Goal: Information Seeking & Learning: Compare options

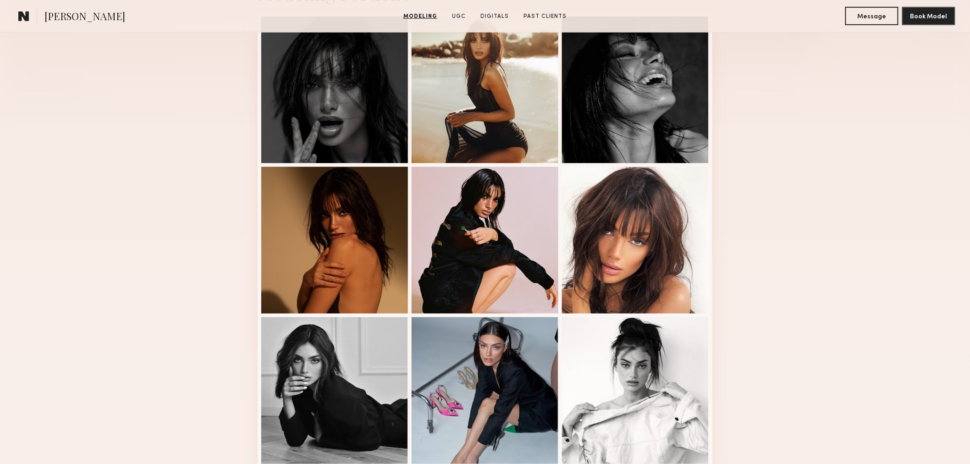
scroll to position [594, 0]
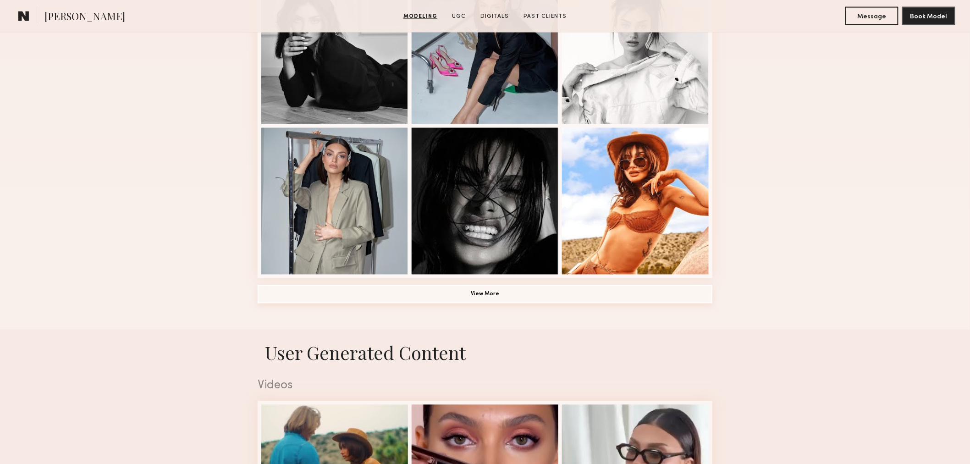
click at [490, 299] on button "View More" at bounding box center [485, 294] width 455 height 18
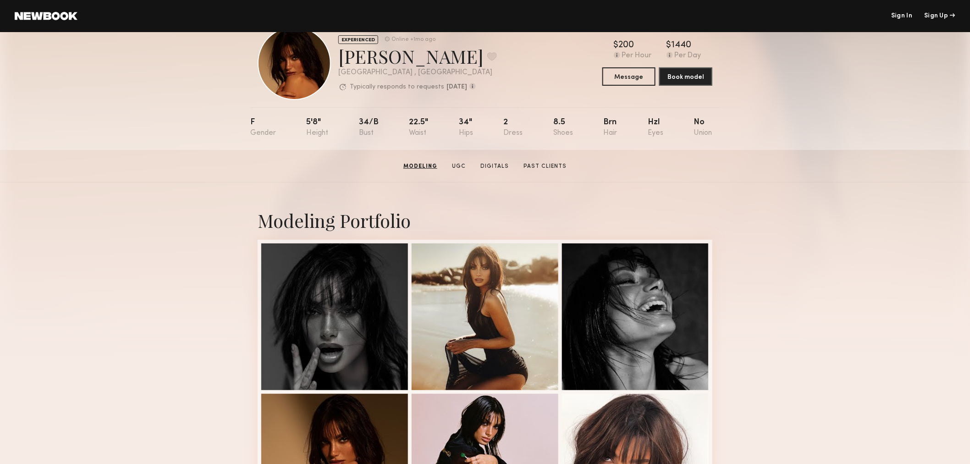
scroll to position [0, 0]
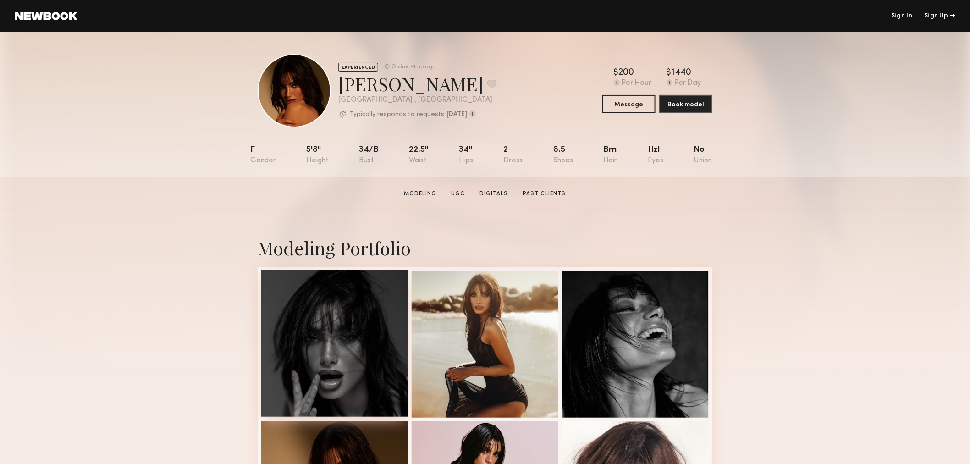
click at [359, 318] on div at bounding box center [334, 343] width 147 height 147
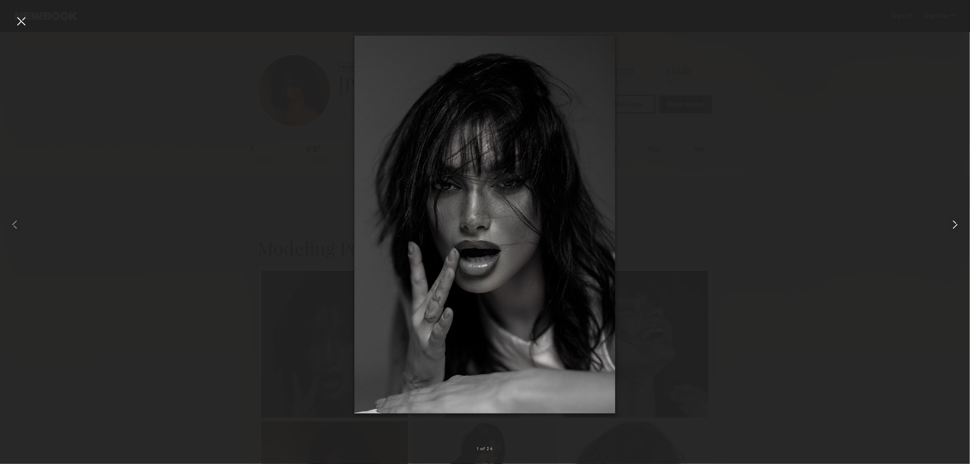
click at [954, 225] on common-icon at bounding box center [955, 224] width 15 height 15
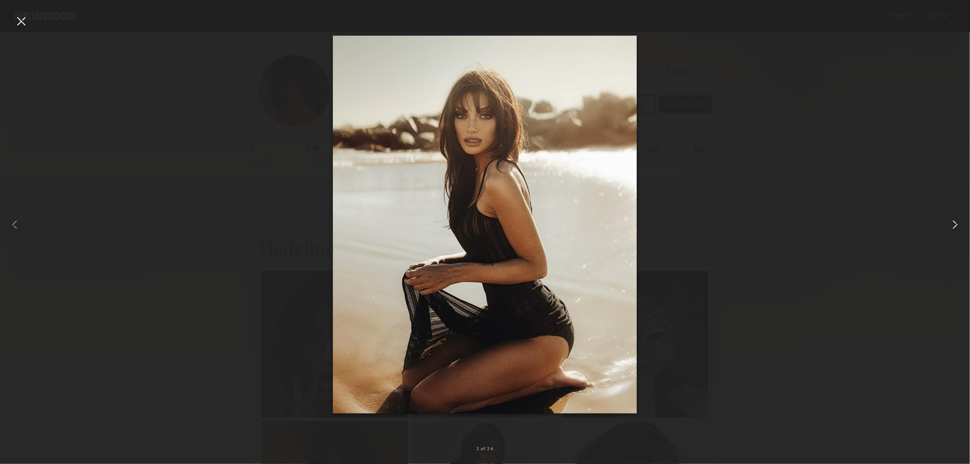
click at [954, 225] on common-icon at bounding box center [955, 224] width 15 height 15
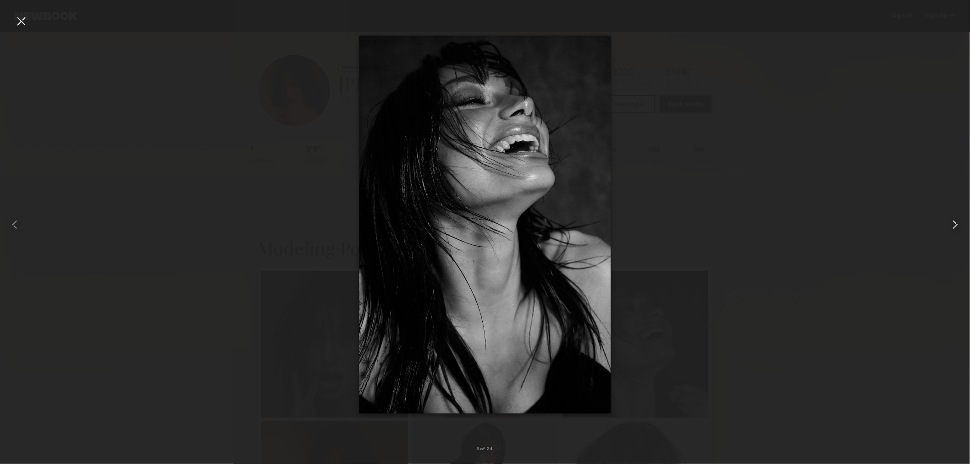
click at [954, 225] on common-icon at bounding box center [955, 224] width 15 height 15
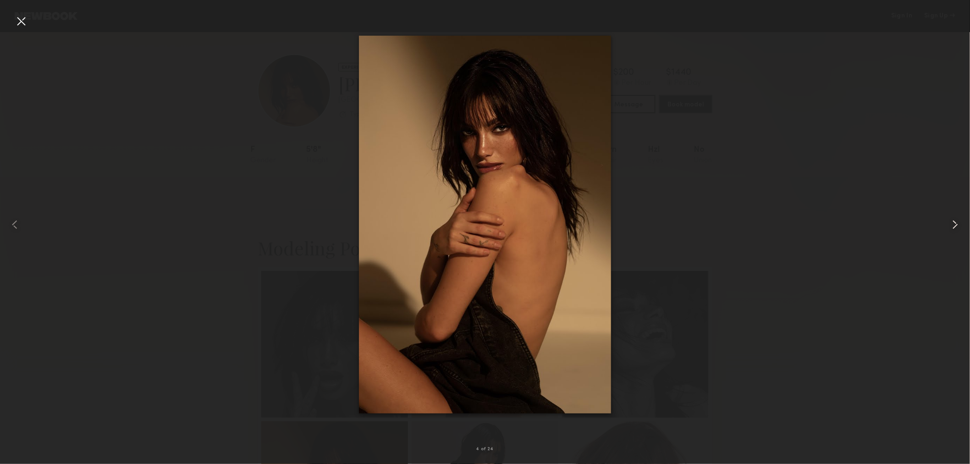
click at [954, 225] on common-icon at bounding box center [955, 224] width 15 height 15
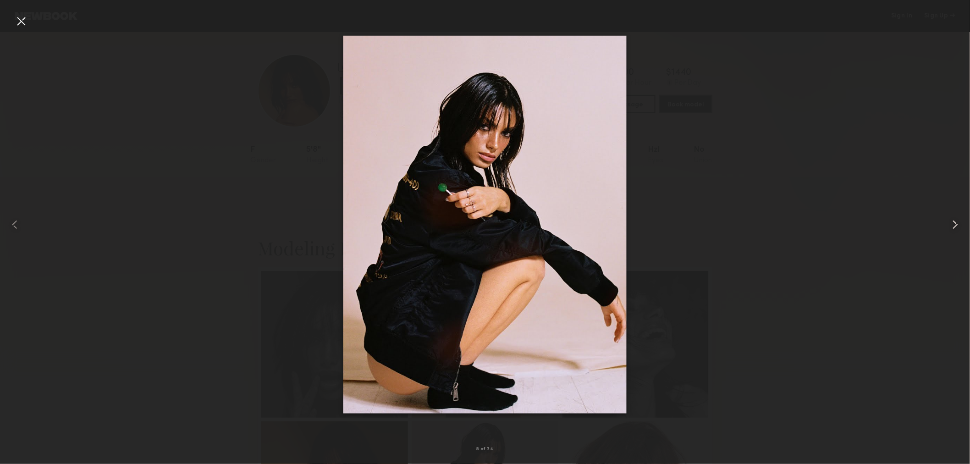
click at [954, 225] on common-icon at bounding box center [955, 224] width 15 height 15
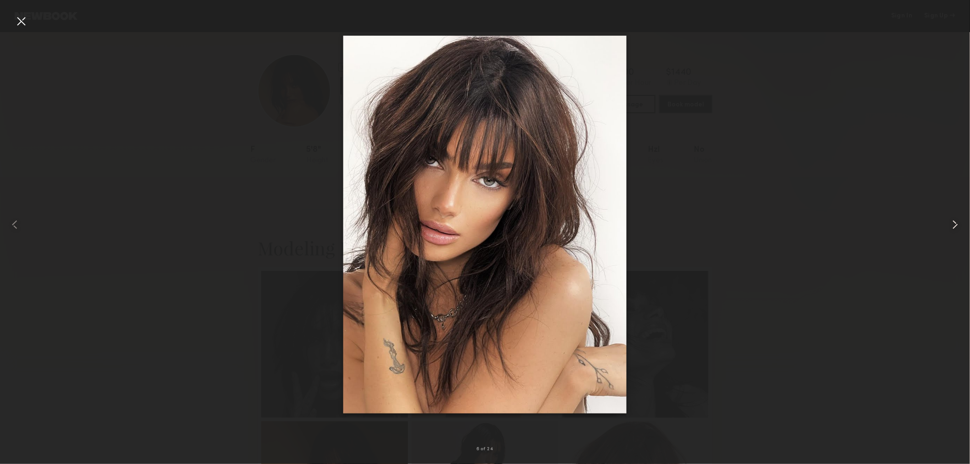
click at [954, 225] on common-icon at bounding box center [955, 224] width 15 height 15
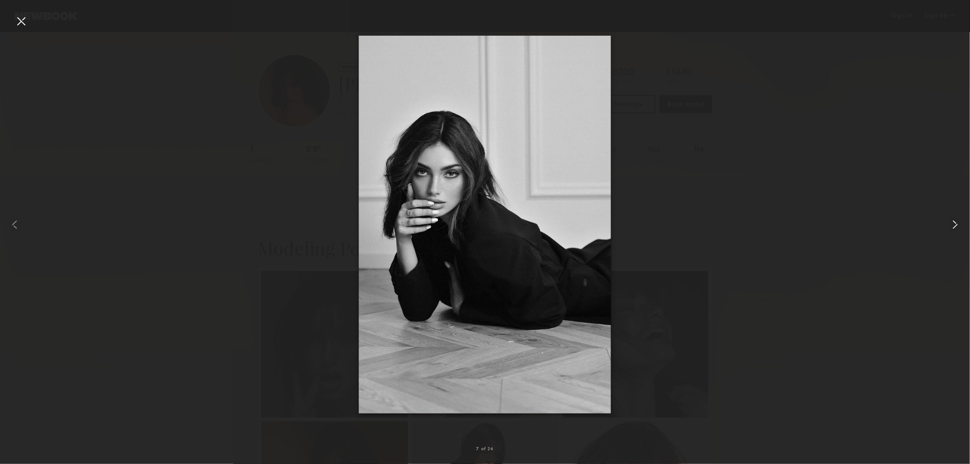
click at [954, 225] on common-icon at bounding box center [955, 224] width 15 height 15
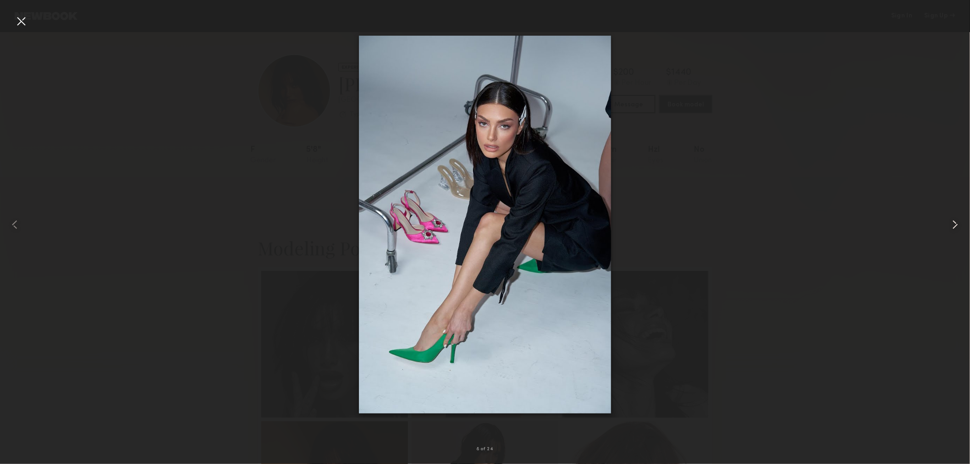
click at [954, 225] on common-icon at bounding box center [955, 224] width 15 height 15
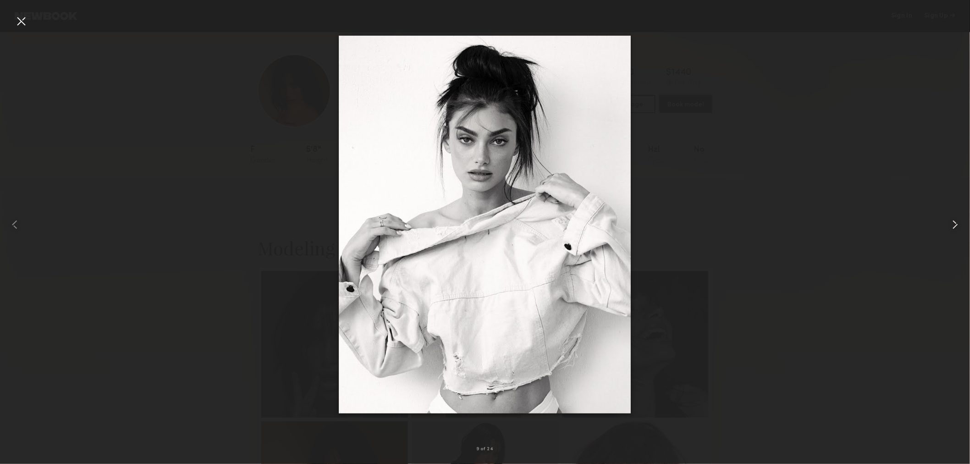
click at [954, 225] on common-icon at bounding box center [955, 224] width 15 height 15
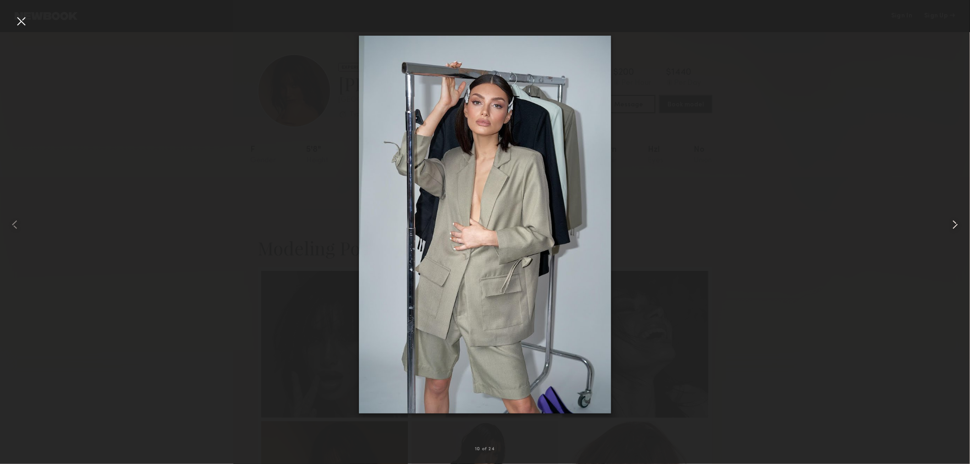
click at [954, 225] on common-icon at bounding box center [955, 224] width 15 height 15
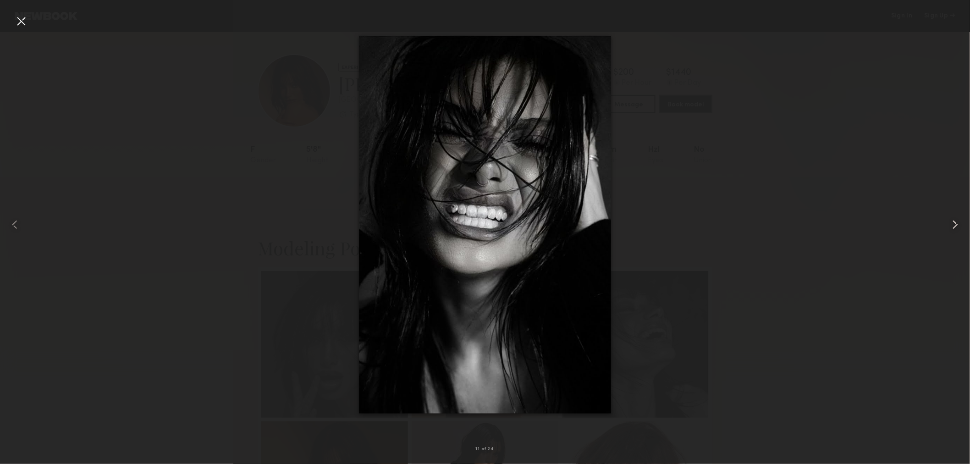
click at [954, 225] on common-icon at bounding box center [955, 224] width 15 height 15
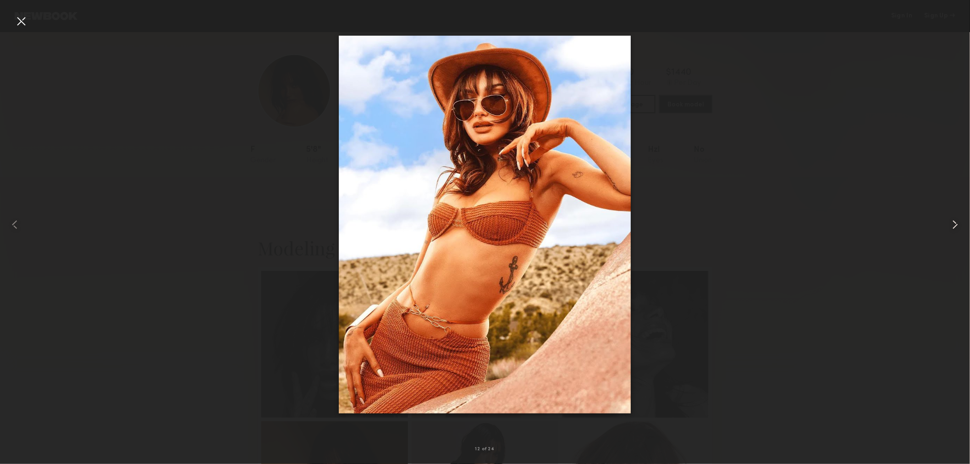
click at [953, 225] on common-icon at bounding box center [955, 224] width 15 height 15
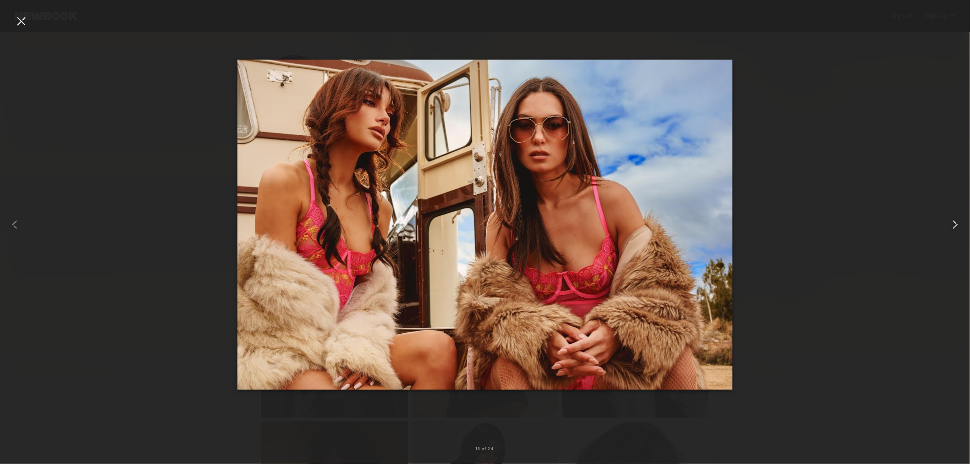
click at [953, 225] on common-icon at bounding box center [955, 224] width 15 height 15
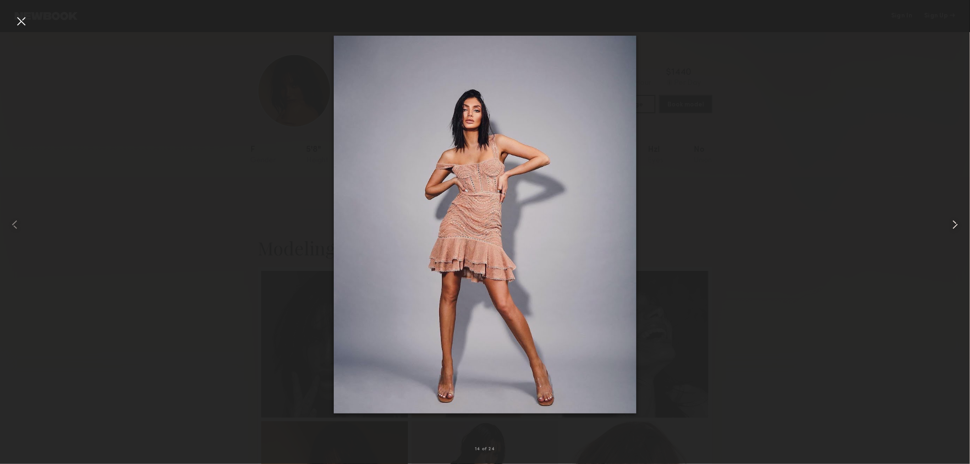
click at [953, 225] on common-icon at bounding box center [955, 224] width 15 height 15
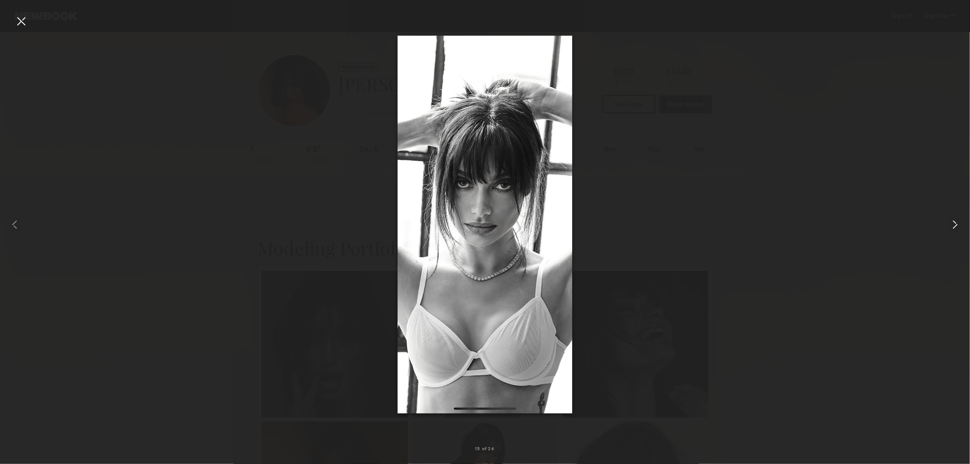
click at [953, 225] on common-icon at bounding box center [955, 224] width 15 height 15
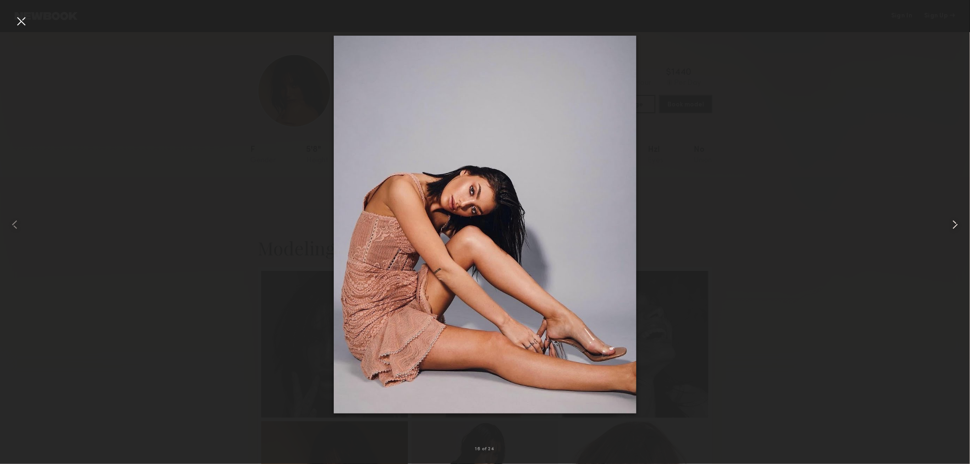
click at [952, 225] on common-icon at bounding box center [955, 224] width 15 height 15
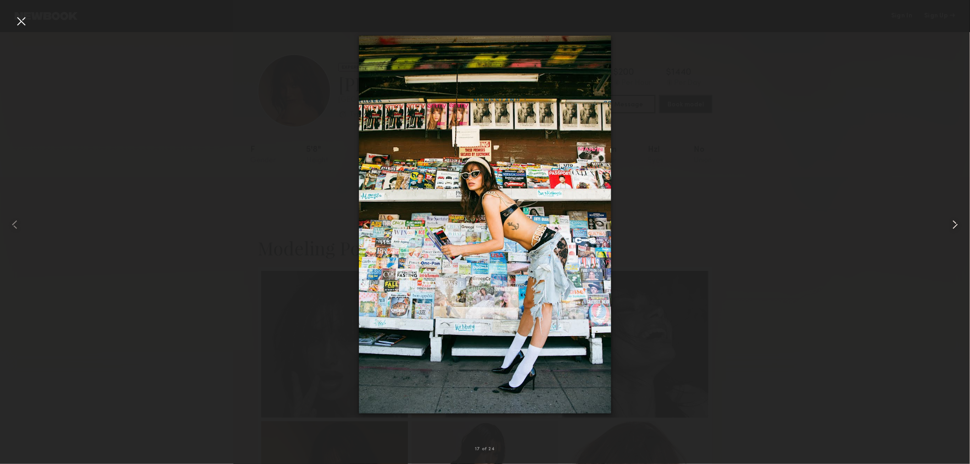
click at [952, 225] on common-icon at bounding box center [955, 224] width 15 height 15
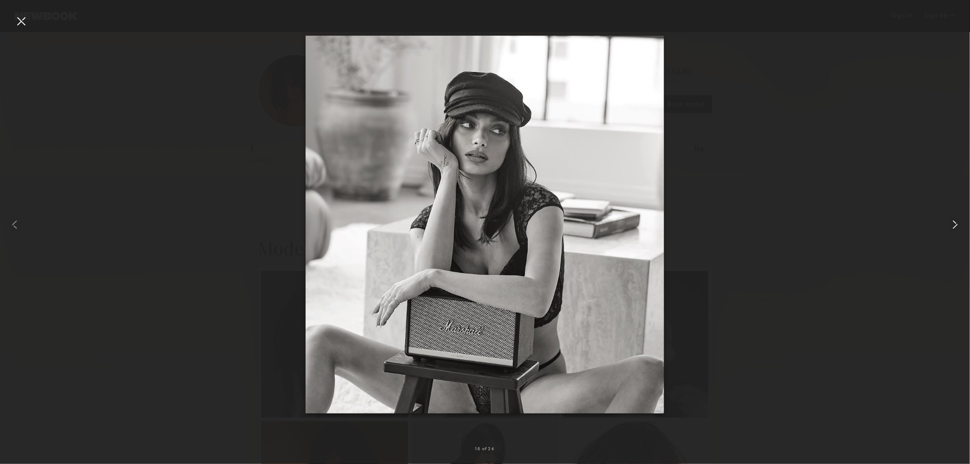
click at [952, 225] on common-icon at bounding box center [955, 224] width 15 height 15
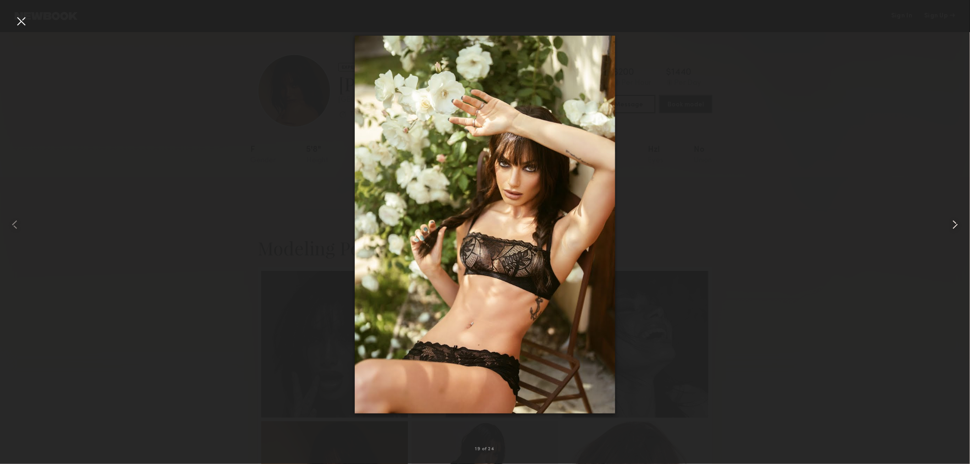
click at [952, 225] on common-icon at bounding box center [955, 224] width 15 height 15
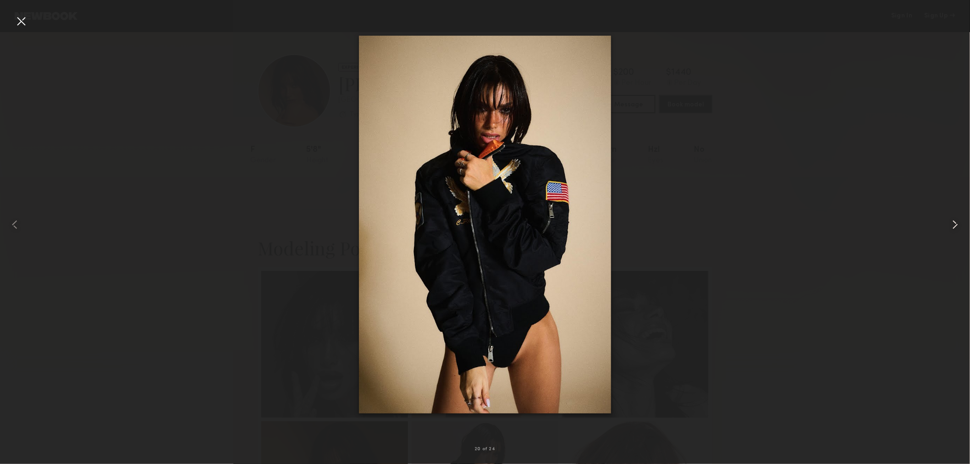
click at [952, 225] on common-icon at bounding box center [955, 224] width 15 height 15
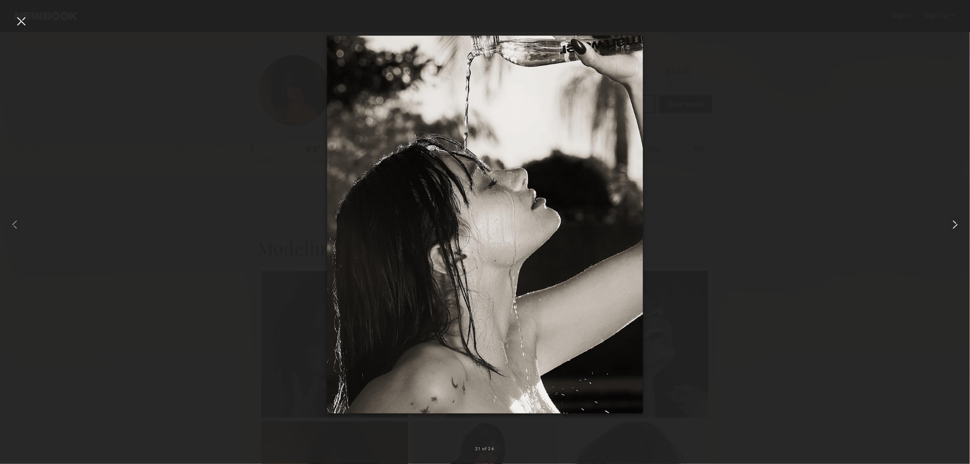
click at [952, 225] on common-icon at bounding box center [955, 224] width 15 height 15
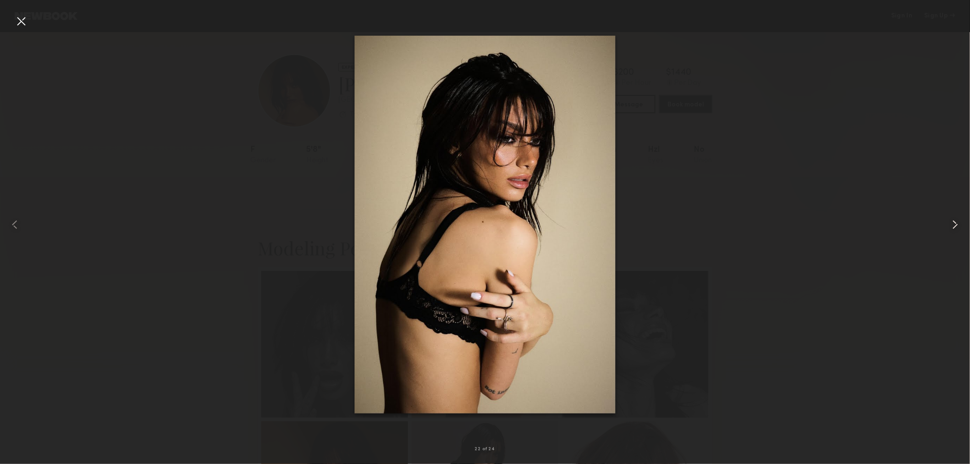
click at [952, 225] on common-icon at bounding box center [955, 224] width 15 height 15
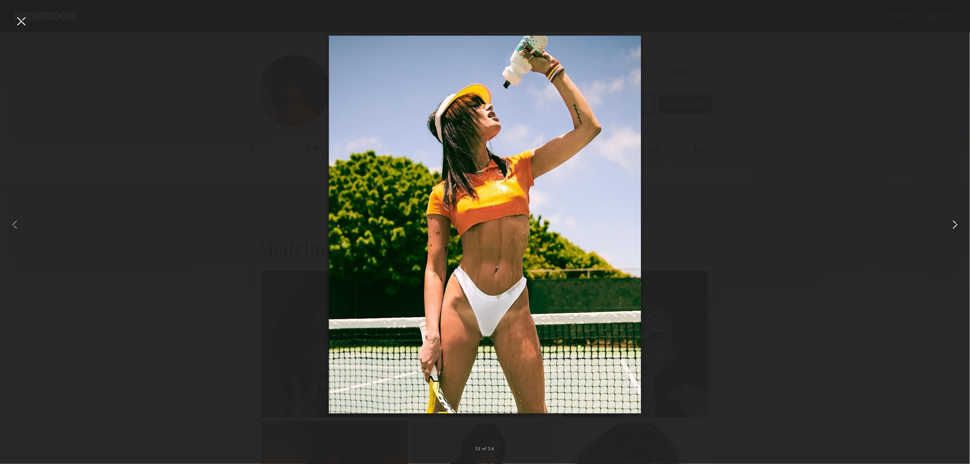
click at [952, 225] on common-icon at bounding box center [955, 224] width 15 height 15
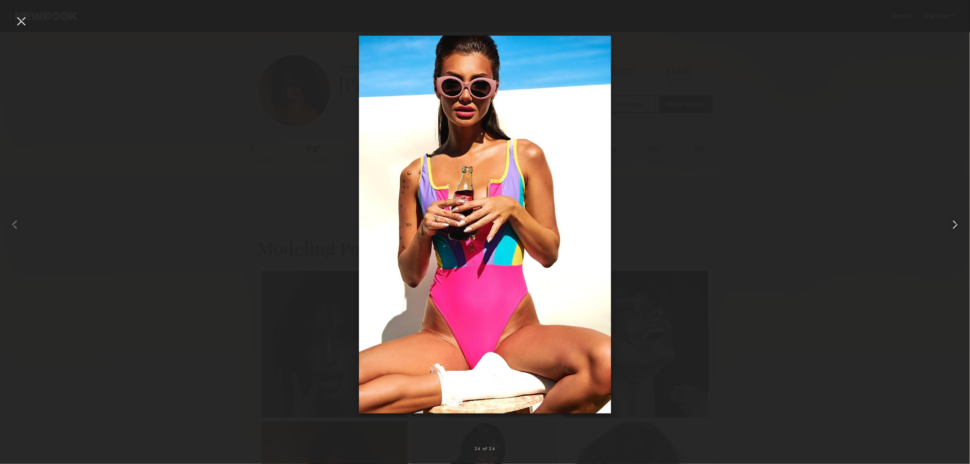
click at [952, 225] on common-icon at bounding box center [955, 224] width 15 height 15
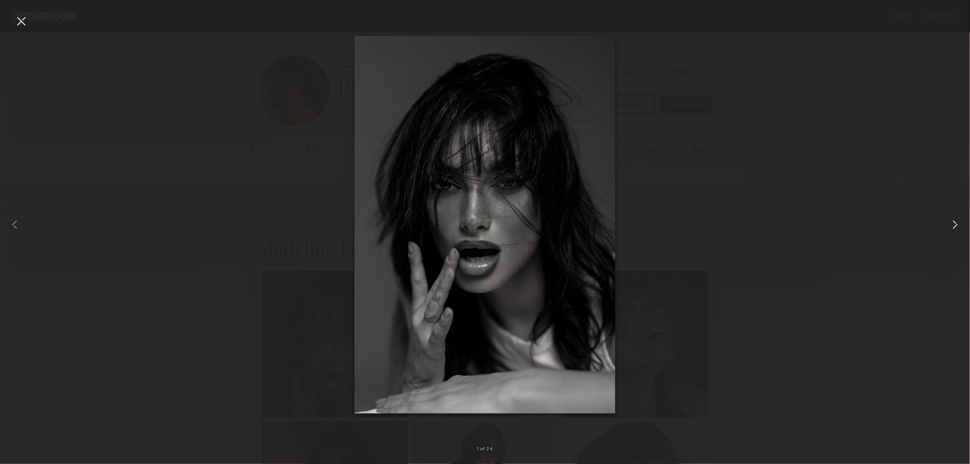
click at [952, 225] on common-icon at bounding box center [955, 224] width 15 height 15
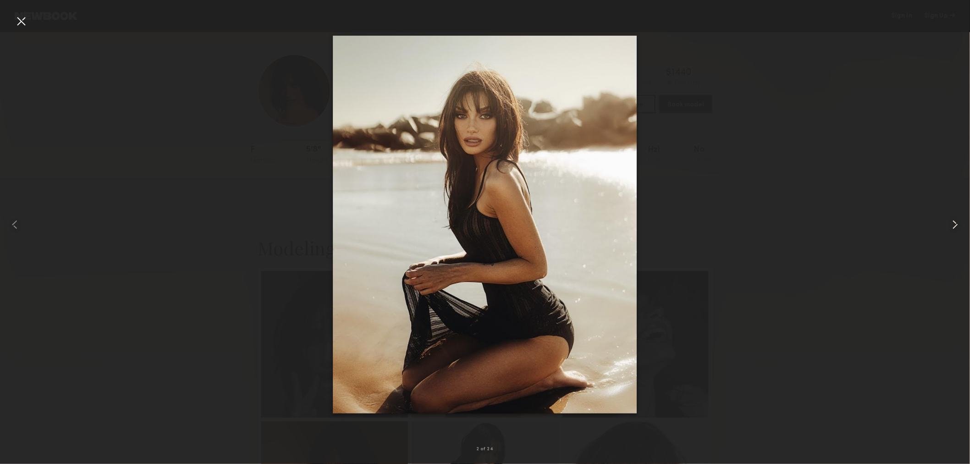
click at [952, 225] on common-icon at bounding box center [955, 224] width 15 height 15
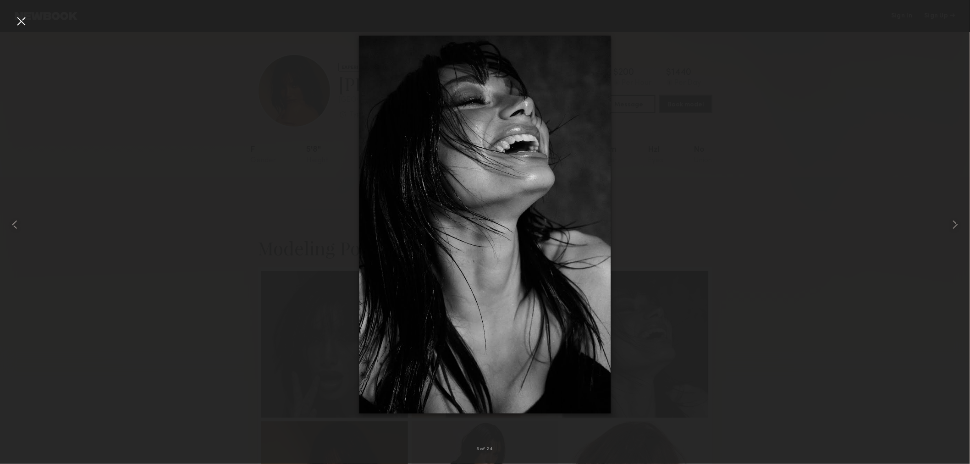
click at [832, 232] on div at bounding box center [485, 225] width 970 height 420
click at [15, 19] on div at bounding box center [21, 21] width 15 height 15
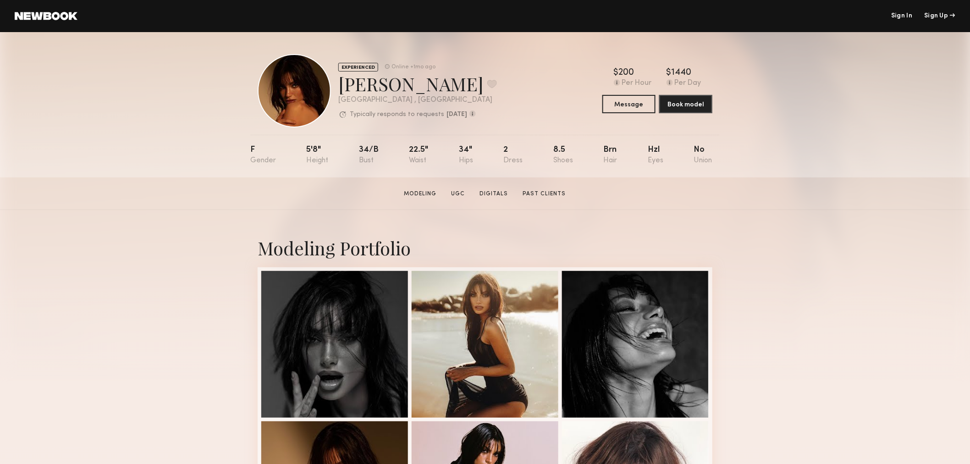
drag, startPoint x: 810, startPoint y: 273, endPoint x: 795, endPoint y: 259, distance: 20.4
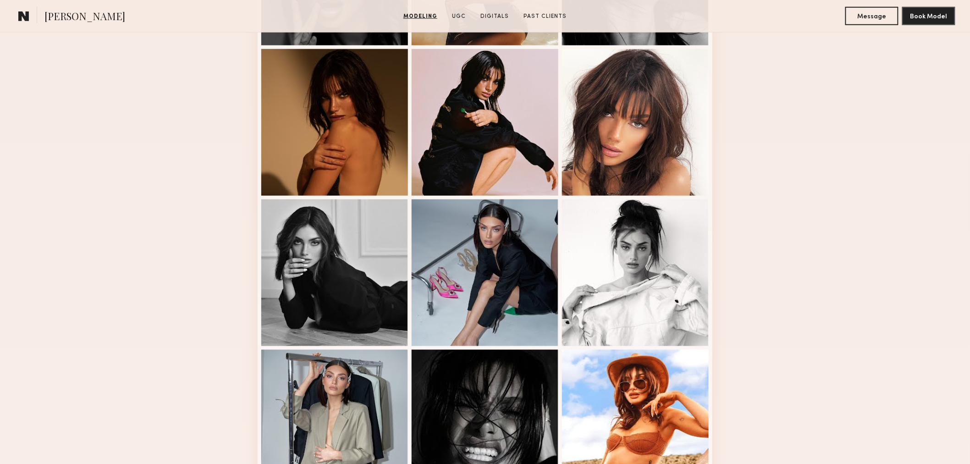
scroll to position [170, 0]
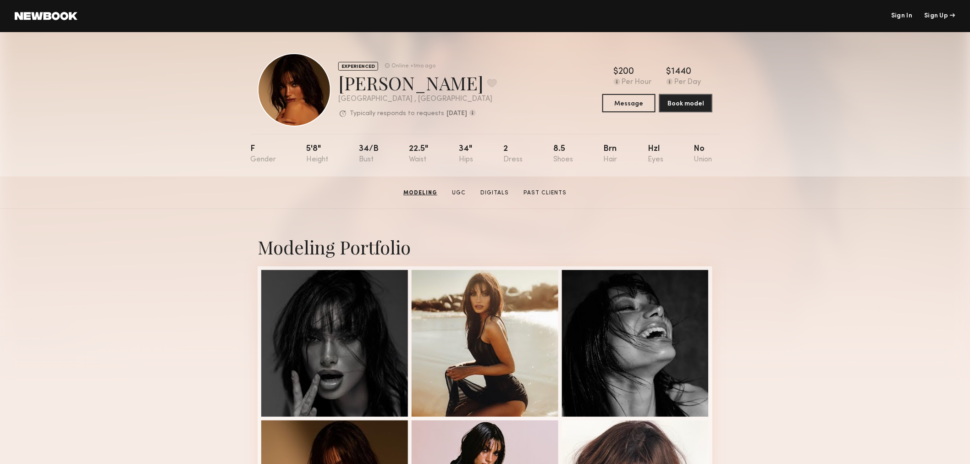
scroll to position [0, 0]
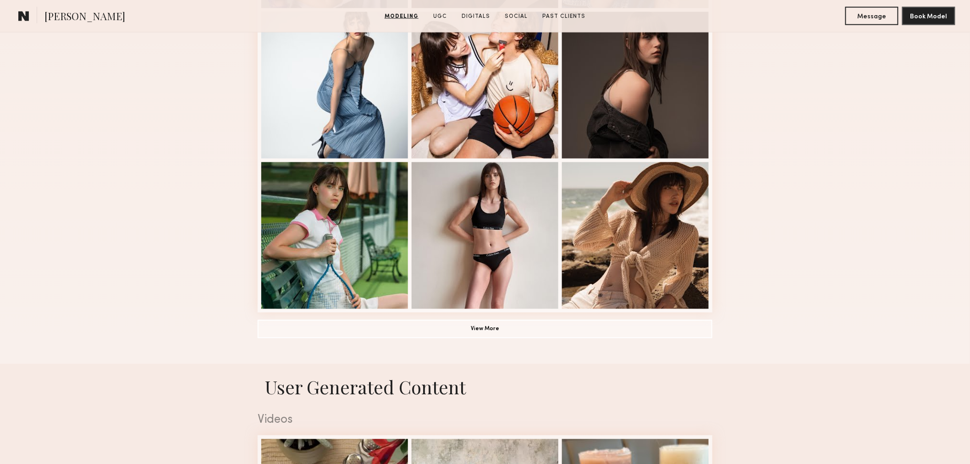
scroll to position [424, 0]
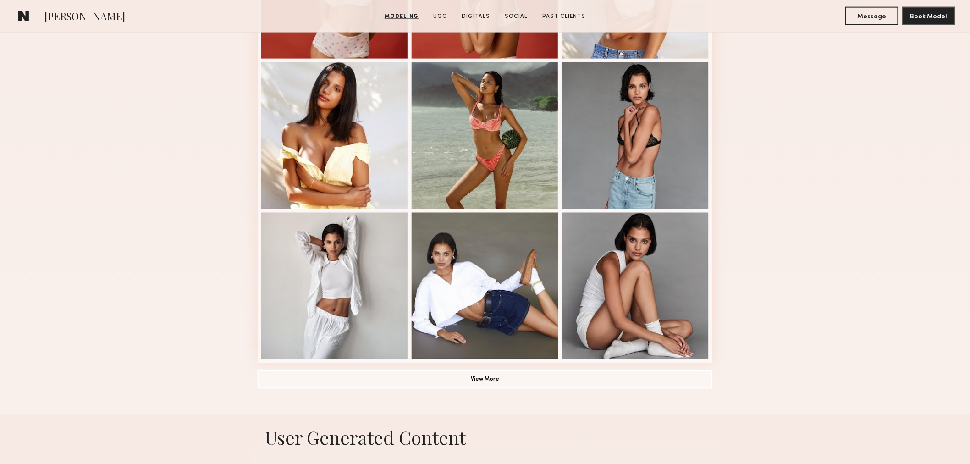
scroll to position [255, 0]
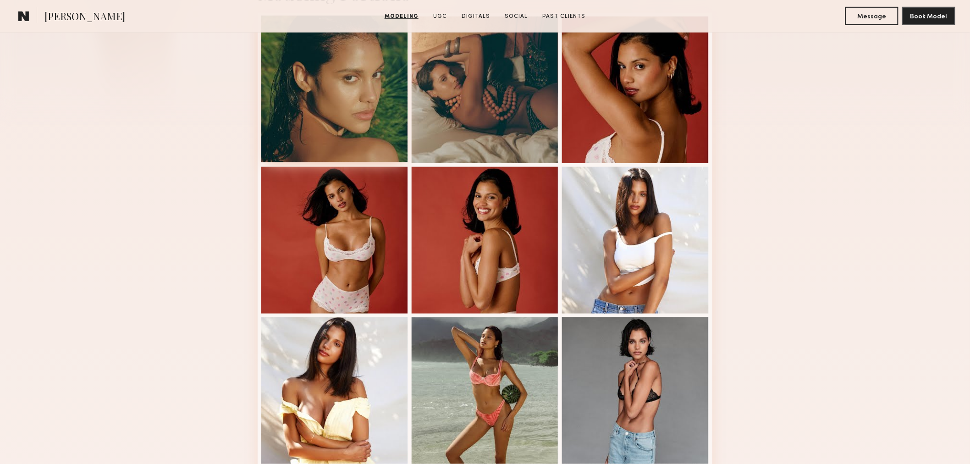
click at [364, 103] on div at bounding box center [334, 89] width 147 height 147
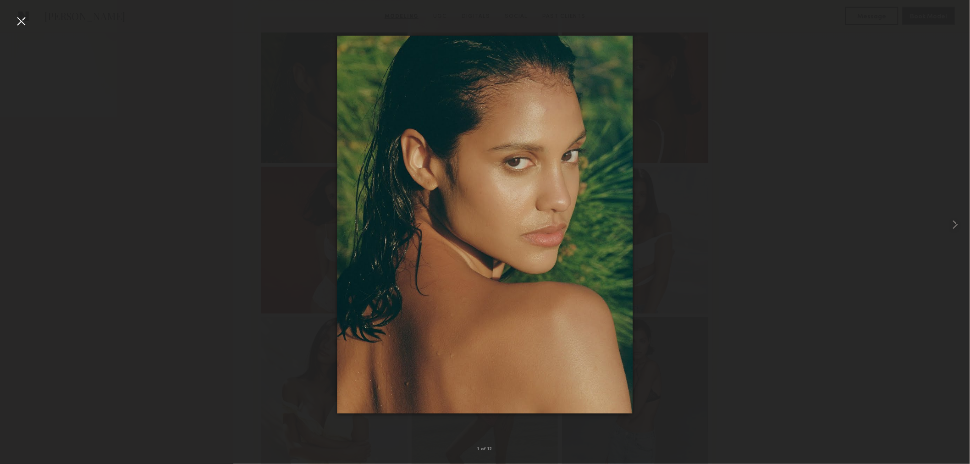
click at [25, 19] on div at bounding box center [21, 21] width 15 height 15
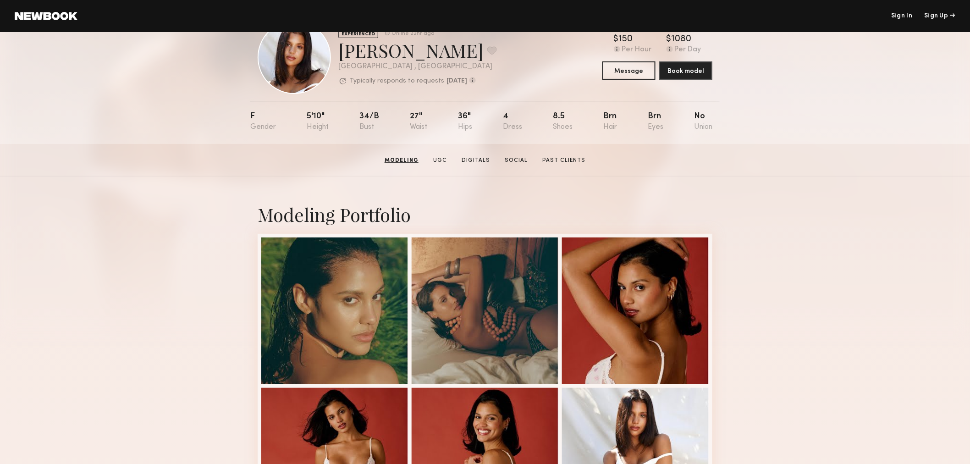
scroll to position [0, 0]
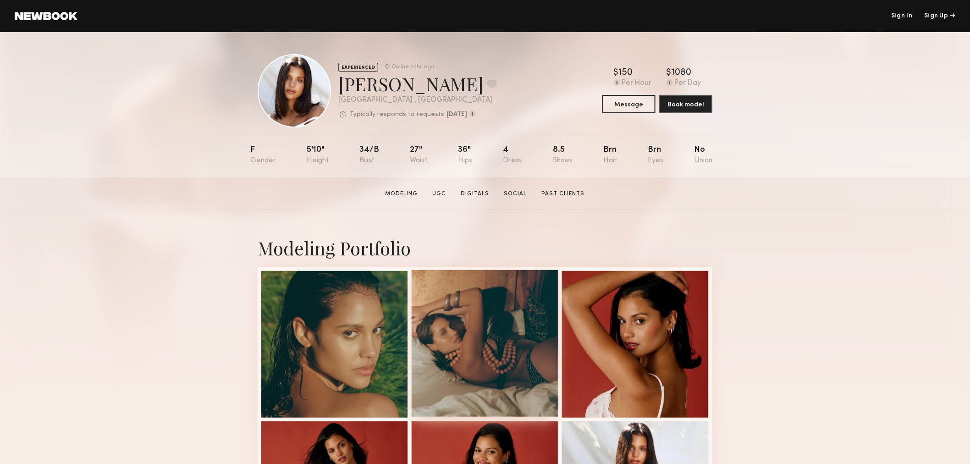
drag, startPoint x: 360, startPoint y: 332, endPoint x: 413, endPoint y: 342, distance: 53.1
click at [360, 332] on div at bounding box center [334, 344] width 147 height 147
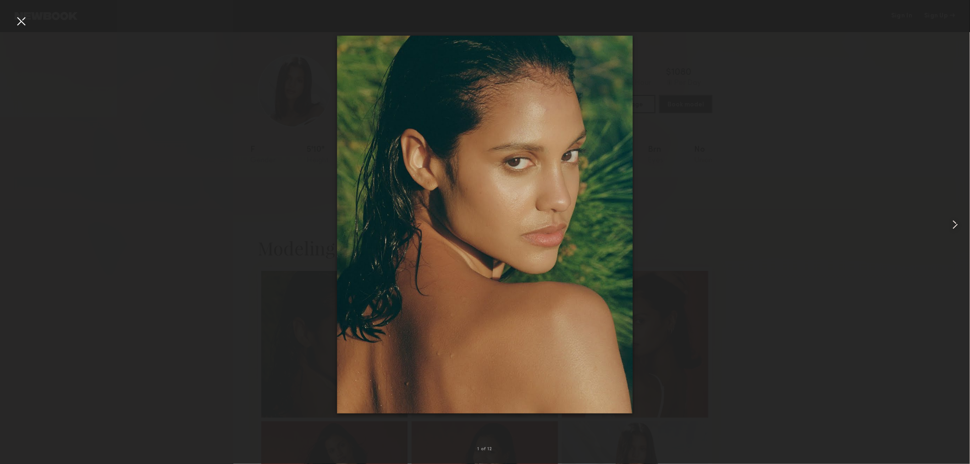
click at [957, 227] on common-icon at bounding box center [955, 224] width 15 height 15
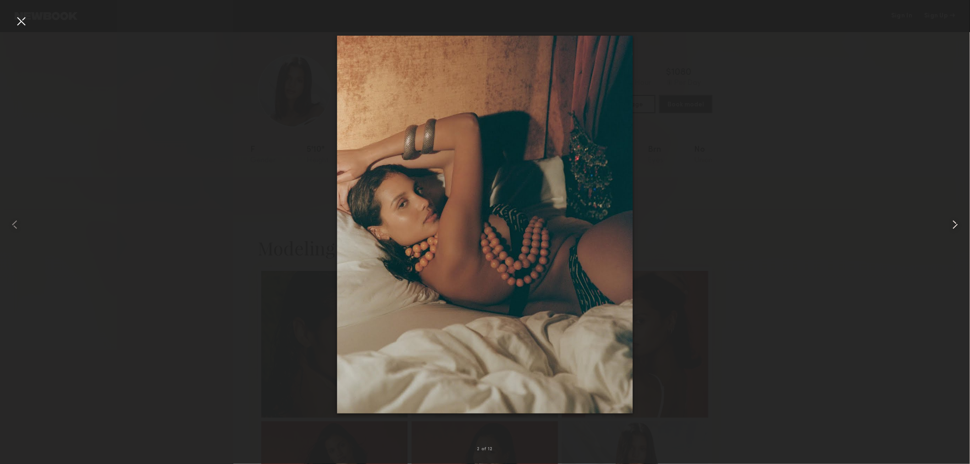
click at [957, 227] on common-icon at bounding box center [955, 224] width 15 height 15
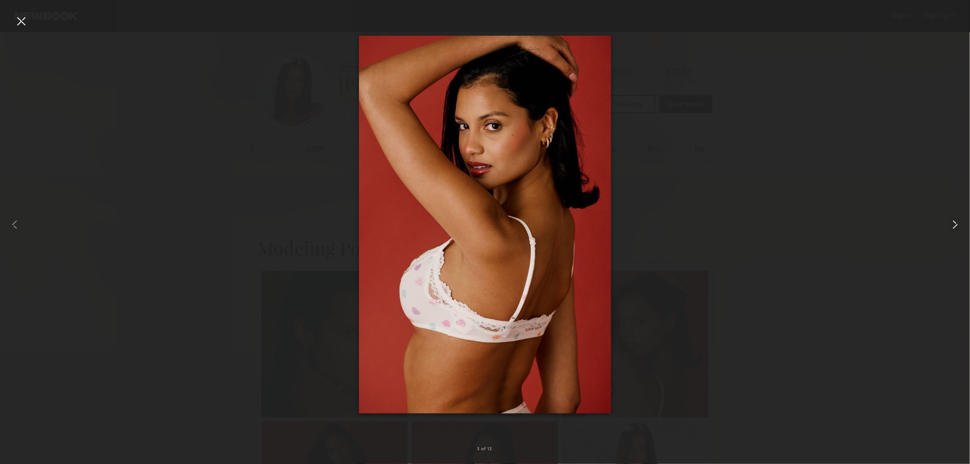
click at [957, 227] on common-icon at bounding box center [955, 224] width 15 height 15
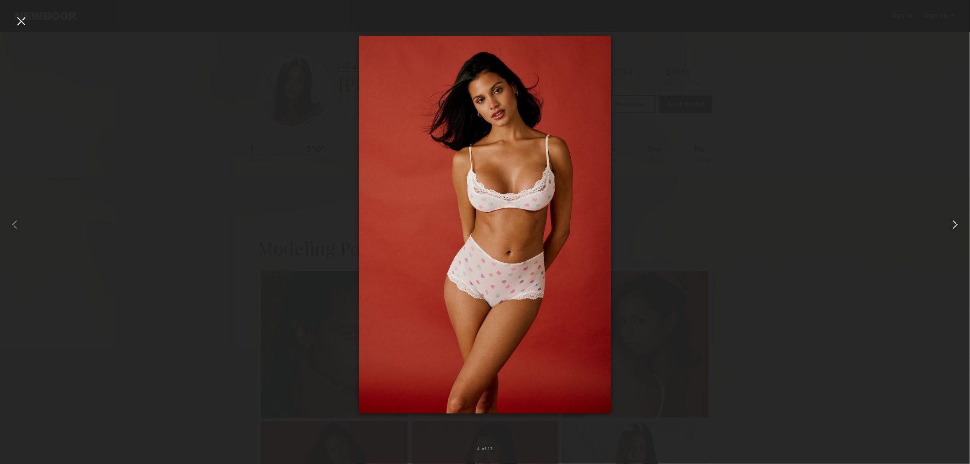
click at [957, 227] on common-icon at bounding box center [955, 224] width 15 height 15
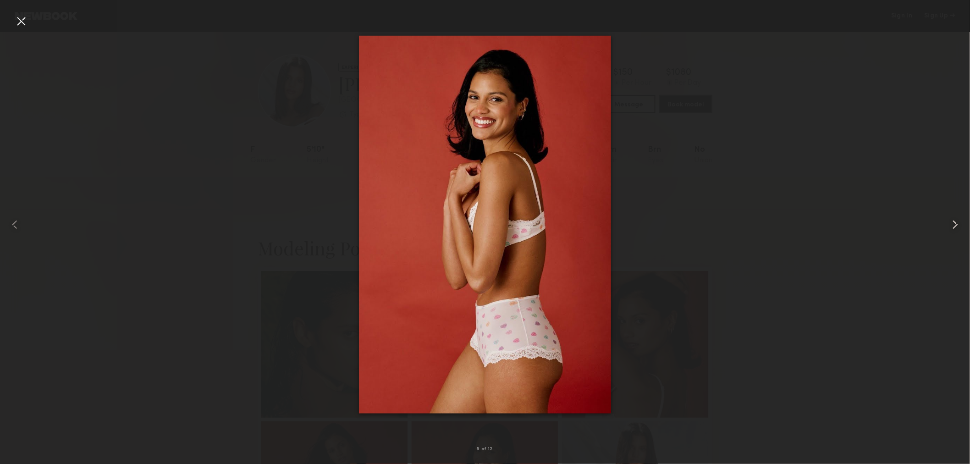
click at [957, 227] on common-icon at bounding box center [955, 224] width 15 height 15
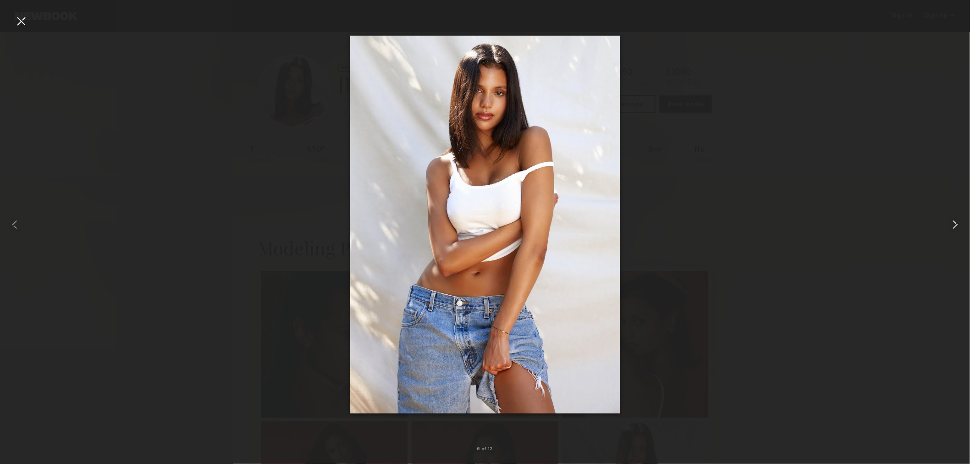
click at [957, 227] on common-icon at bounding box center [955, 224] width 15 height 15
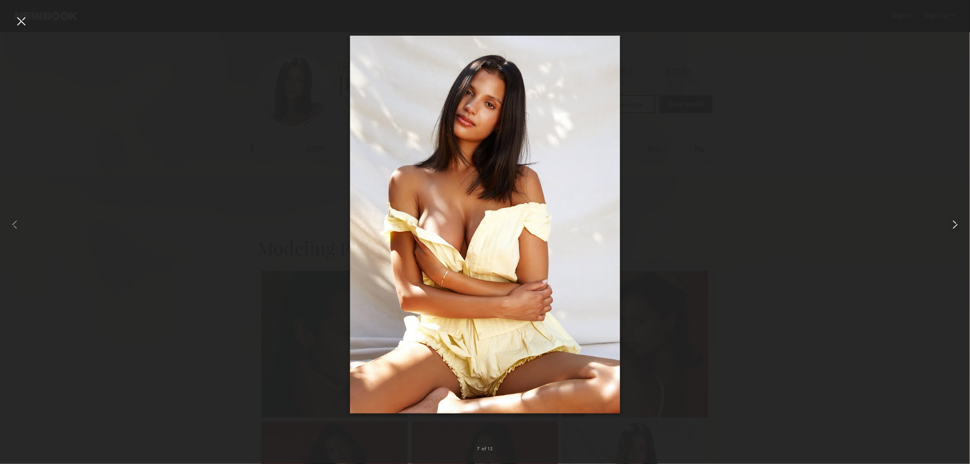
click at [957, 227] on common-icon at bounding box center [955, 224] width 15 height 15
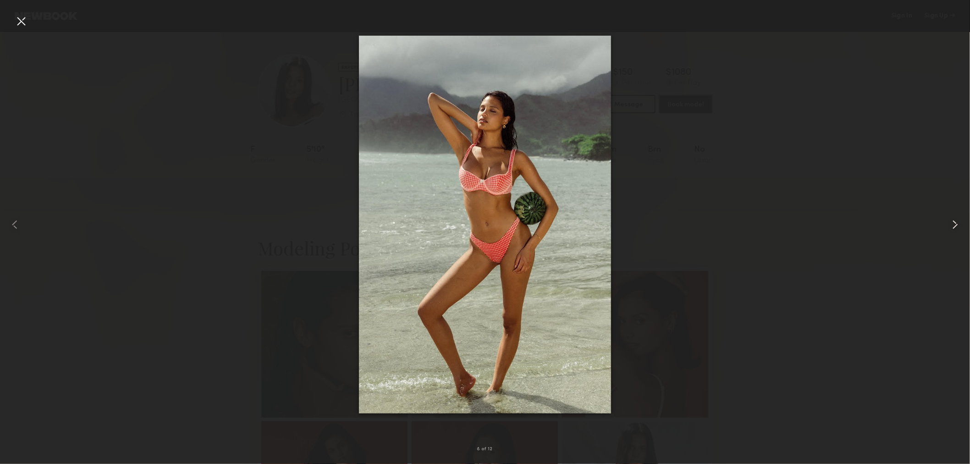
click at [957, 227] on common-icon at bounding box center [955, 224] width 15 height 15
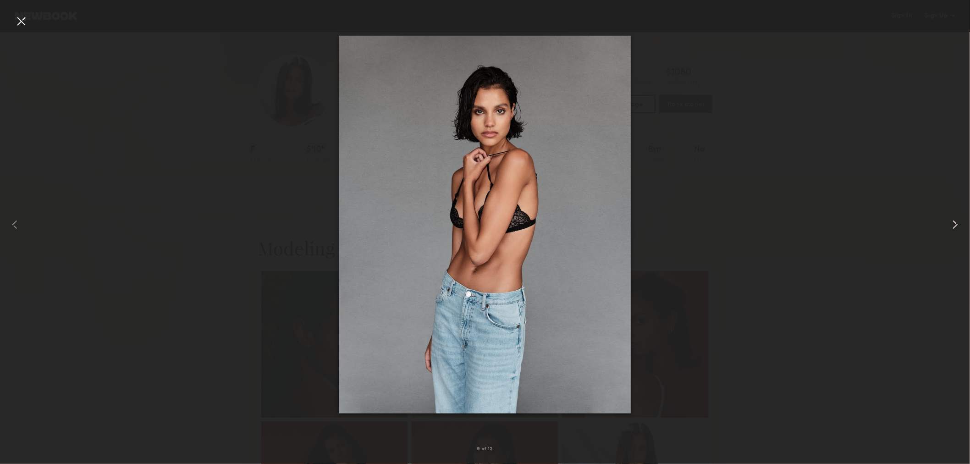
click at [957, 227] on common-icon at bounding box center [955, 224] width 15 height 15
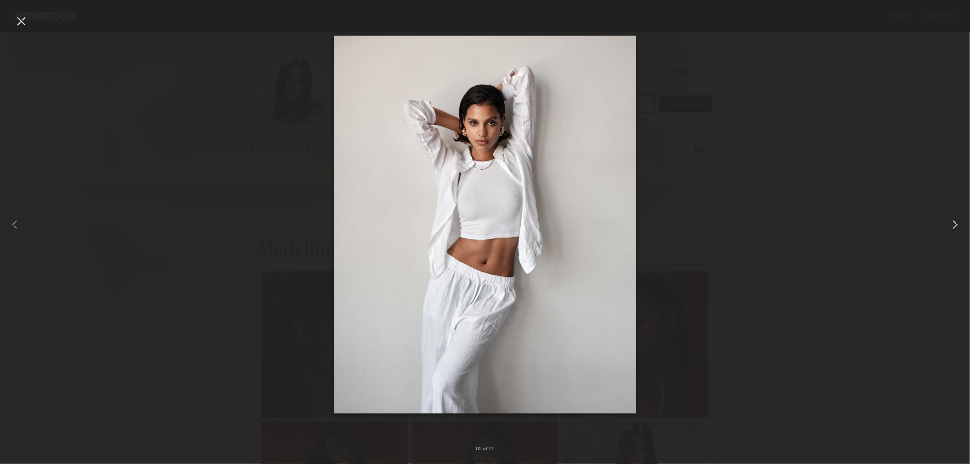
click at [957, 227] on common-icon at bounding box center [955, 224] width 15 height 15
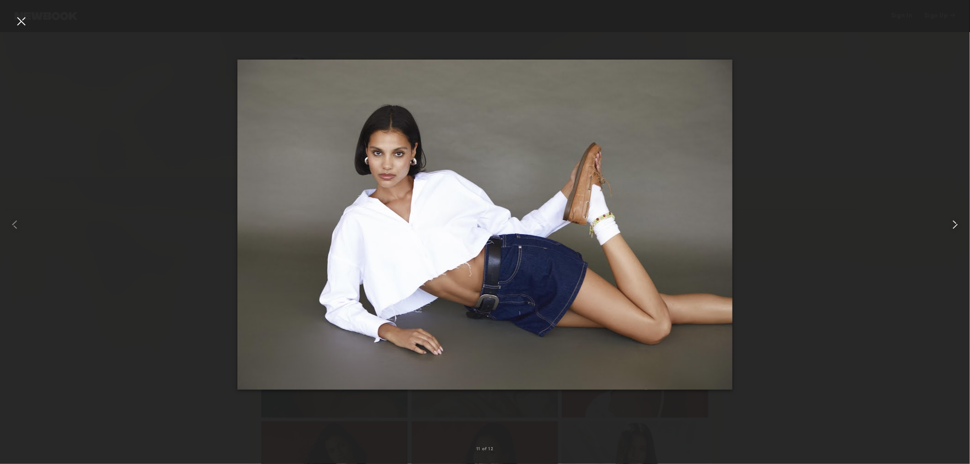
click at [957, 227] on common-icon at bounding box center [955, 224] width 15 height 15
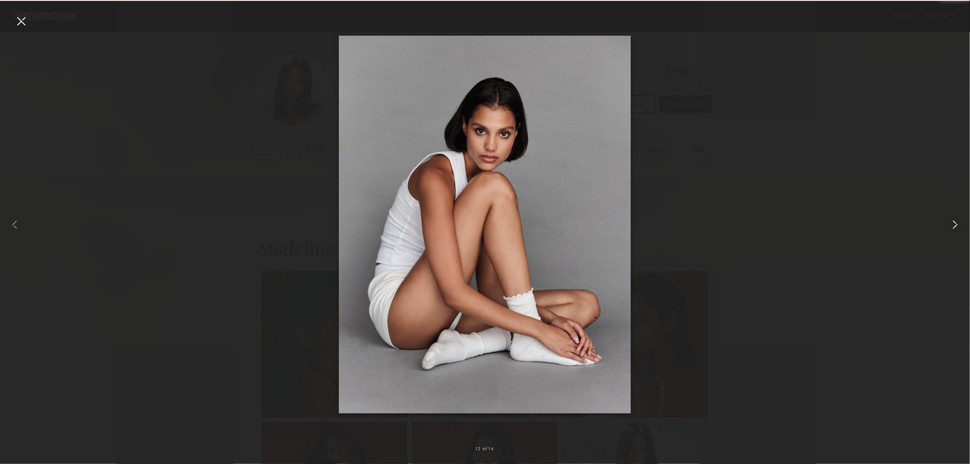
click at [957, 227] on common-icon at bounding box center [955, 224] width 15 height 15
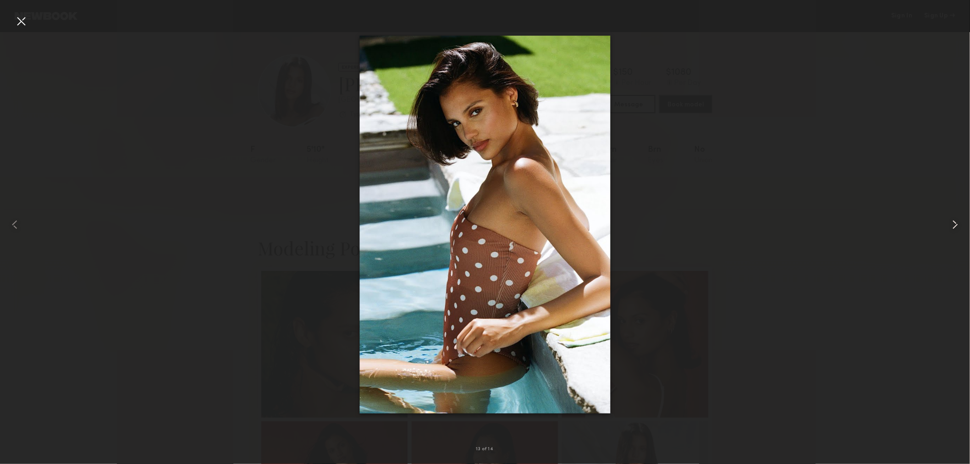
click at [957, 227] on common-icon at bounding box center [955, 224] width 15 height 15
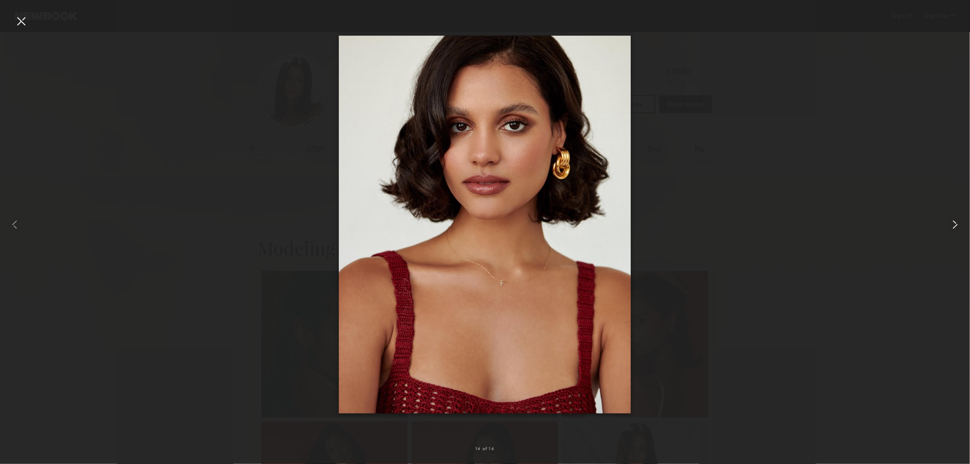
click at [957, 227] on common-icon at bounding box center [955, 224] width 15 height 15
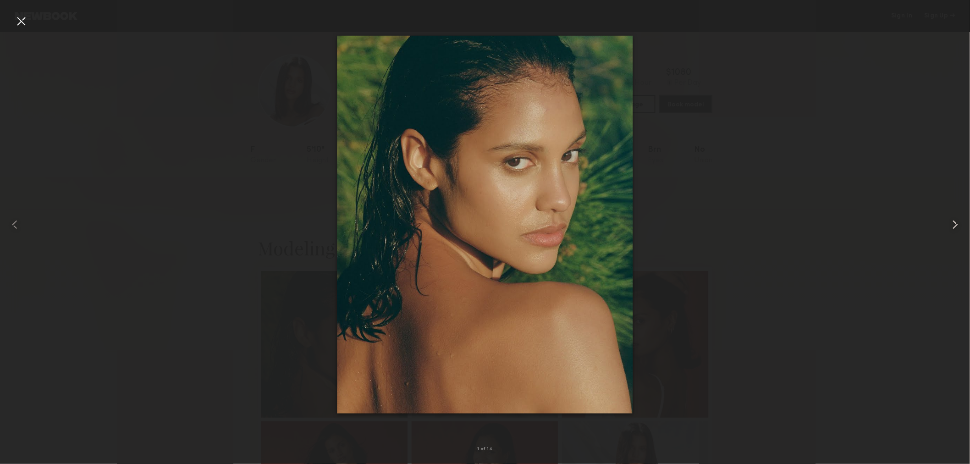
click at [957, 227] on common-icon at bounding box center [955, 224] width 15 height 15
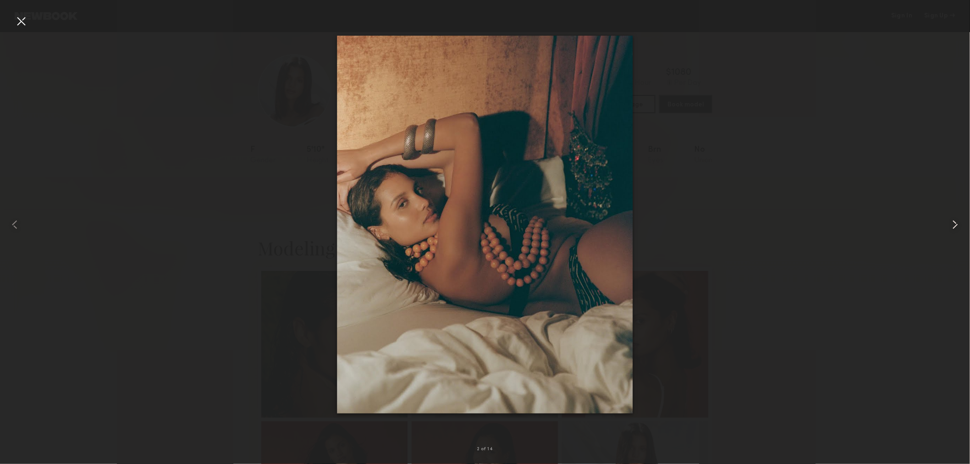
click at [957, 227] on common-icon at bounding box center [955, 224] width 15 height 15
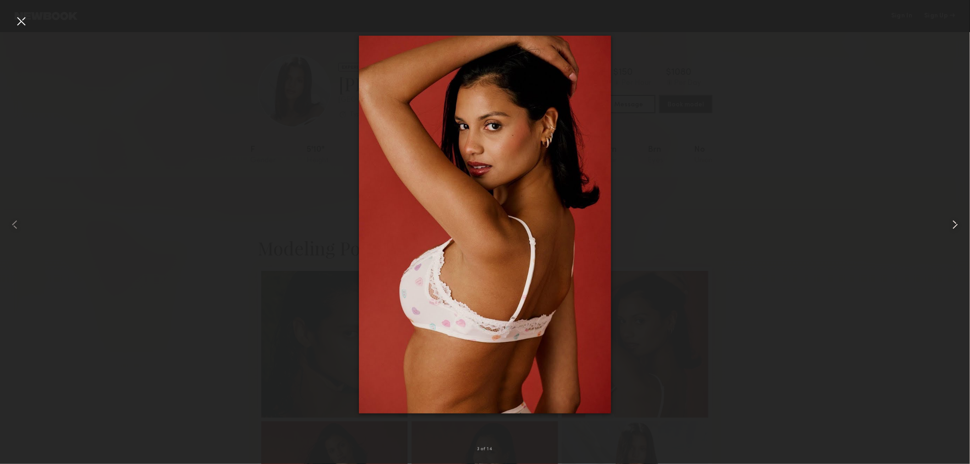
click at [957, 227] on common-icon at bounding box center [955, 224] width 15 height 15
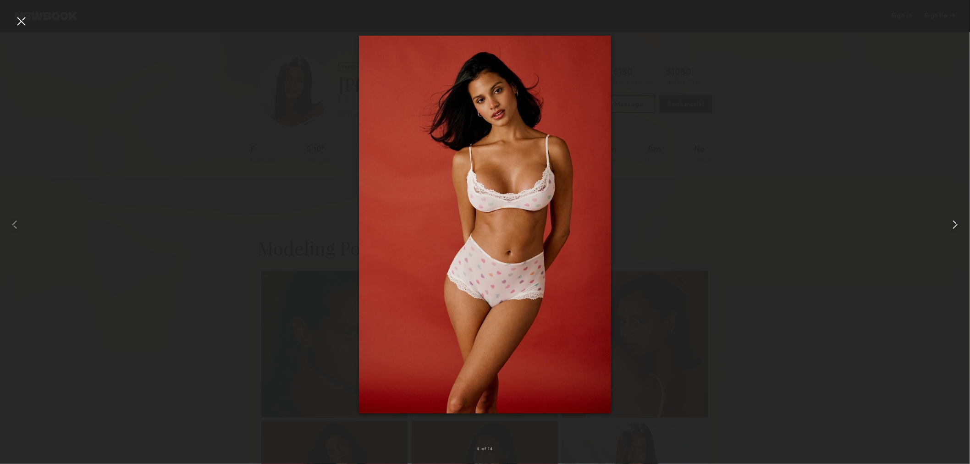
click at [957, 227] on common-icon at bounding box center [955, 224] width 15 height 15
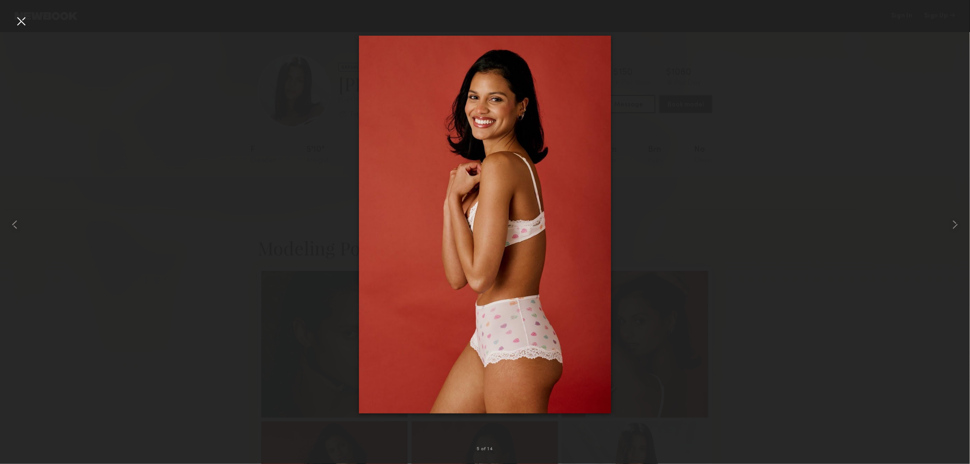
click at [19, 22] on div at bounding box center [21, 21] width 15 height 15
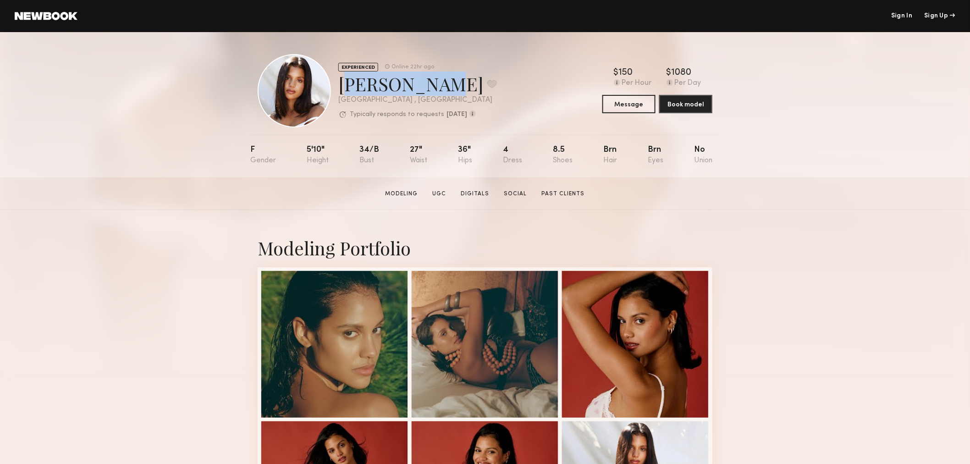
drag, startPoint x: 340, startPoint y: 89, endPoint x: 427, endPoint y: 80, distance: 87.5
click at [427, 80] on div "Michaela B. Favorite" at bounding box center [417, 84] width 159 height 24
drag, startPoint x: 768, startPoint y: 306, endPoint x: 727, endPoint y: 267, distance: 56.8
click at [272, 249] on div "Modeling Portfolio" at bounding box center [485, 248] width 455 height 24
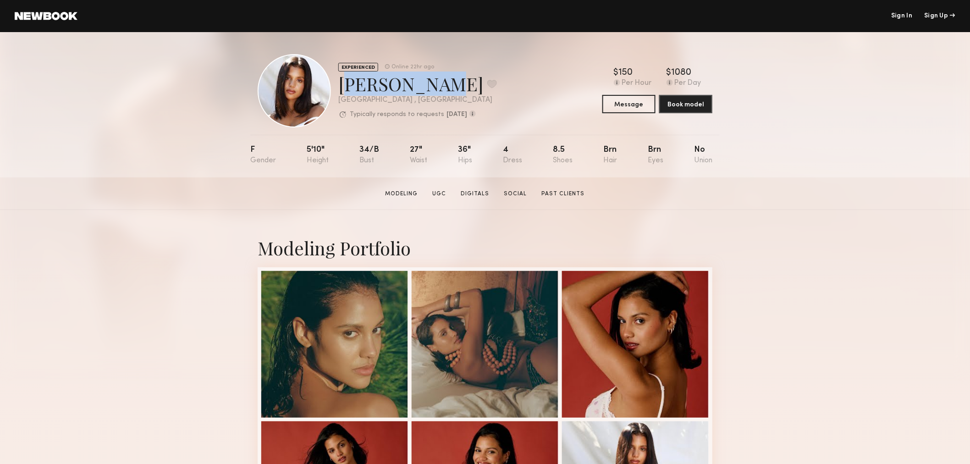
drag, startPoint x: 429, startPoint y: 84, endPoint x: 346, endPoint y: 89, distance: 83.1
click at [346, 89] on div "Michaela B. Favorite" at bounding box center [417, 84] width 159 height 24
copy div "Michaela B"
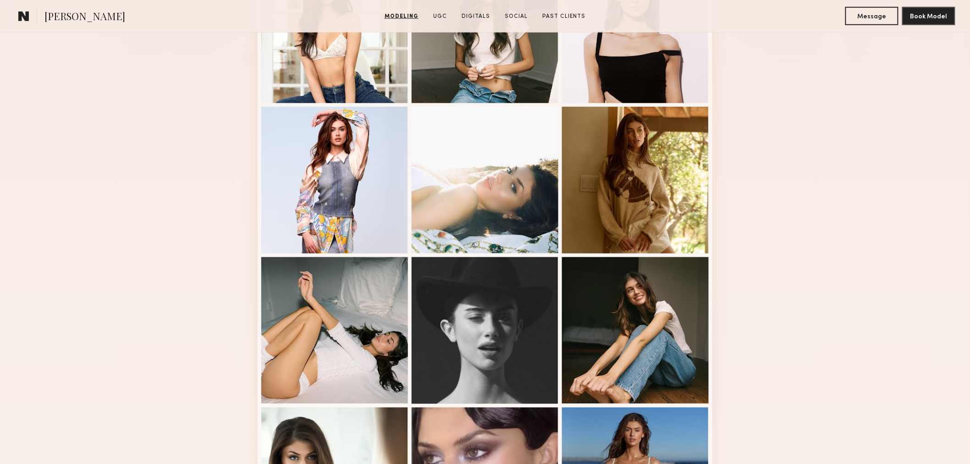
scroll to position [594, 0]
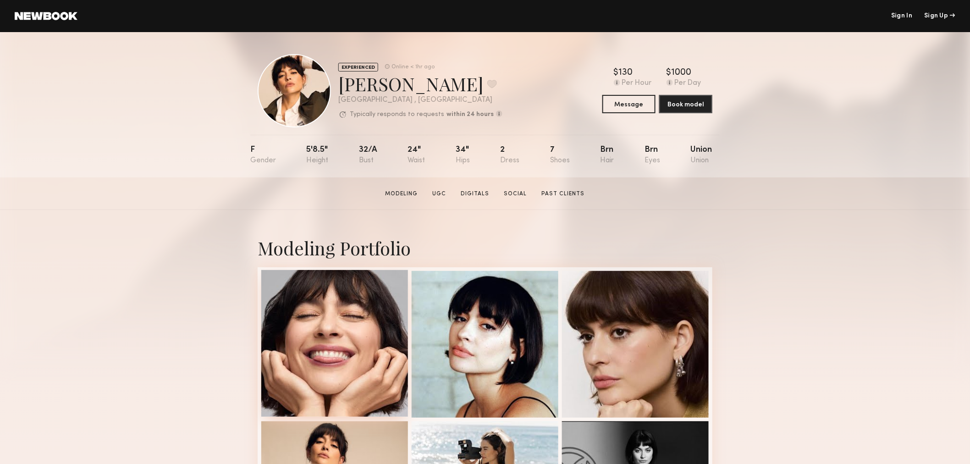
scroll to position [85, 0]
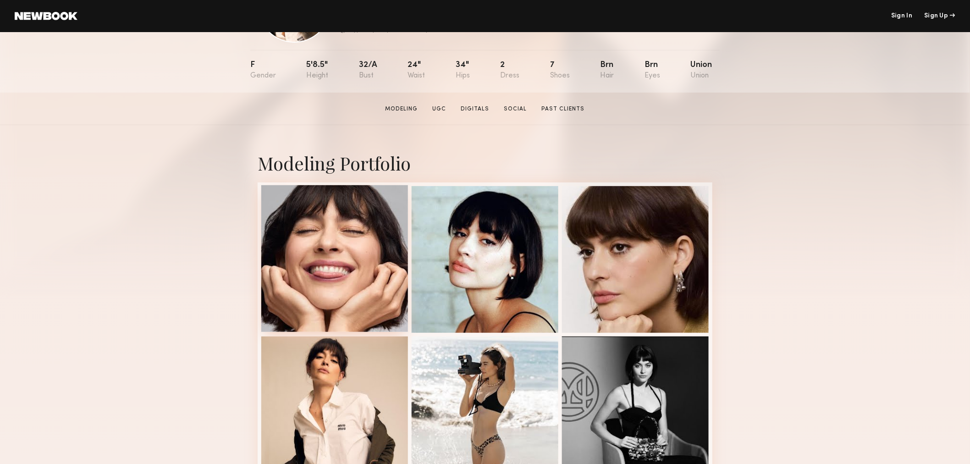
click at [349, 240] on div at bounding box center [334, 258] width 147 height 147
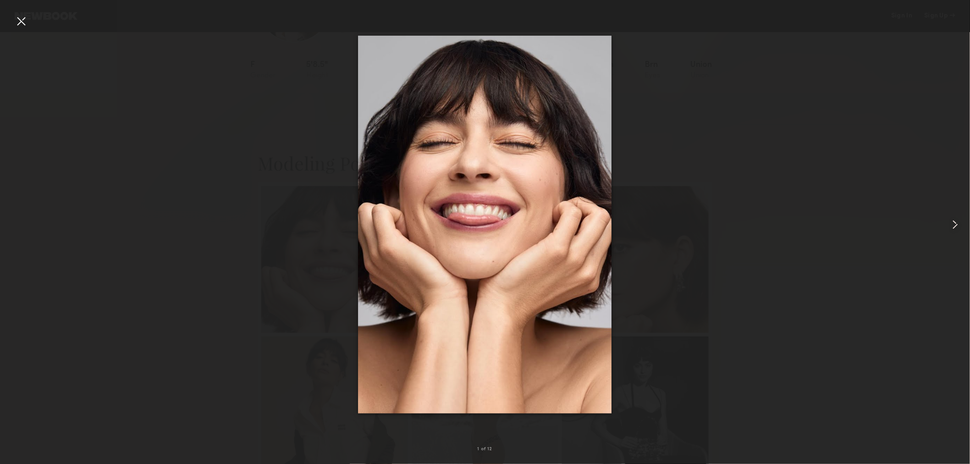
click at [956, 226] on common-icon at bounding box center [955, 224] width 15 height 15
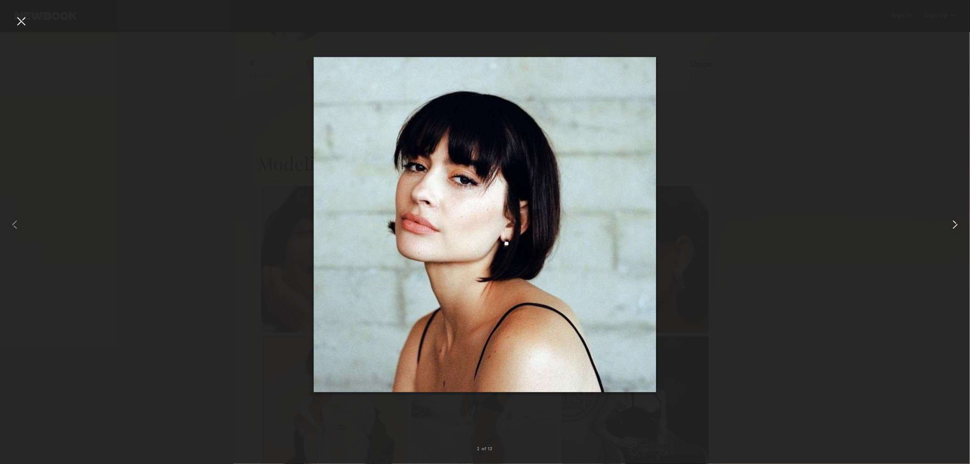
click at [956, 226] on common-icon at bounding box center [955, 224] width 15 height 15
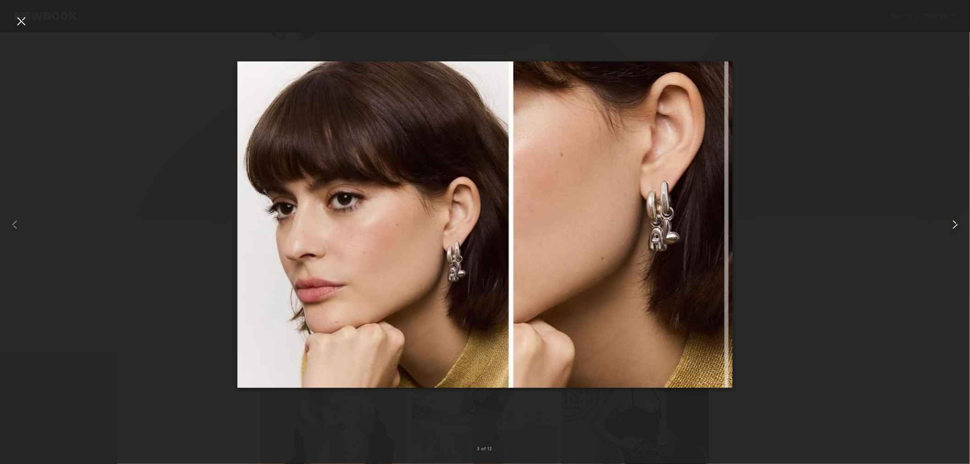
click at [956, 226] on common-icon at bounding box center [955, 224] width 15 height 15
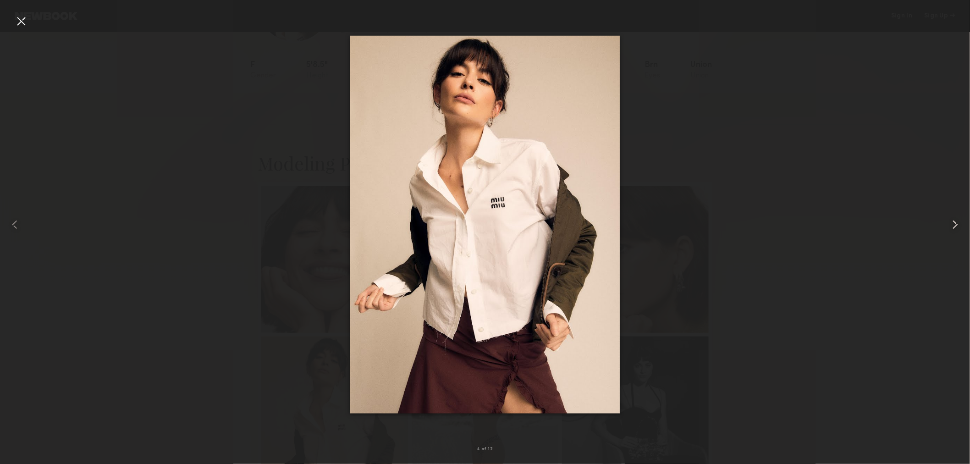
click at [956, 226] on common-icon at bounding box center [955, 224] width 15 height 15
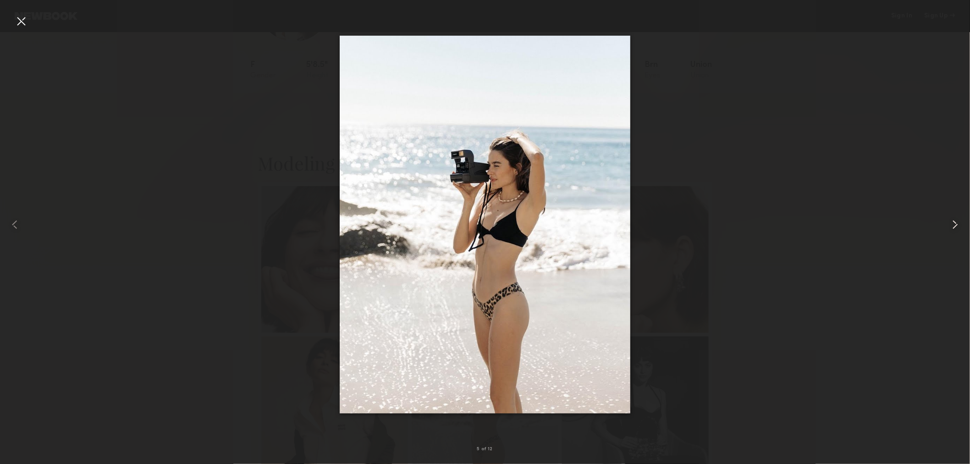
click at [956, 226] on common-icon at bounding box center [955, 224] width 15 height 15
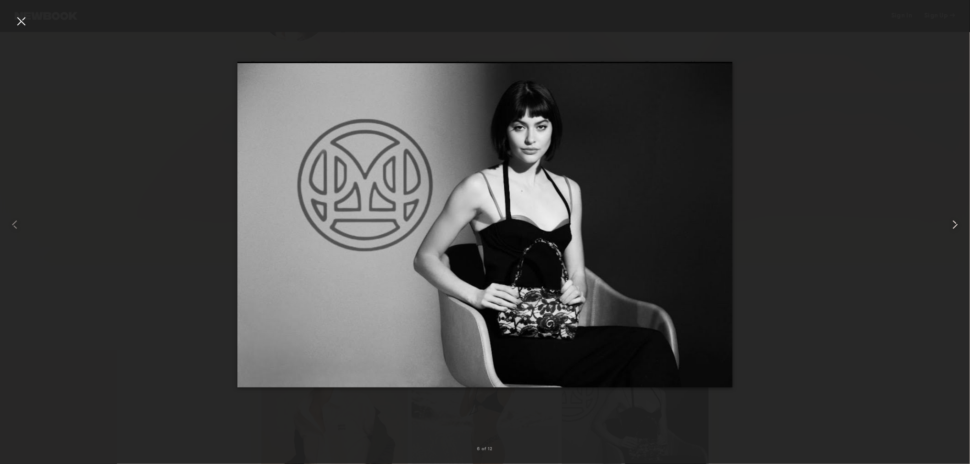
click at [956, 226] on common-icon at bounding box center [955, 224] width 15 height 15
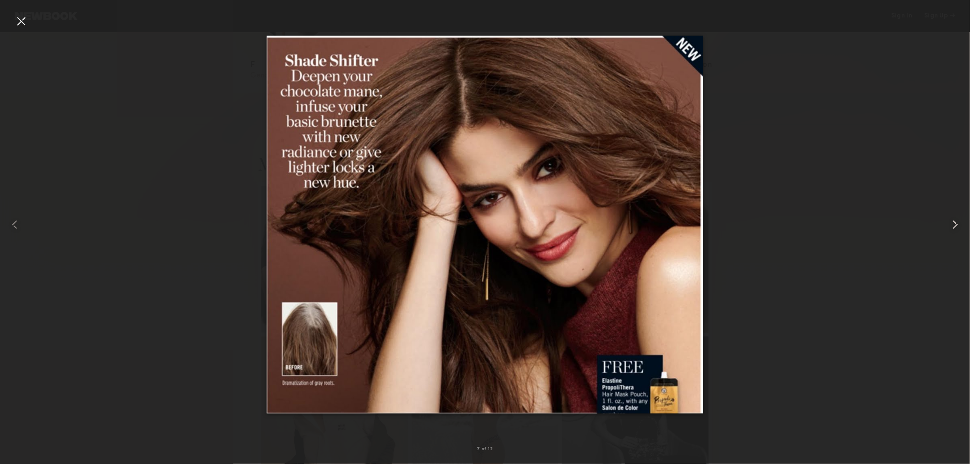
click at [956, 226] on common-icon at bounding box center [955, 224] width 15 height 15
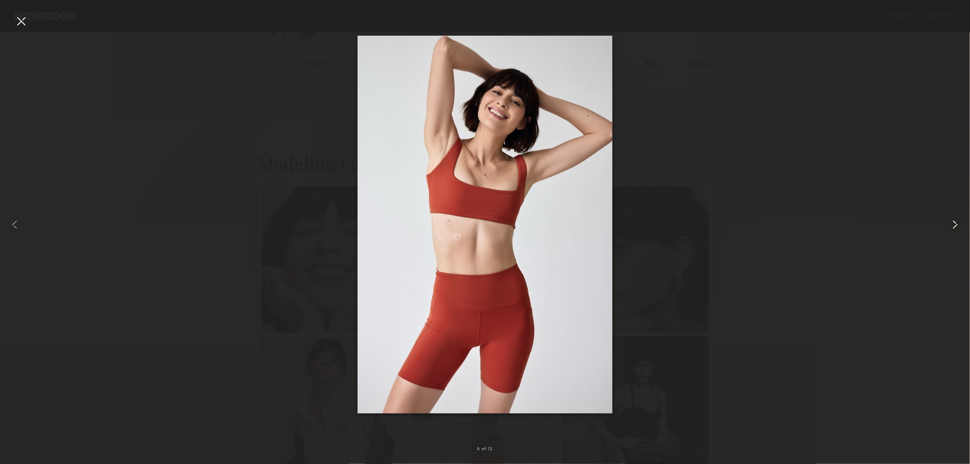
click at [956, 226] on common-icon at bounding box center [955, 224] width 15 height 15
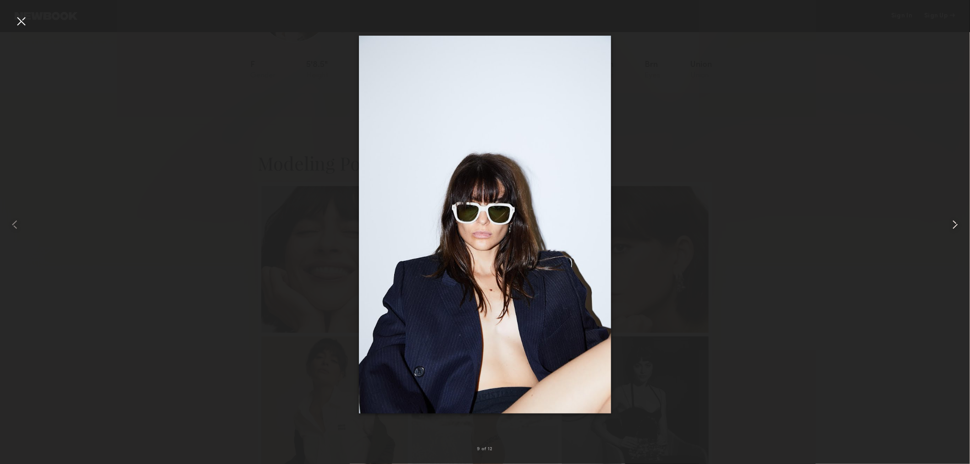
click at [956, 226] on common-icon at bounding box center [955, 224] width 15 height 15
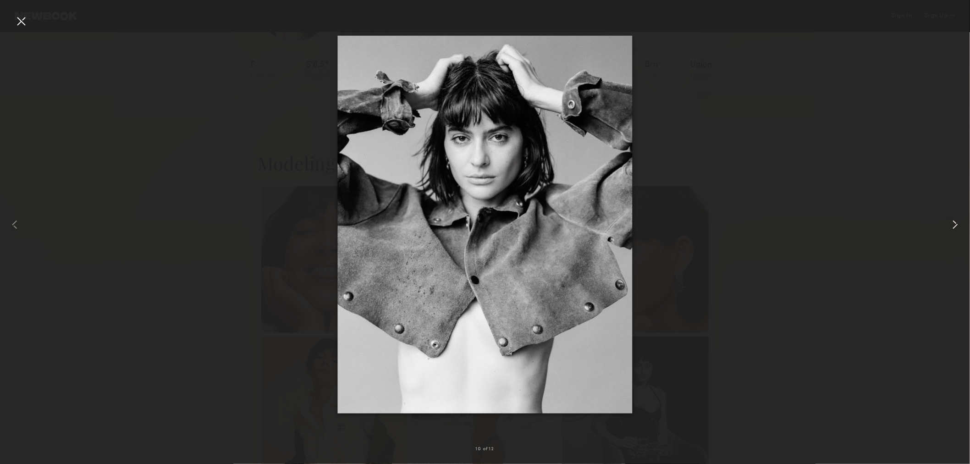
click at [956, 226] on common-icon at bounding box center [955, 224] width 15 height 15
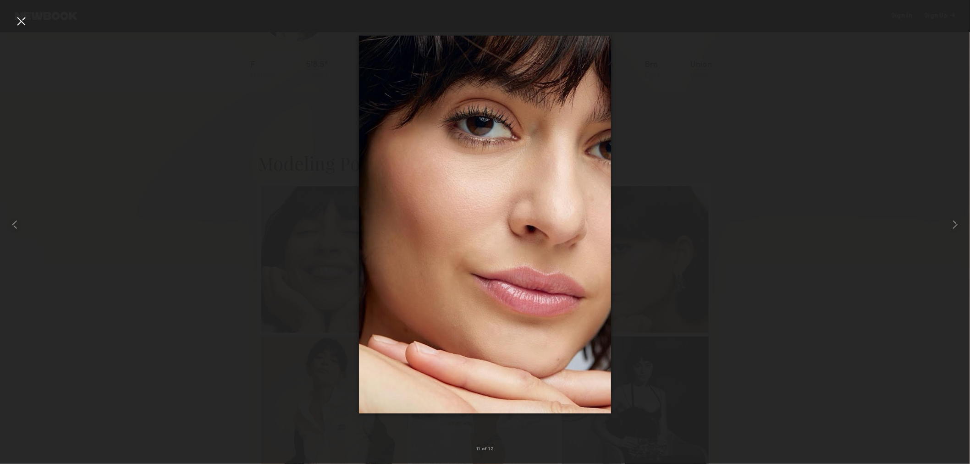
drag, startPoint x: 782, startPoint y: 170, endPoint x: 773, endPoint y: 163, distance: 11.2
click at [782, 169] on div at bounding box center [485, 225] width 970 height 420
click at [17, 22] on div at bounding box center [21, 21] width 15 height 15
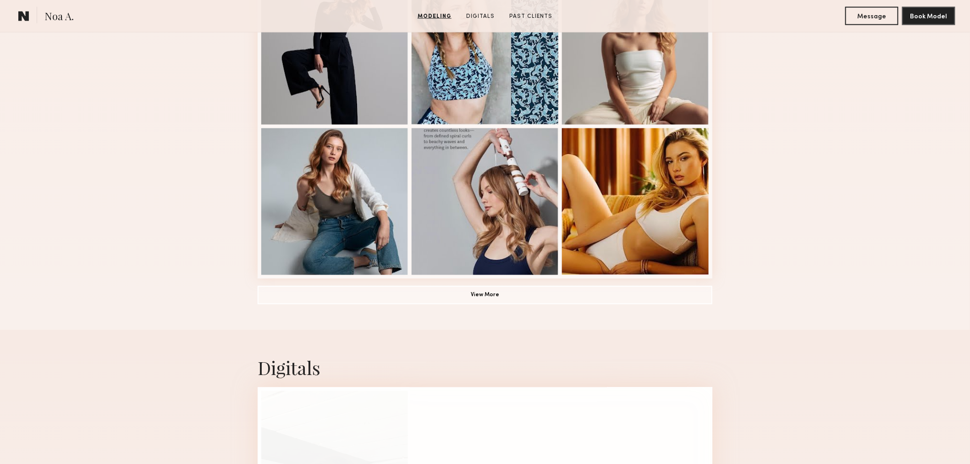
scroll to position [594, 0]
click at [474, 302] on button "View More" at bounding box center [485, 294] width 455 height 18
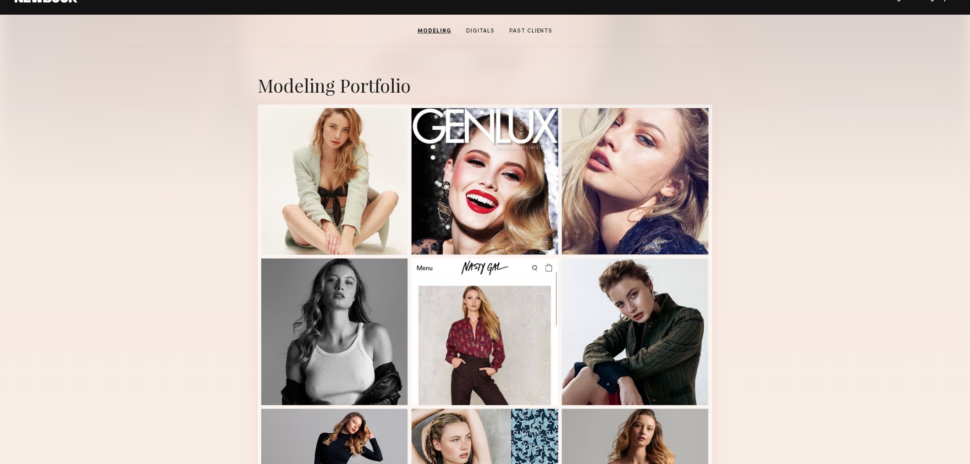
scroll to position [0, 0]
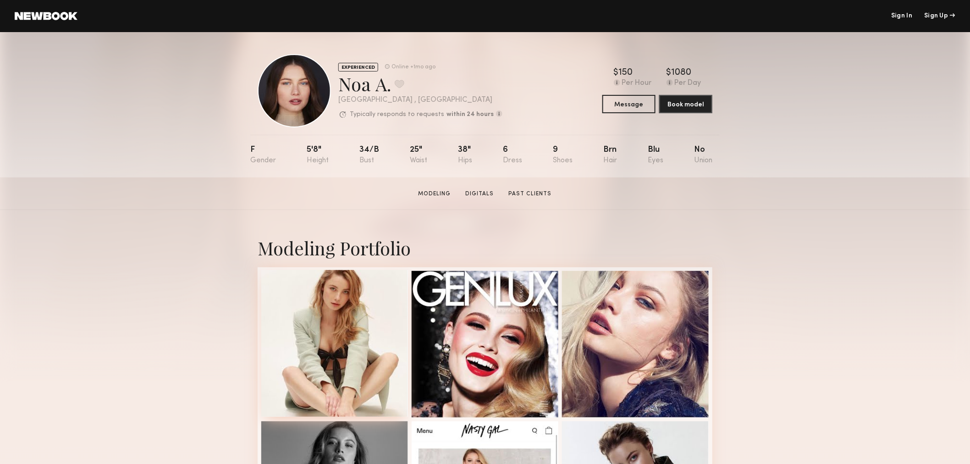
click at [367, 324] on div at bounding box center [334, 343] width 147 height 147
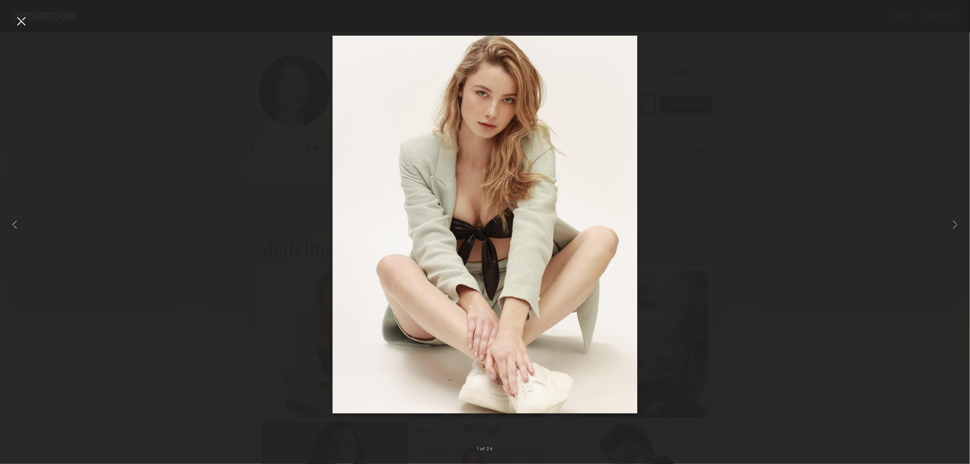
click at [24, 17] on div at bounding box center [21, 21] width 15 height 15
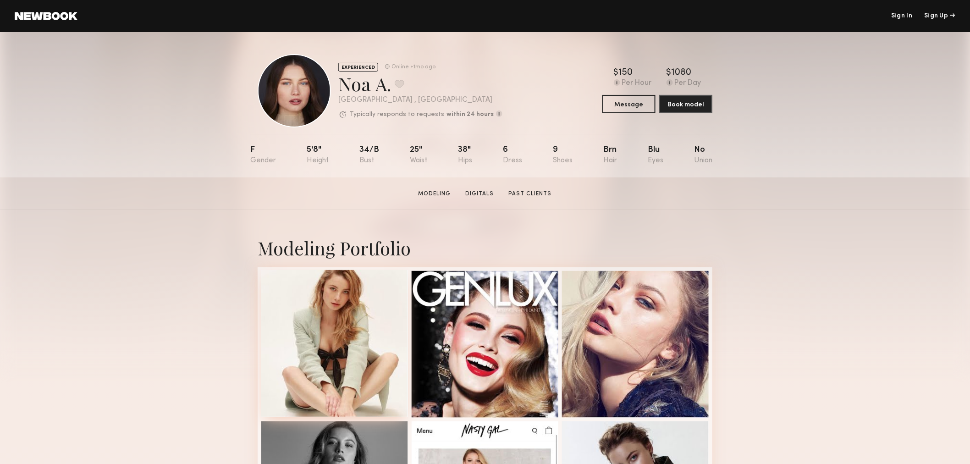
click at [336, 322] on div at bounding box center [334, 343] width 147 height 147
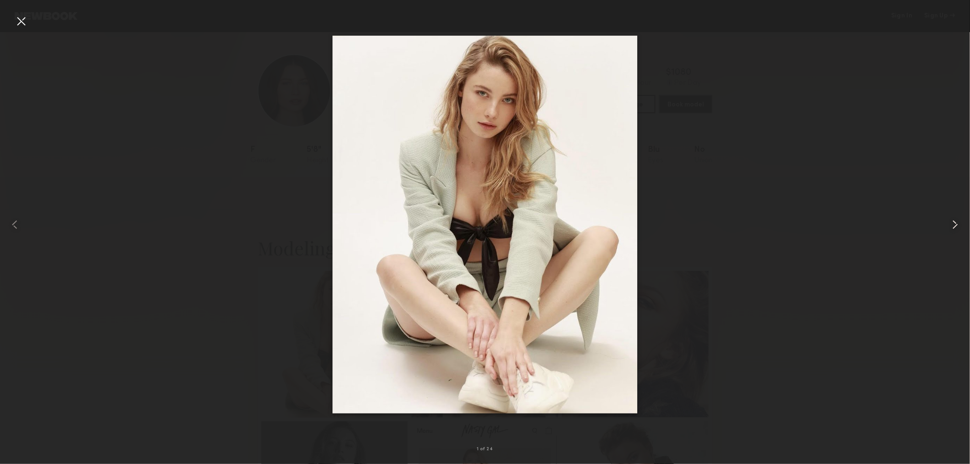
click at [951, 227] on common-icon at bounding box center [955, 224] width 15 height 15
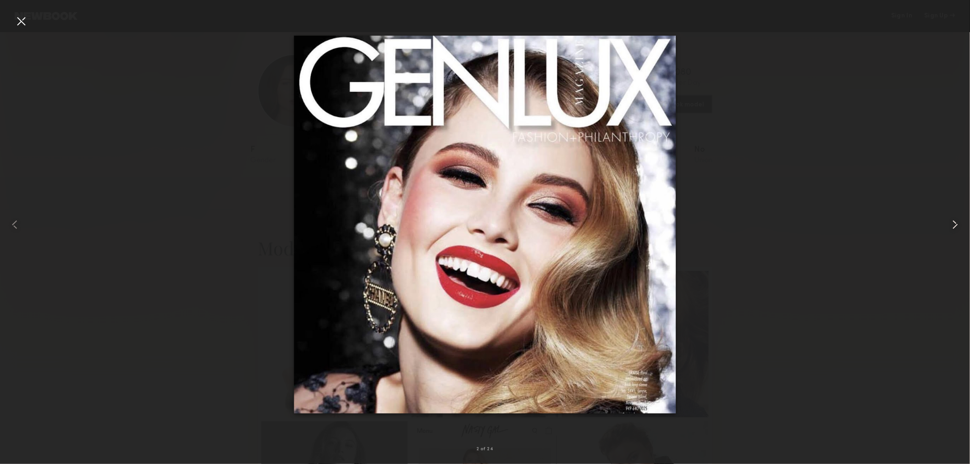
click at [952, 227] on common-icon at bounding box center [955, 224] width 15 height 15
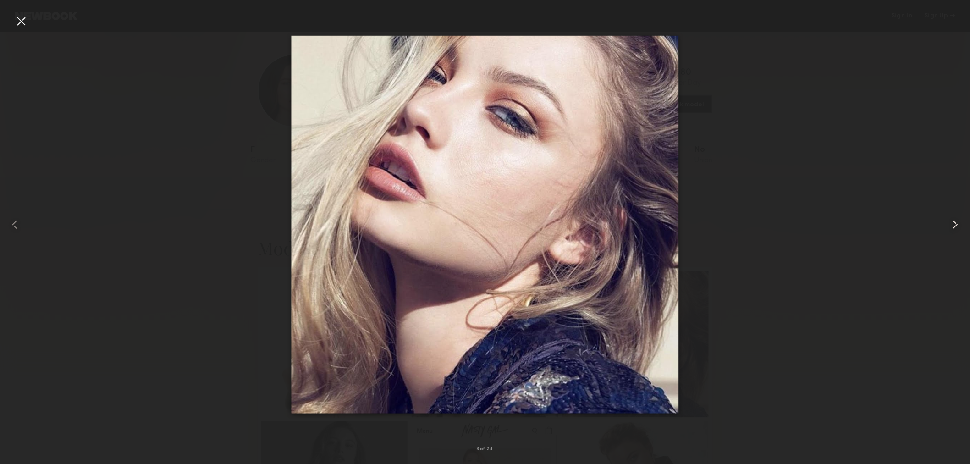
click at [952, 227] on common-icon at bounding box center [955, 224] width 15 height 15
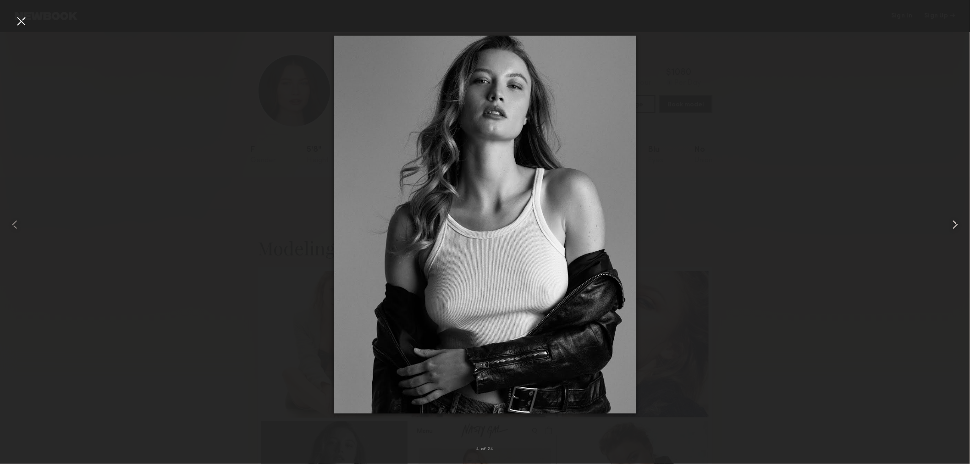
click at [952, 227] on common-icon at bounding box center [955, 224] width 15 height 15
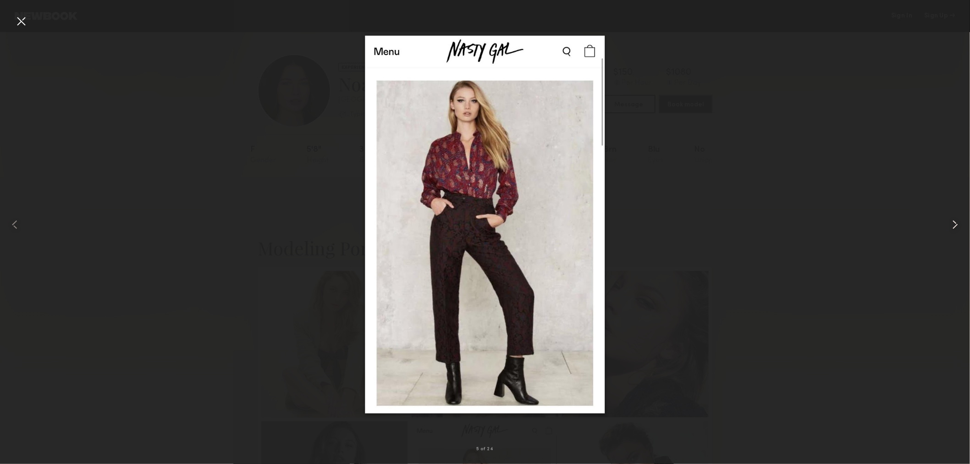
click at [952, 227] on common-icon at bounding box center [955, 224] width 15 height 15
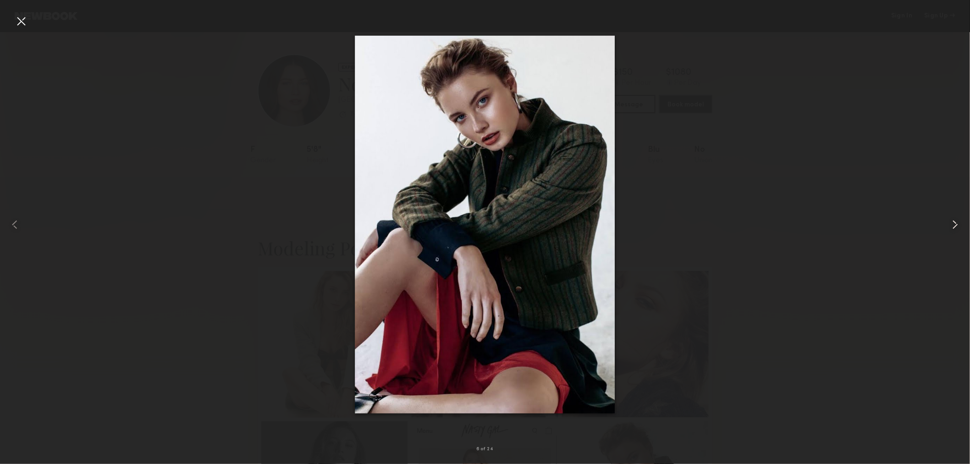
click at [952, 227] on common-icon at bounding box center [955, 224] width 15 height 15
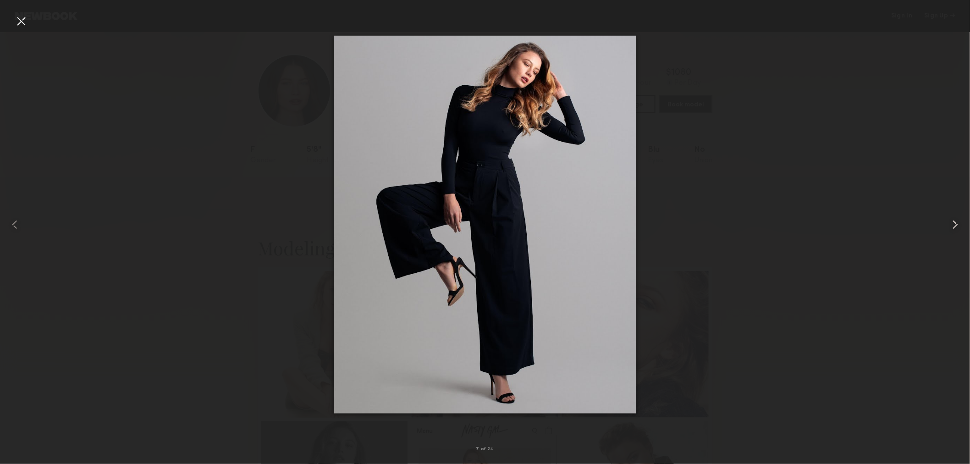
click at [952, 227] on common-icon at bounding box center [955, 224] width 15 height 15
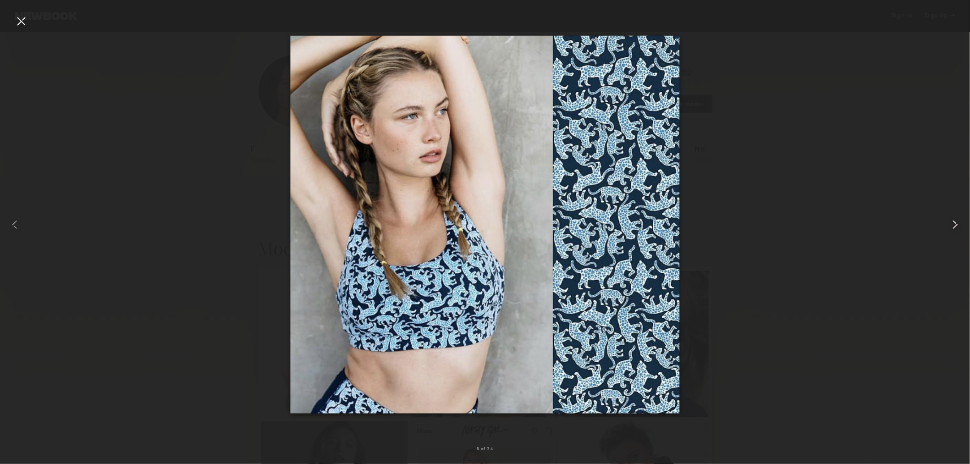
click at [952, 227] on common-icon at bounding box center [955, 224] width 15 height 15
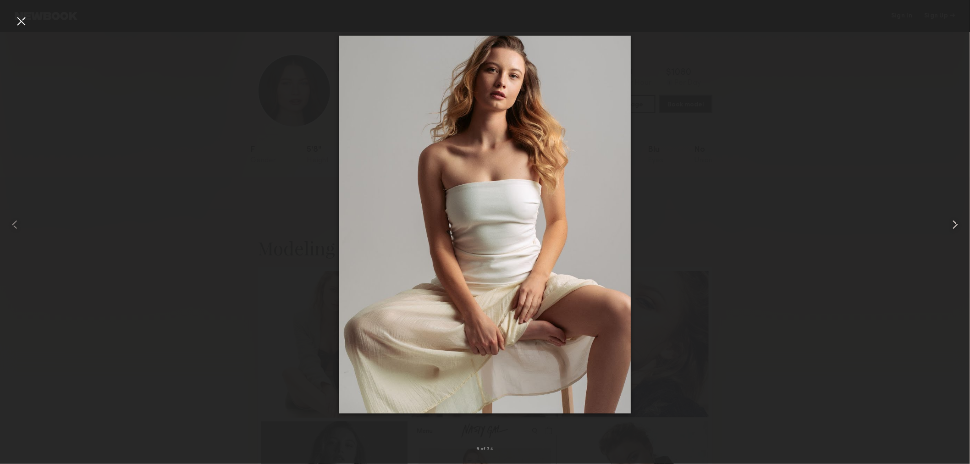
click at [952, 227] on common-icon at bounding box center [955, 224] width 15 height 15
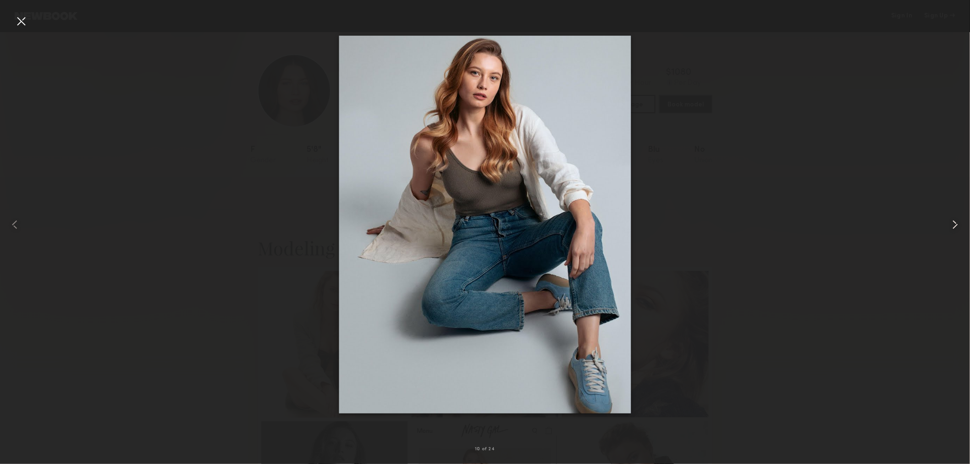
click at [952, 227] on common-icon at bounding box center [955, 224] width 15 height 15
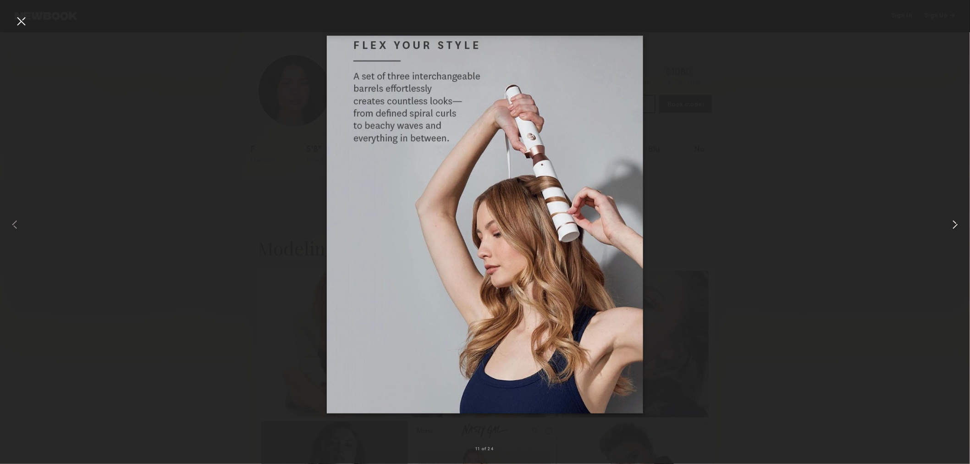
click at [952, 227] on common-icon at bounding box center [955, 224] width 15 height 15
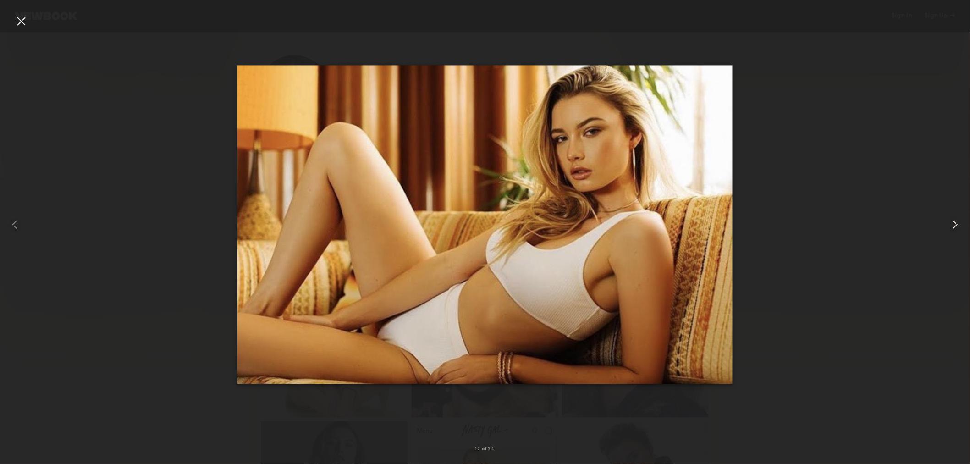
click at [952, 227] on common-icon at bounding box center [955, 224] width 15 height 15
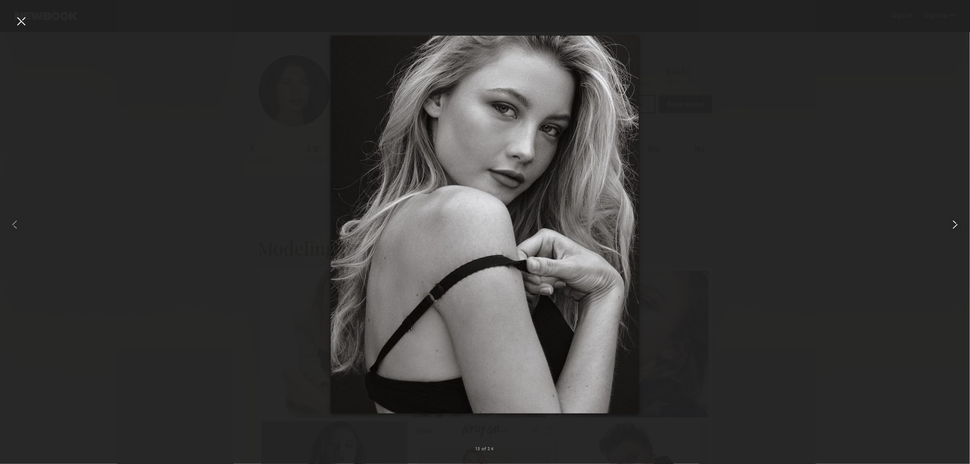
click at [952, 227] on common-icon at bounding box center [955, 224] width 15 height 15
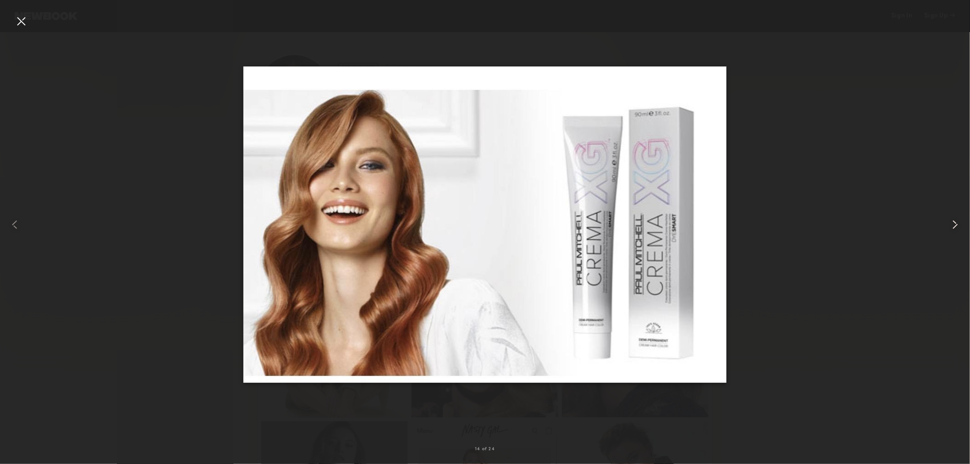
click at [952, 227] on common-icon at bounding box center [955, 224] width 15 height 15
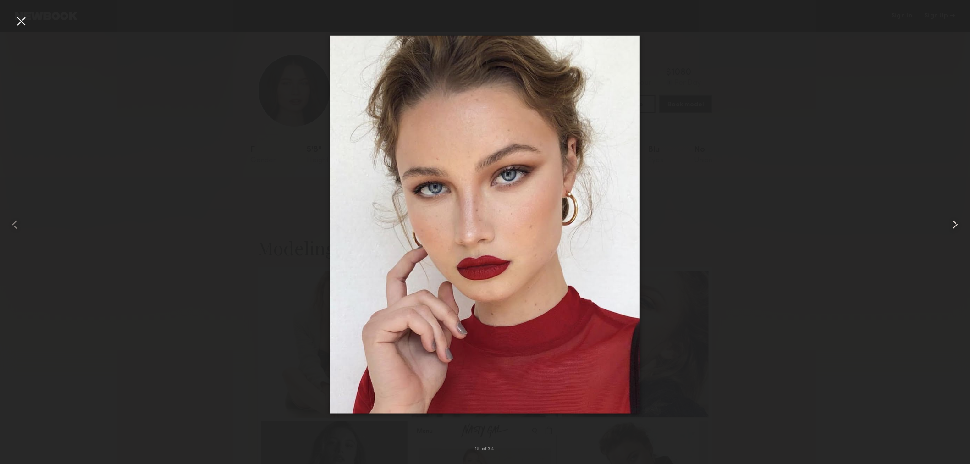
click at [952, 227] on common-icon at bounding box center [955, 224] width 15 height 15
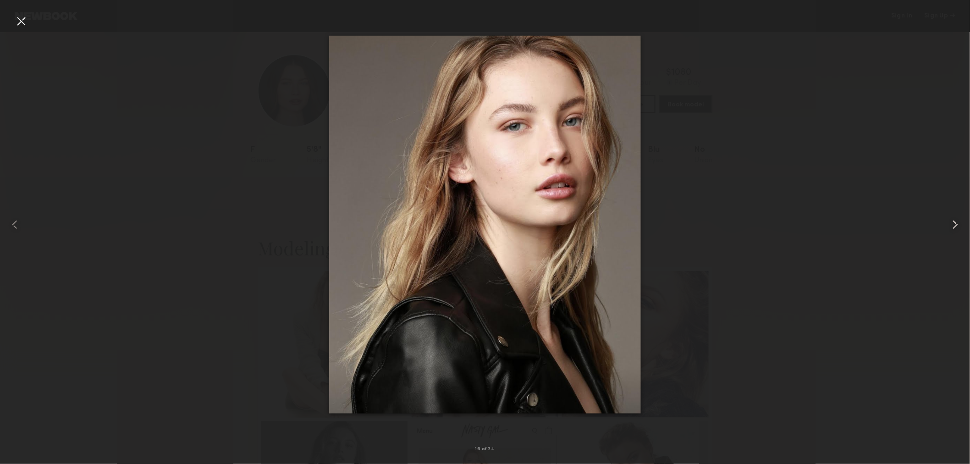
click at [952, 227] on common-icon at bounding box center [955, 224] width 15 height 15
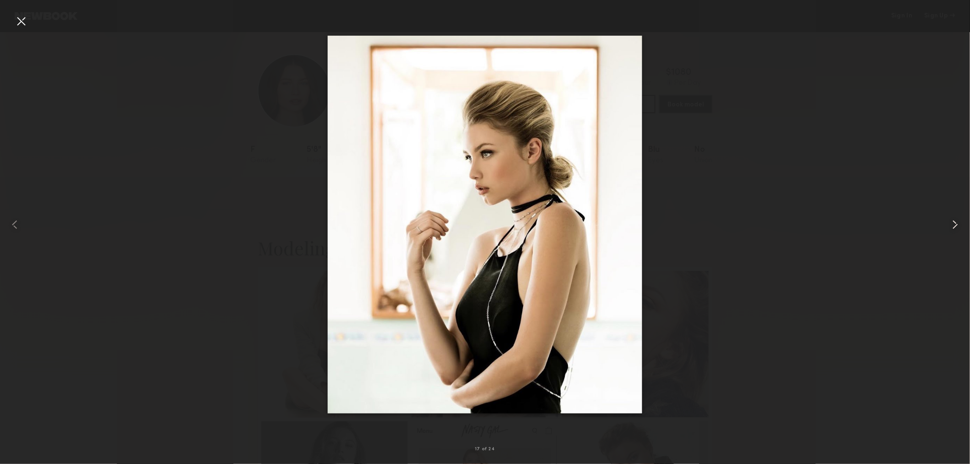
click at [952, 227] on common-icon at bounding box center [955, 224] width 15 height 15
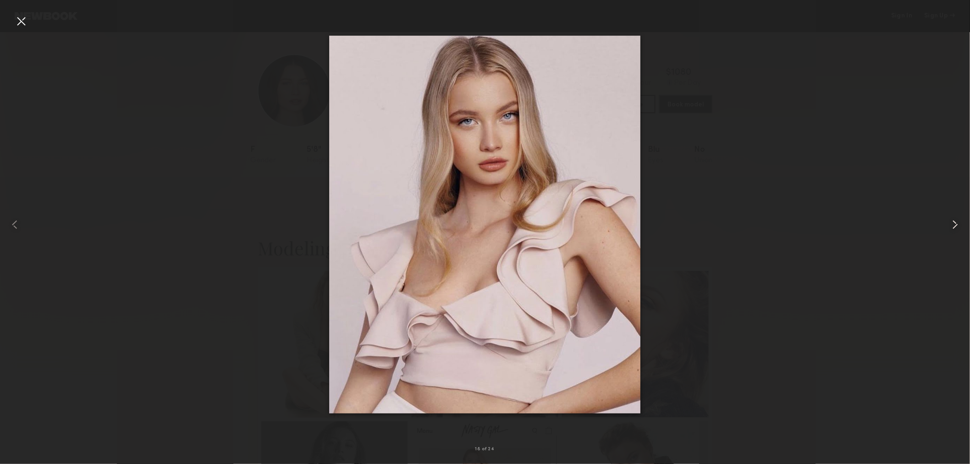
click at [952, 227] on common-icon at bounding box center [955, 224] width 15 height 15
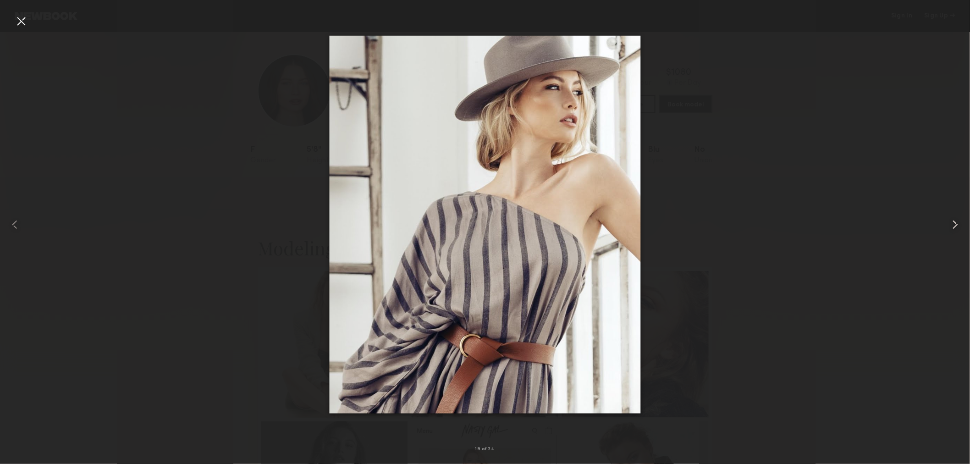
click at [952, 227] on common-icon at bounding box center [955, 224] width 15 height 15
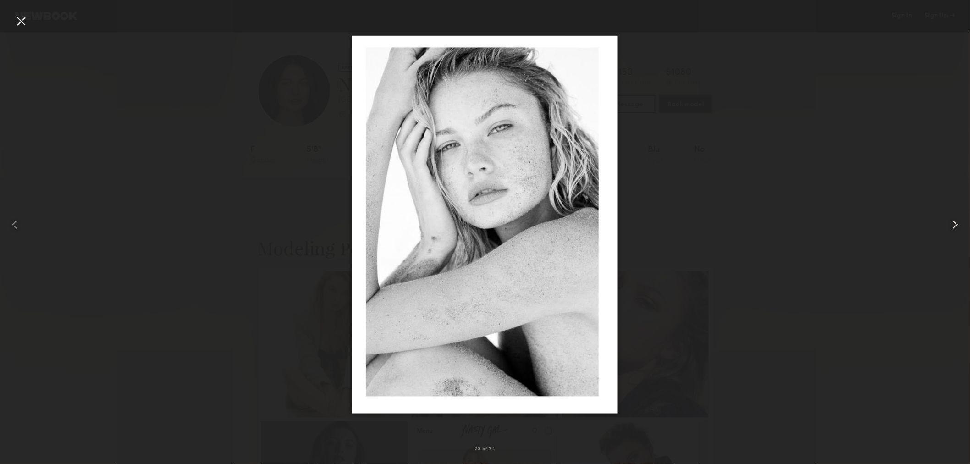
click at [952, 227] on common-icon at bounding box center [955, 224] width 15 height 15
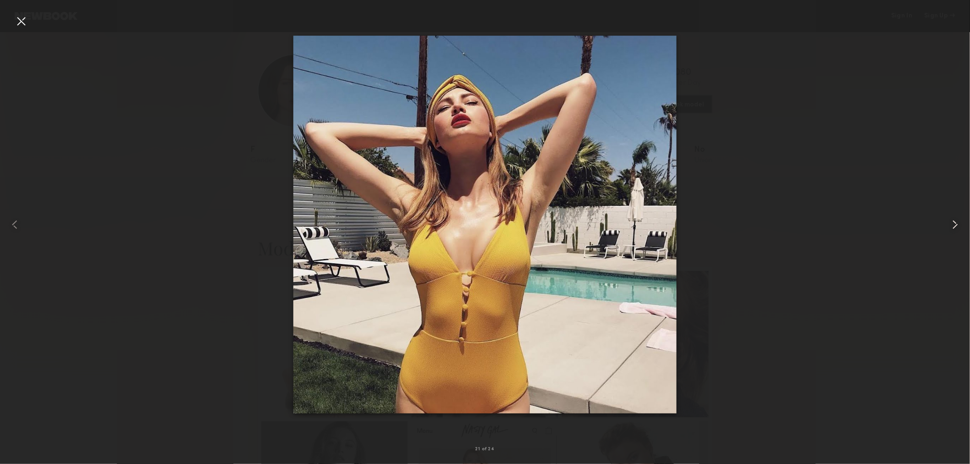
click at [952, 227] on common-icon at bounding box center [955, 224] width 15 height 15
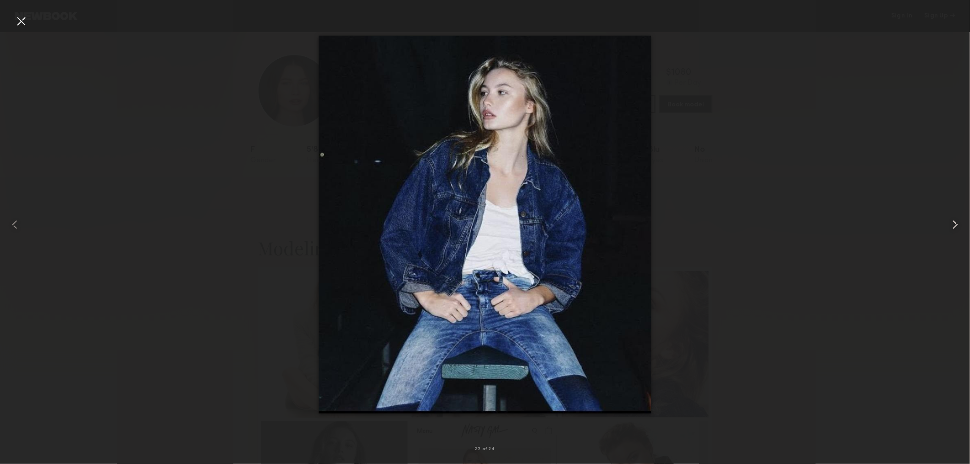
click at [952, 227] on common-icon at bounding box center [955, 224] width 15 height 15
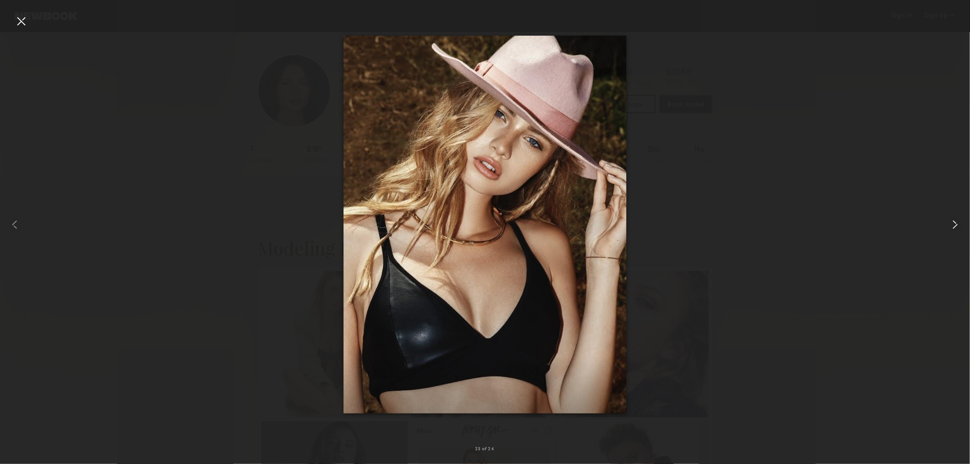
click at [952, 227] on common-icon at bounding box center [955, 224] width 15 height 15
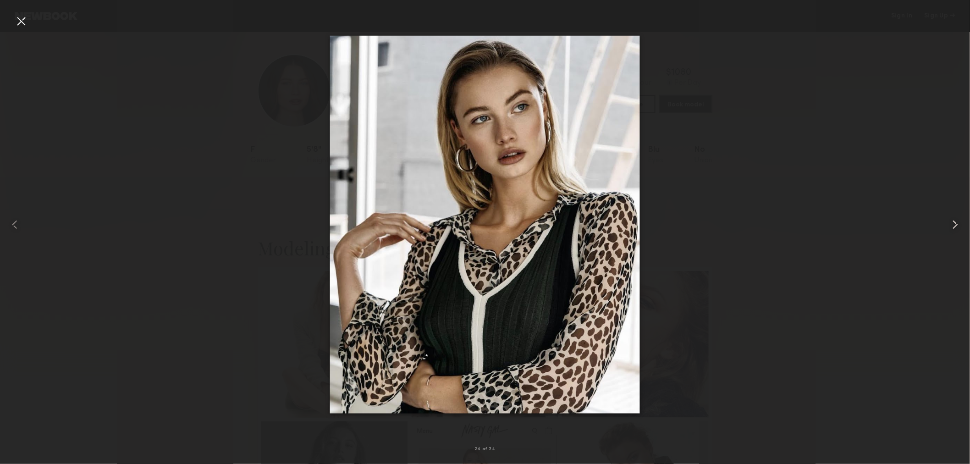
click at [952, 227] on common-icon at bounding box center [955, 224] width 15 height 15
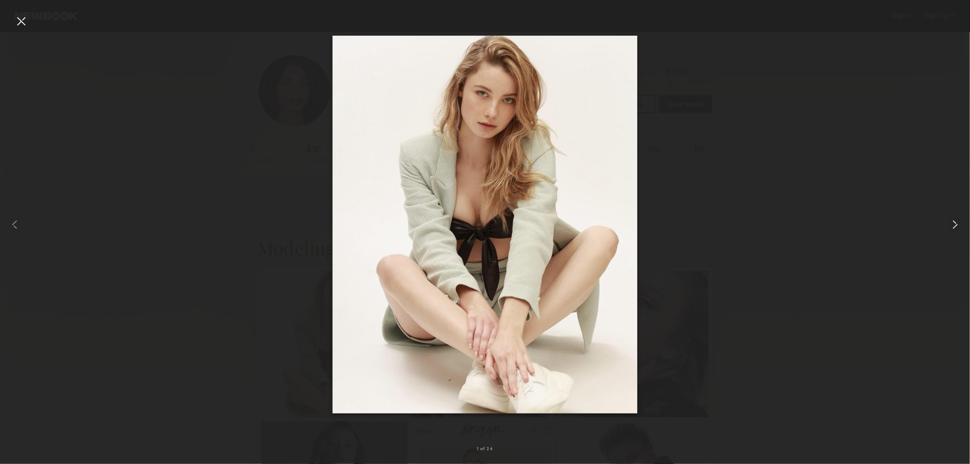
click at [952, 227] on common-icon at bounding box center [955, 224] width 15 height 15
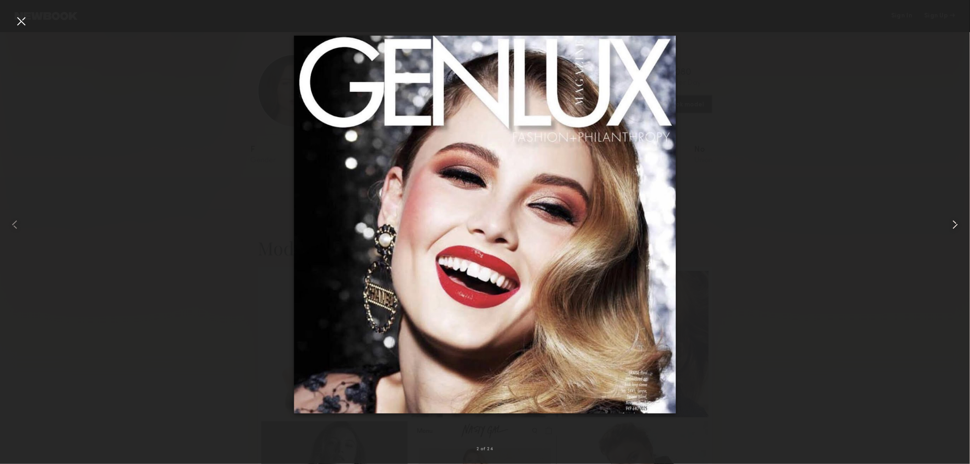
click at [952, 227] on common-icon at bounding box center [955, 224] width 15 height 15
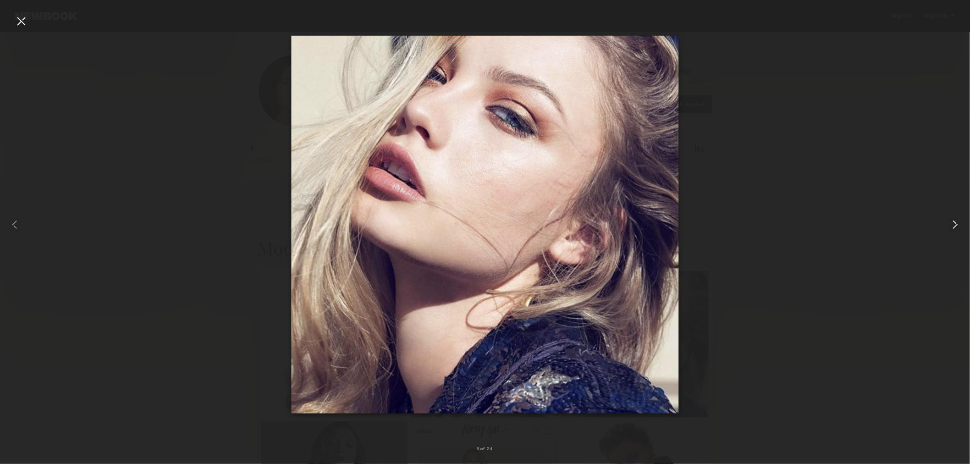
click at [952, 227] on common-icon at bounding box center [955, 224] width 15 height 15
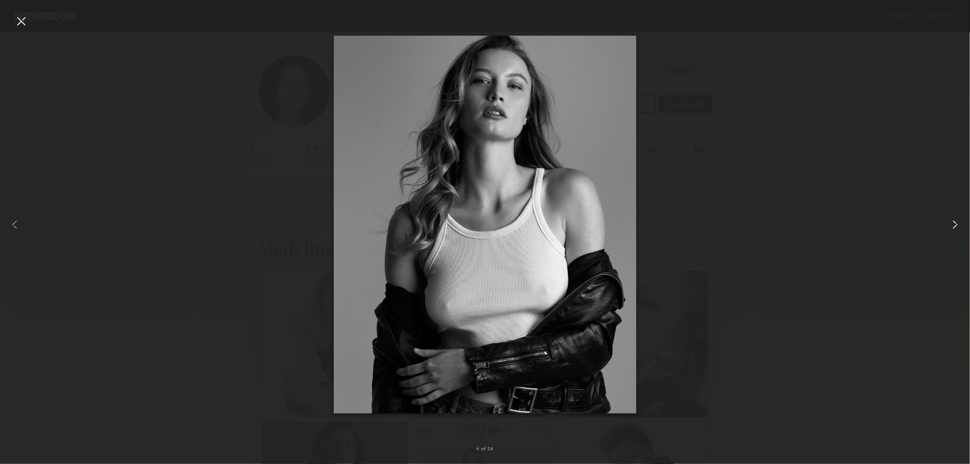
click at [952, 227] on common-icon at bounding box center [955, 224] width 15 height 15
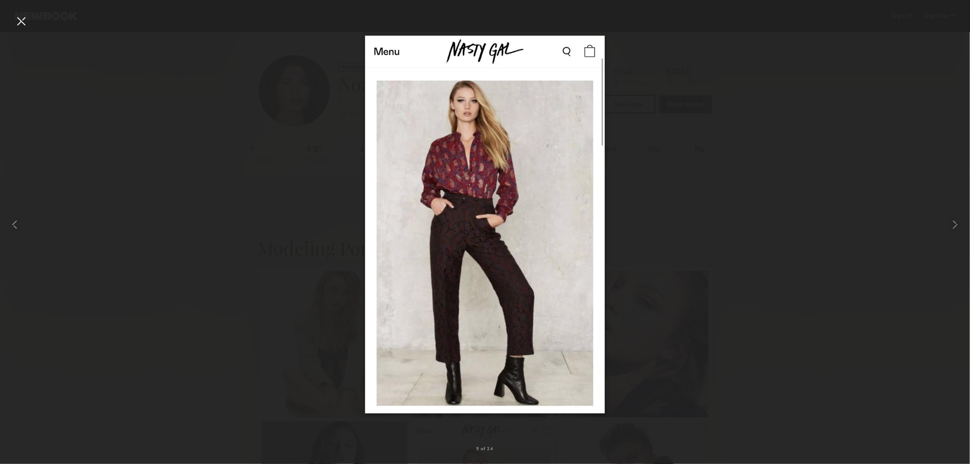
click at [818, 235] on div at bounding box center [485, 225] width 970 height 420
click at [17, 20] on div at bounding box center [21, 21] width 15 height 15
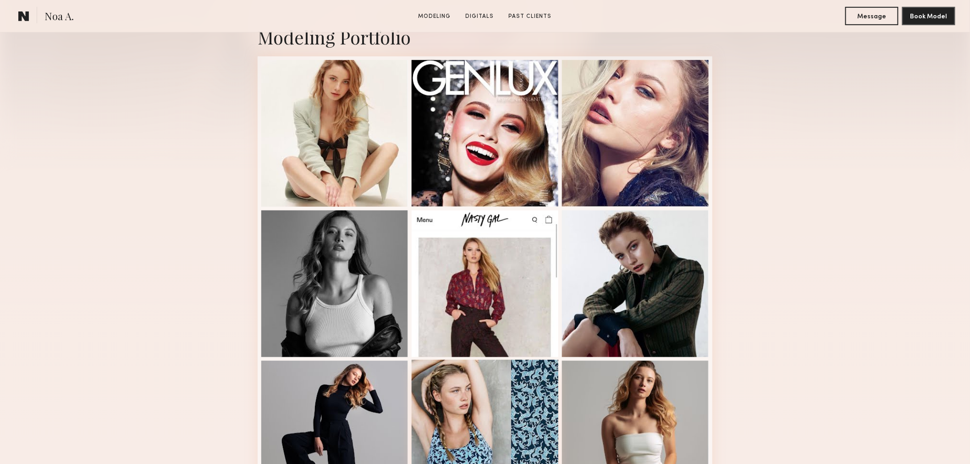
scroll to position [340, 0]
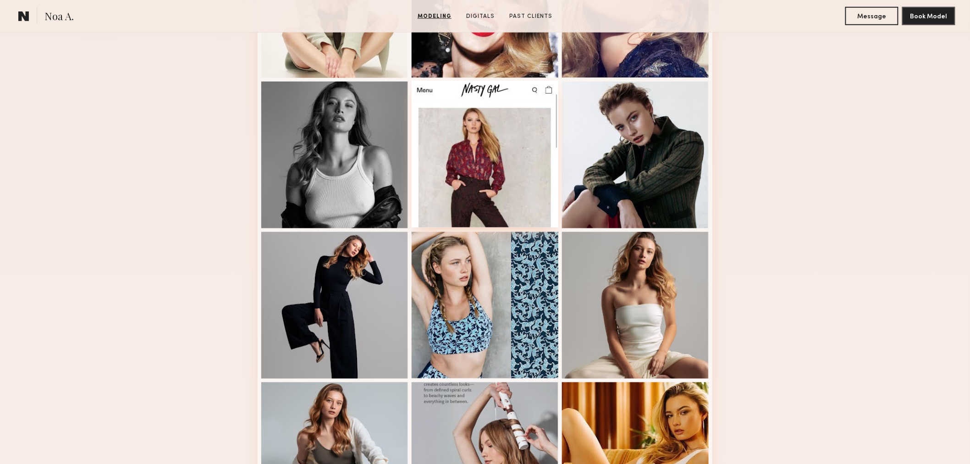
click at [450, 160] on div at bounding box center [485, 154] width 147 height 147
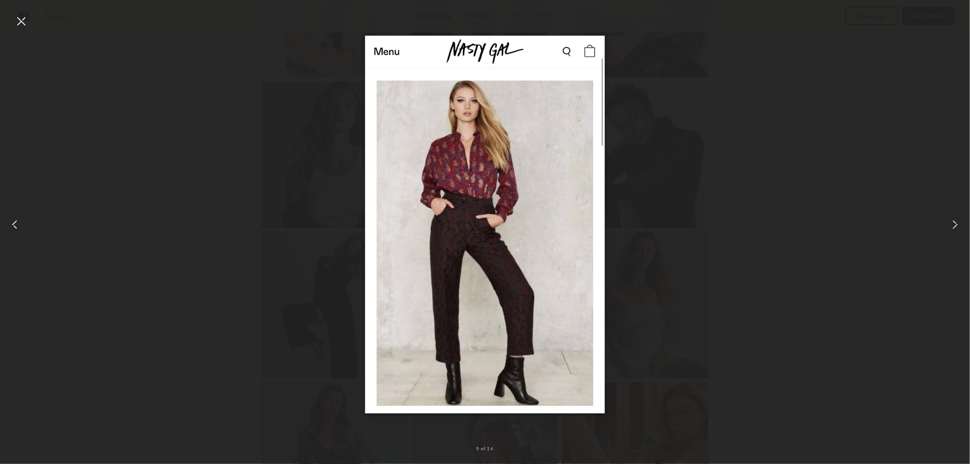
drag, startPoint x: 27, startPoint y: 21, endPoint x: 112, endPoint y: 20, distance: 85.3
click at [28, 21] on div at bounding box center [21, 21] width 15 height 15
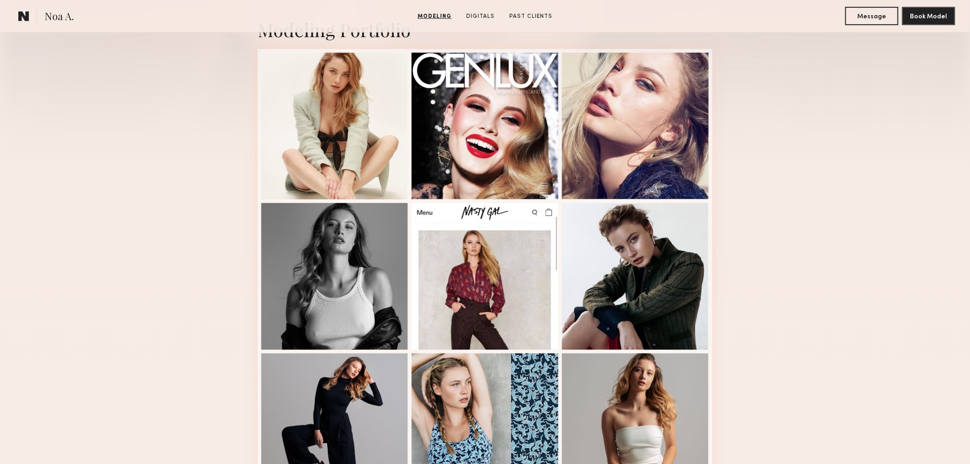
scroll to position [0, 0]
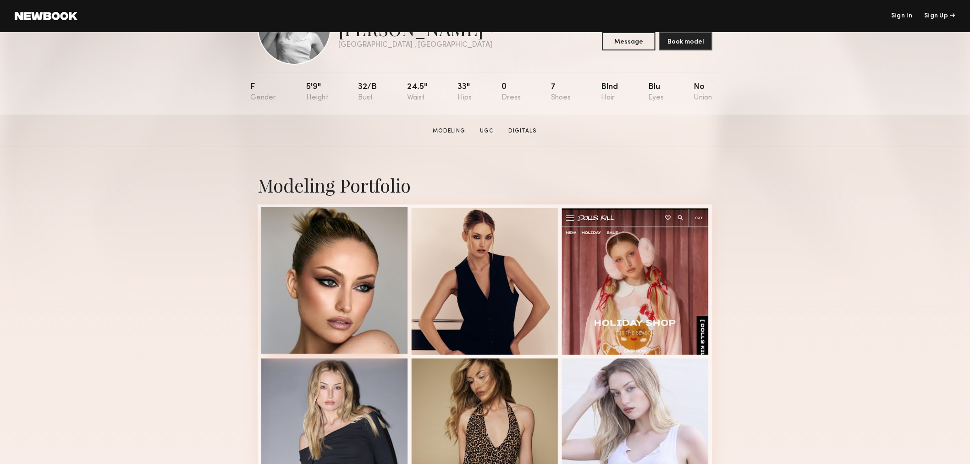
scroll to position [85, 0]
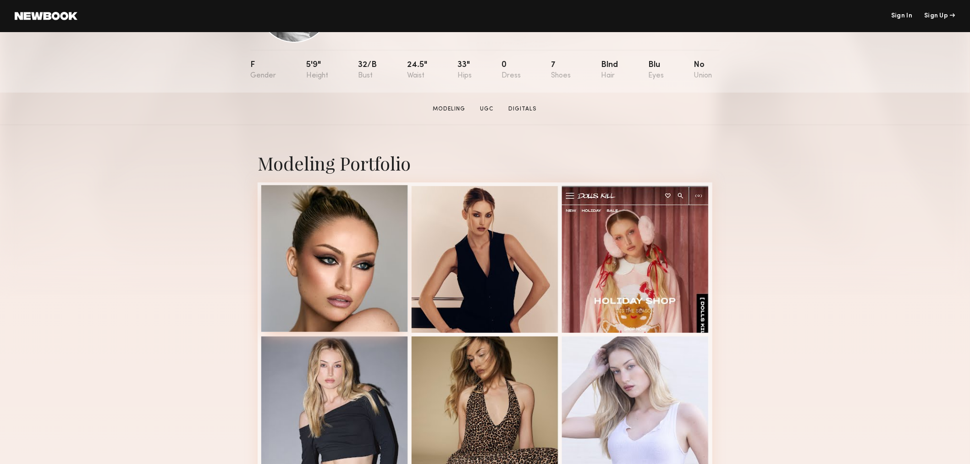
click at [323, 262] on div at bounding box center [334, 258] width 147 height 147
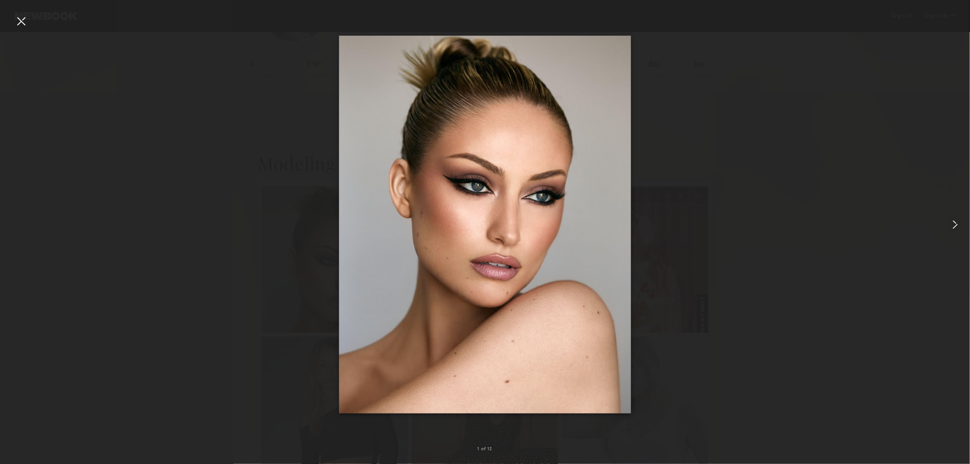
click at [955, 228] on common-icon at bounding box center [955, 224] width 15 height 15
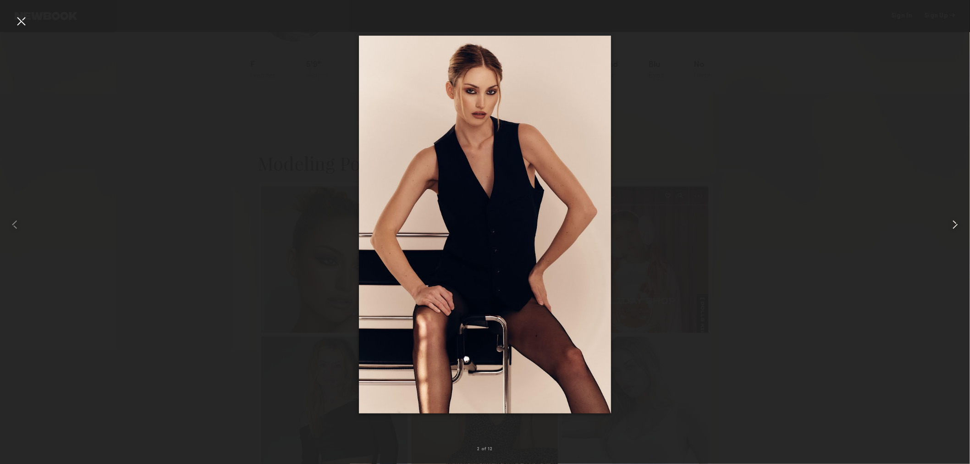
click at [955, 228] on common-icon at bounding box center [955, 224] width 15 height 15
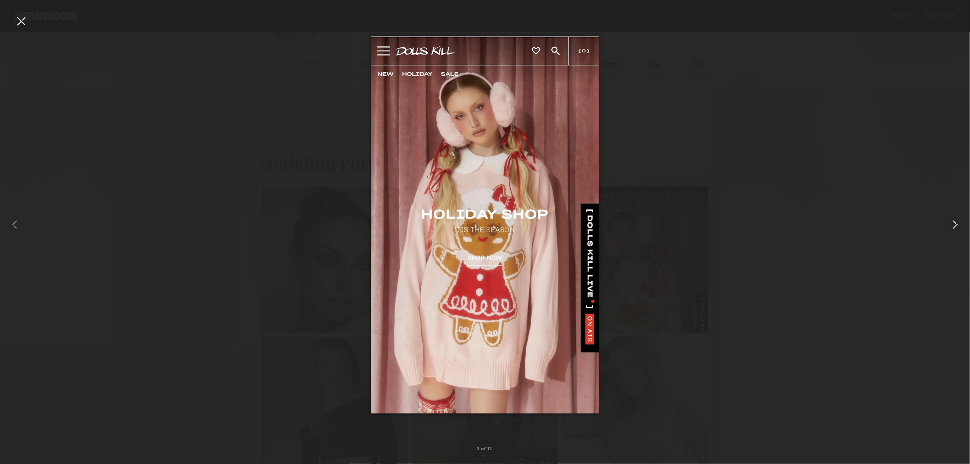
click at [955, 228] on common-icon at bounding box center [955, 224] width 15 height 15
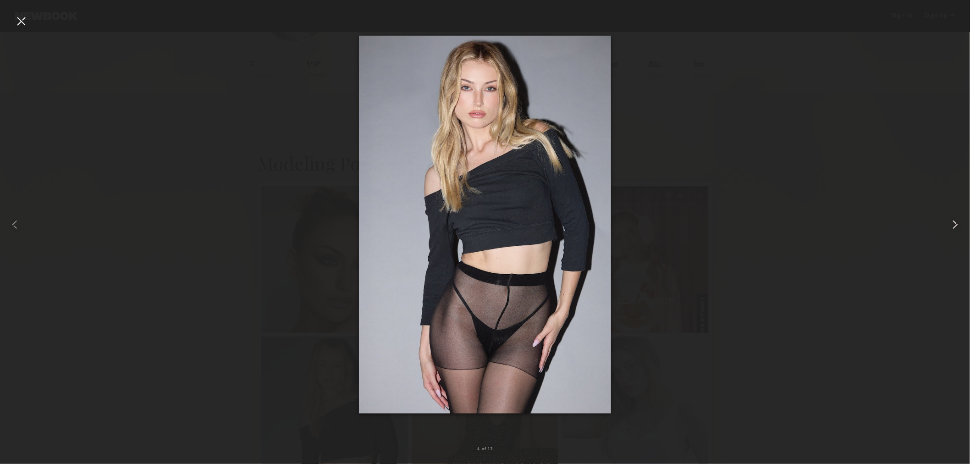
click at [955, 228] on common-icon at bounding box center [955, 224] width 15 height 15
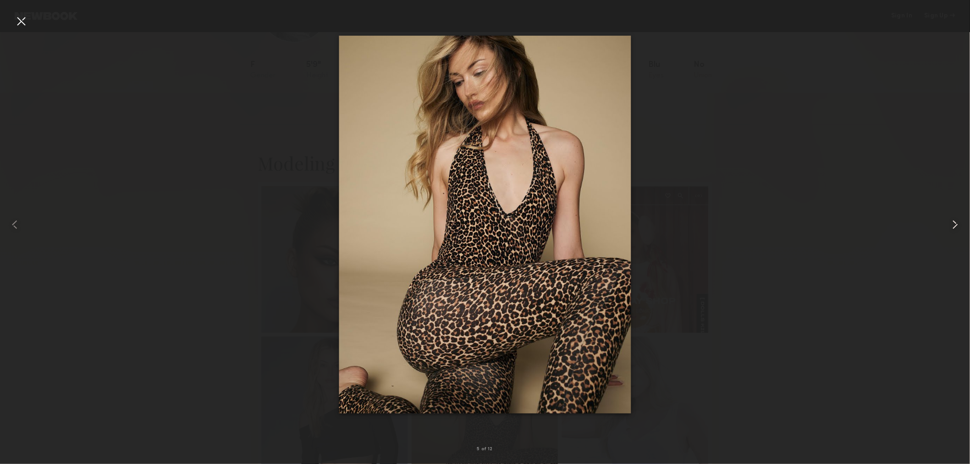
click at [955, 228] on common-icon at bounding box center [955, 224] width 15 height 15
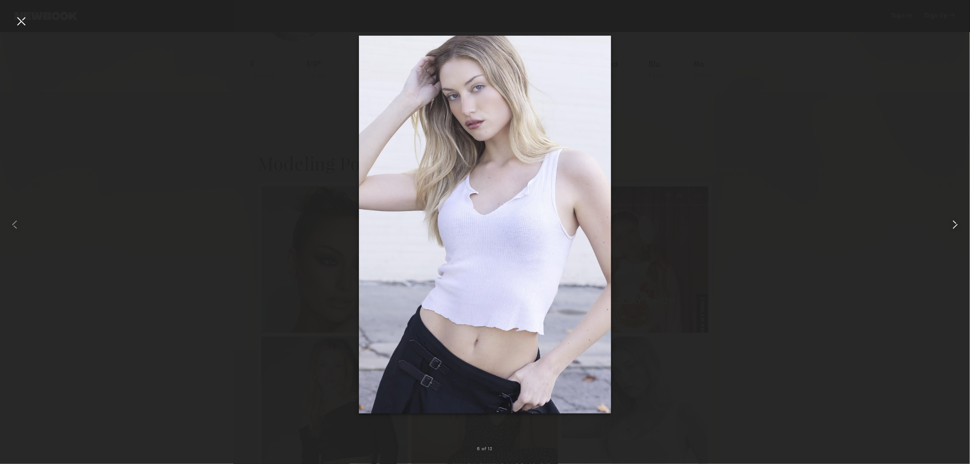
click at [955, 228] on common-icon at bounding box center [955, 224] width 15 height 15
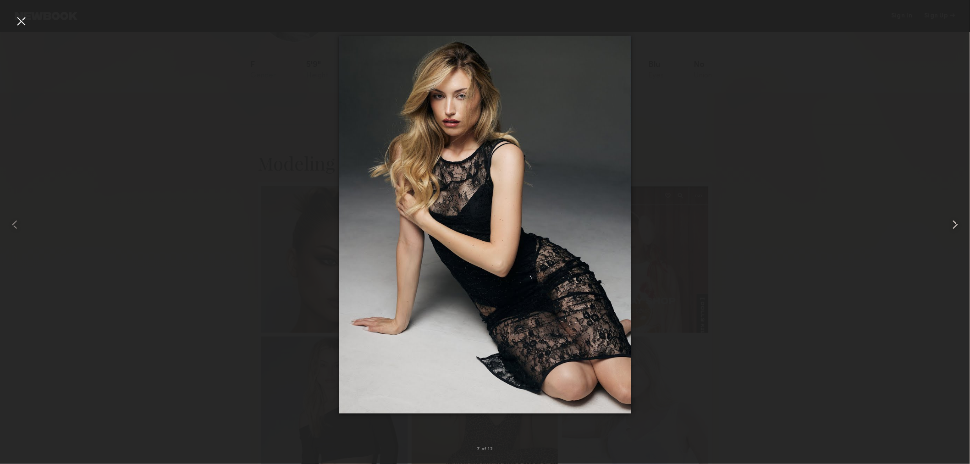
click at [955, 228] on common-icon at bounding box center [955, 224] width 15 height 15
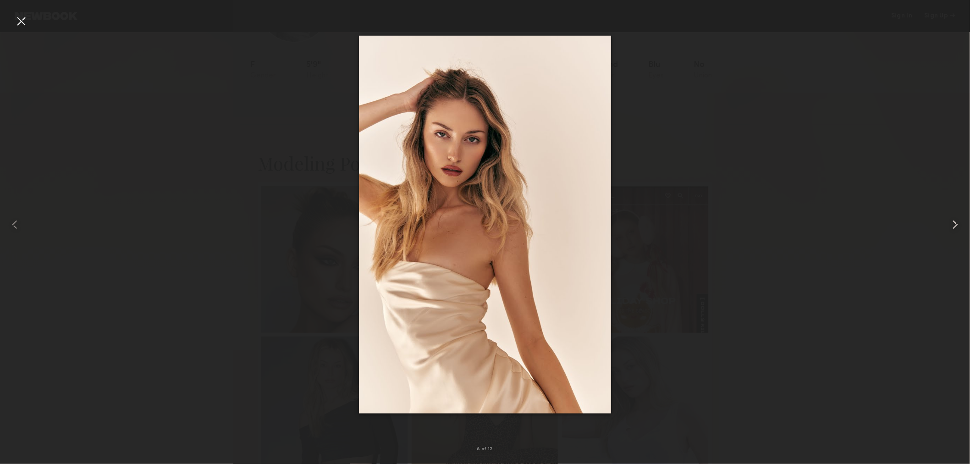
click at [955, 228] on common-icon at bounding box center [955, 224] width 15 height 15
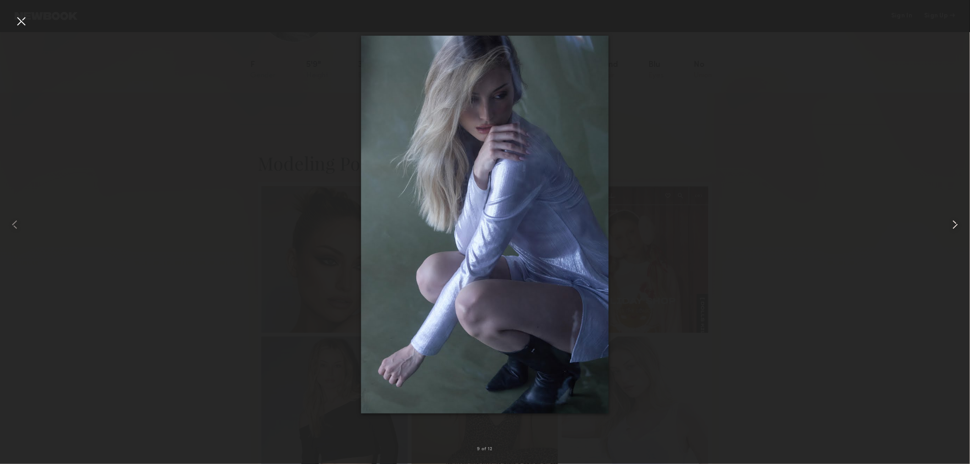
click at [952, 222] on common-icon at bounding box center [955, 224] width 15 height 15
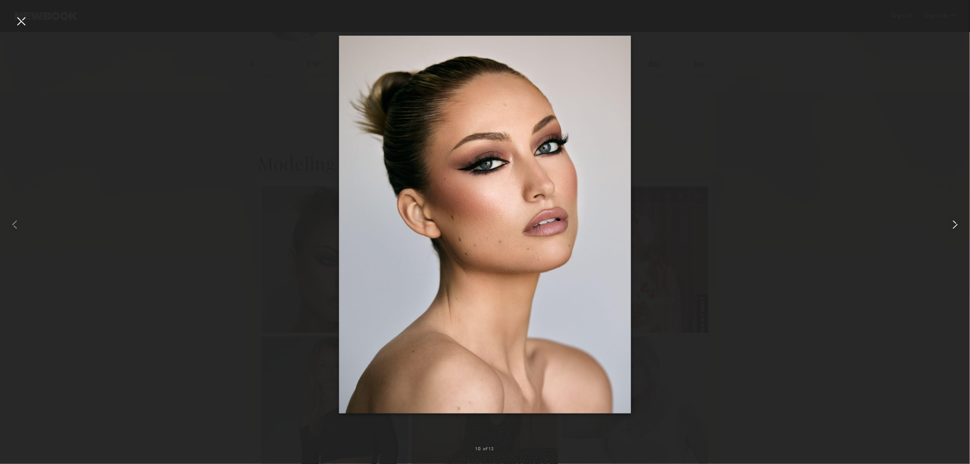
click at [952, 222] on common-icon at bounding box center [955, 224] width 15 height 15
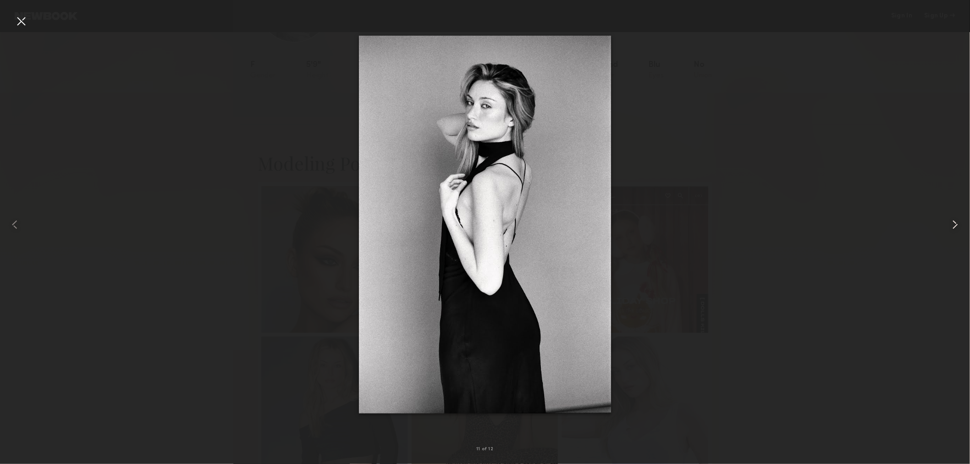
click at [952, 222] on common-icon at bounding box center [955, 224] width 15 height 15
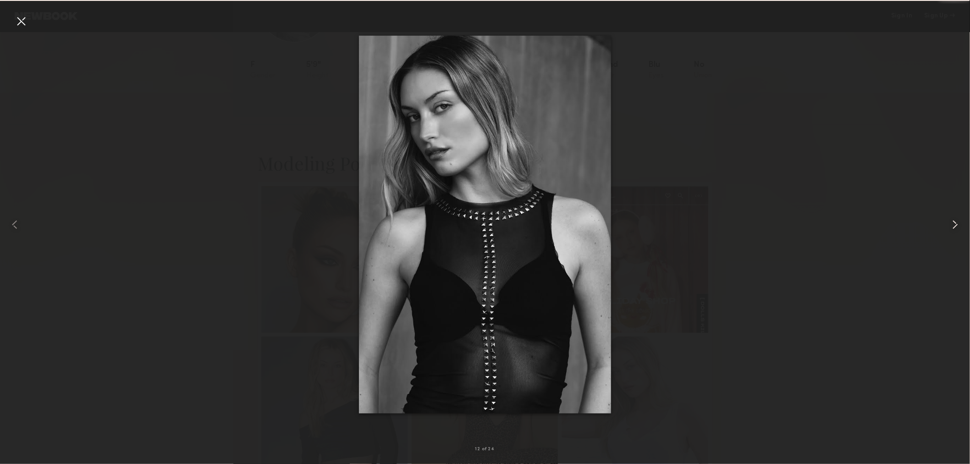
click at [952, 222] on common-icon at bounding box center [955, 224] width 15 height 15
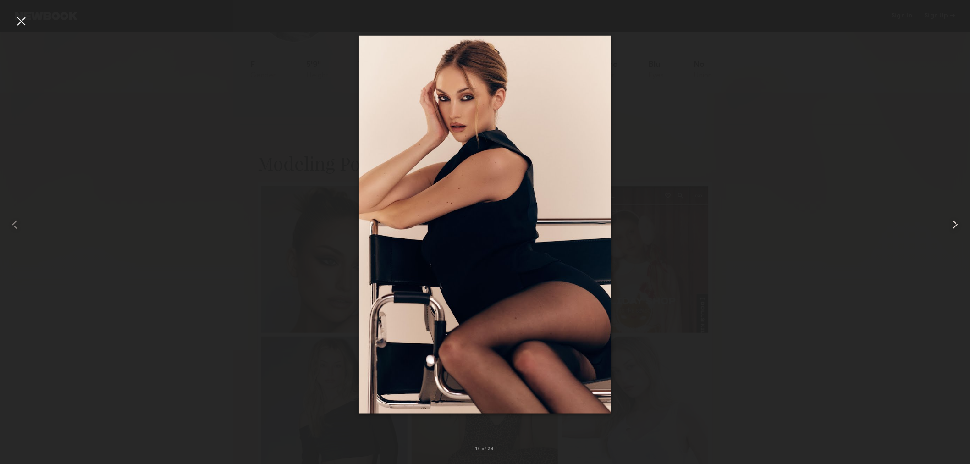
click at [952, 222] on common-icon at bounding box center [955, 224] width 15 height 15
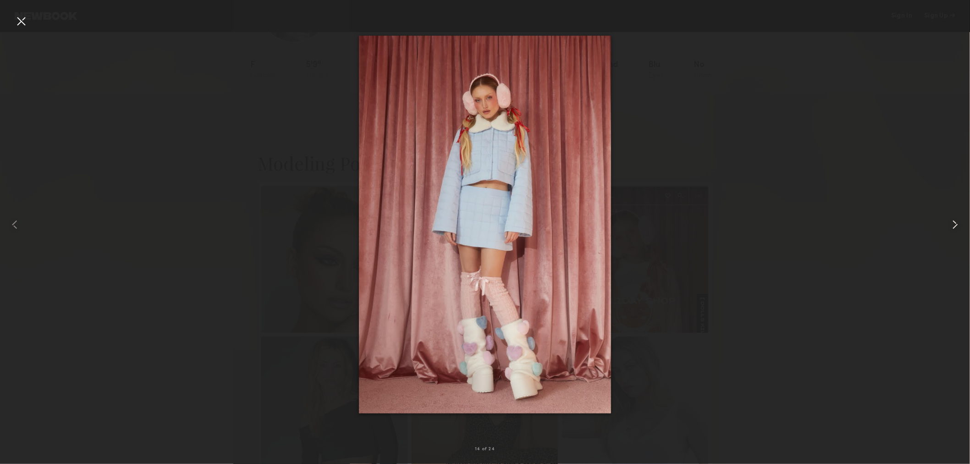
click at [952, 222] on common-icon at bounding box center [955, 224] width 15 height 15
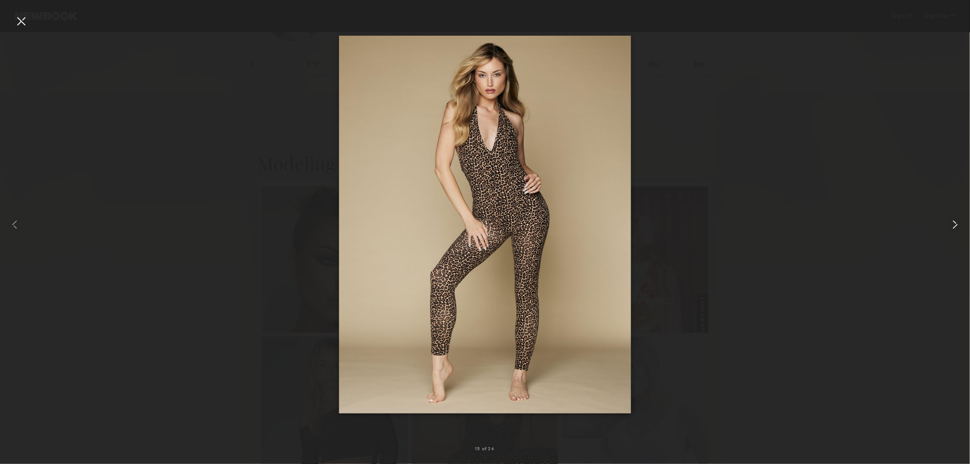
click at [952, 222] on common-icon at bounding box center [955, 224] width 15 height 15
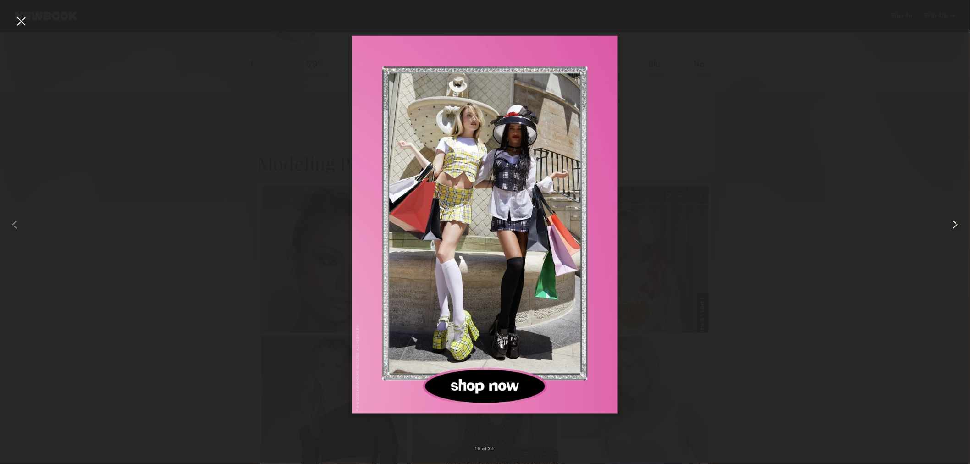
click at [952, 222] on common-icon at bounding box center [955, 224] width 15 height 15
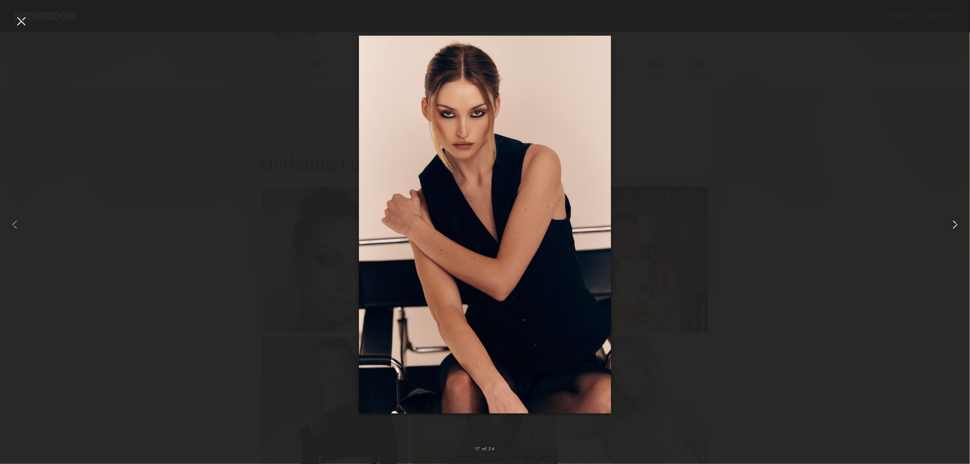
click at [952, 222] on common-icon at bounding box center [955, 224] width 15 height 15
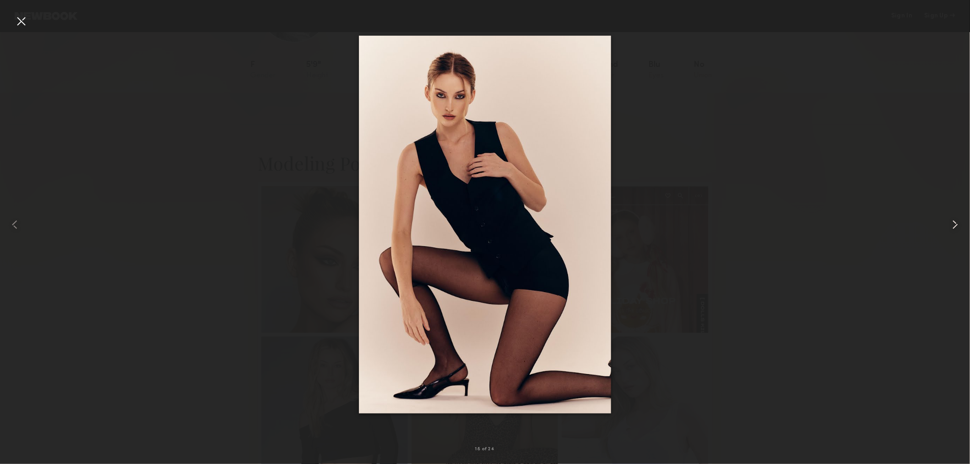
click at [952, 222] on common-icon at bounding box center [955, 224] width 15 height 15
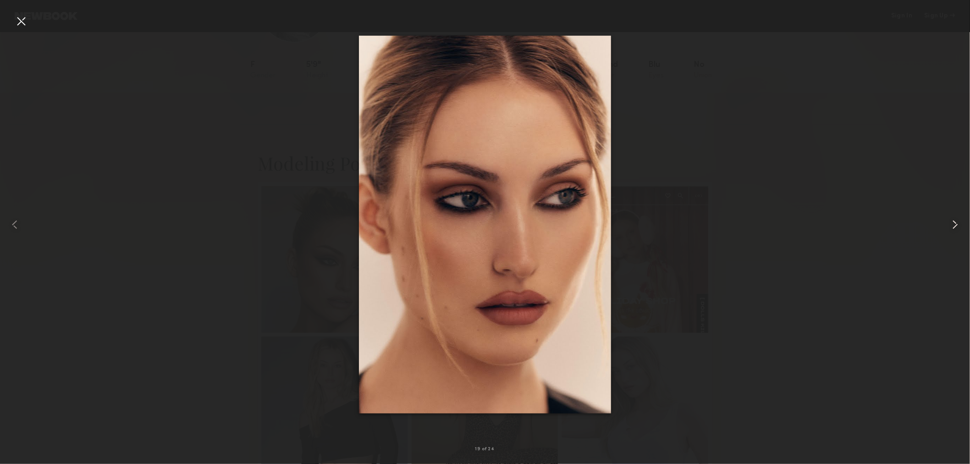
click at [952, 222] on common-icon at bounding box center [955, 224] width 15 height 15
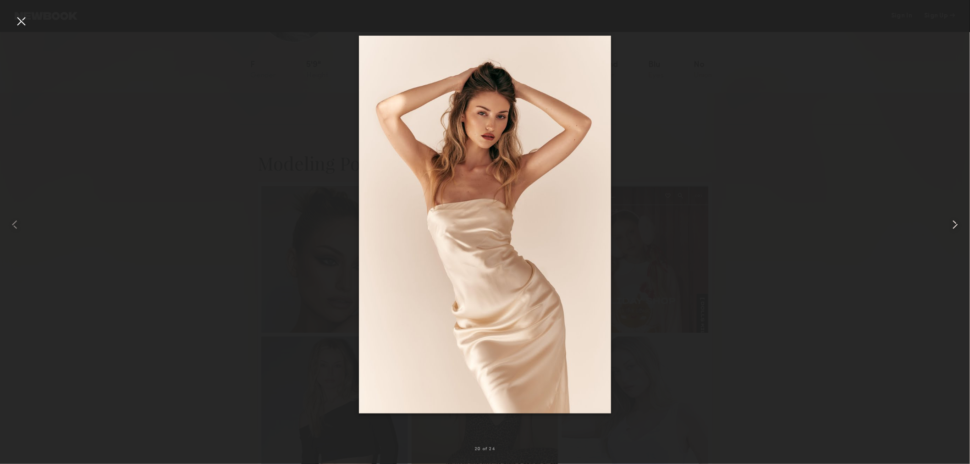
click at [952, 222] on common-icon at bounding box center [955, 224] width 15 height 15
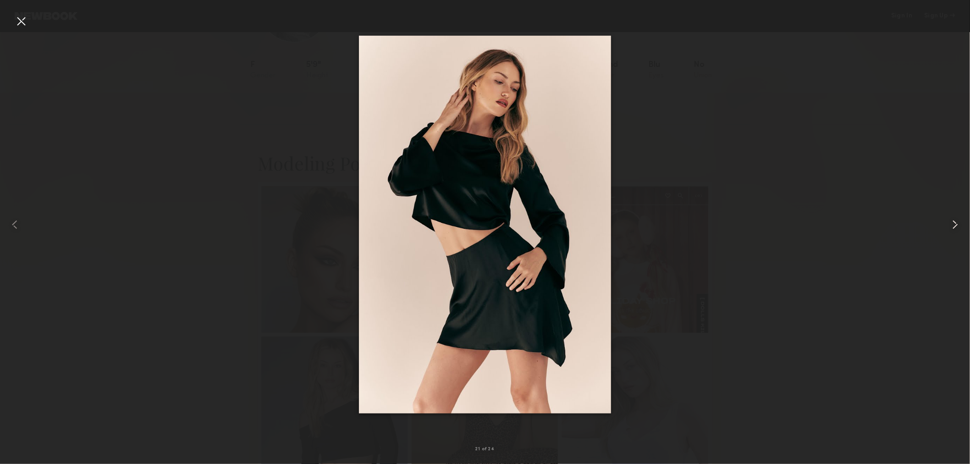
click at [952, 222] on common-icon at bounding box center [955, 224] width 15 height 15
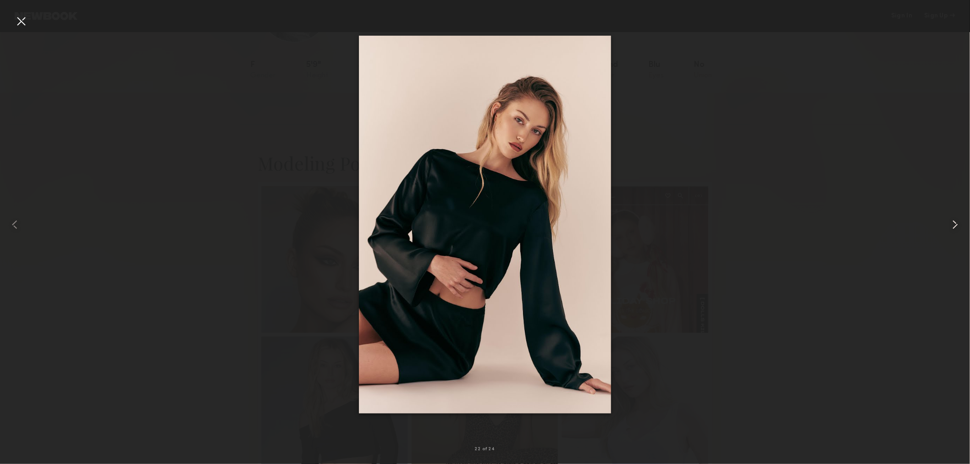
click at [952, 222] on common-icon at bounding box center [955, 224] width 15 height 15
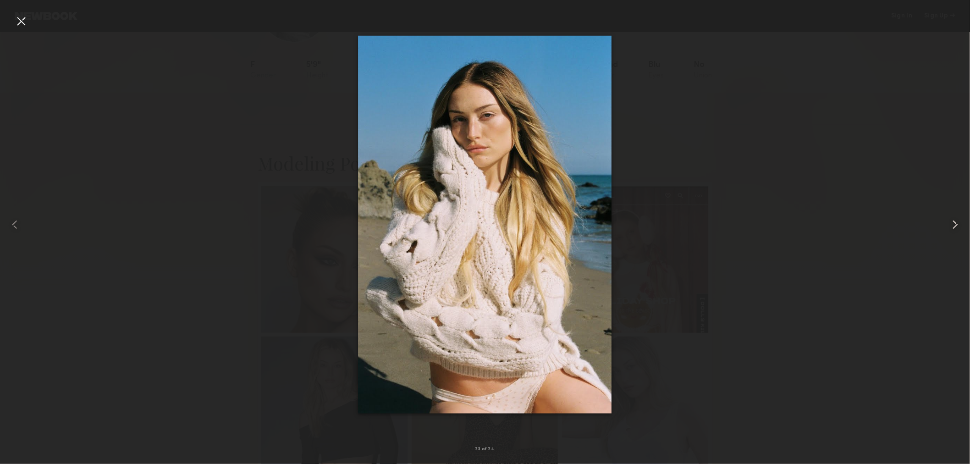
click at [952, 222] on common-icon at bounding box center [955, 224] width 15 height 15
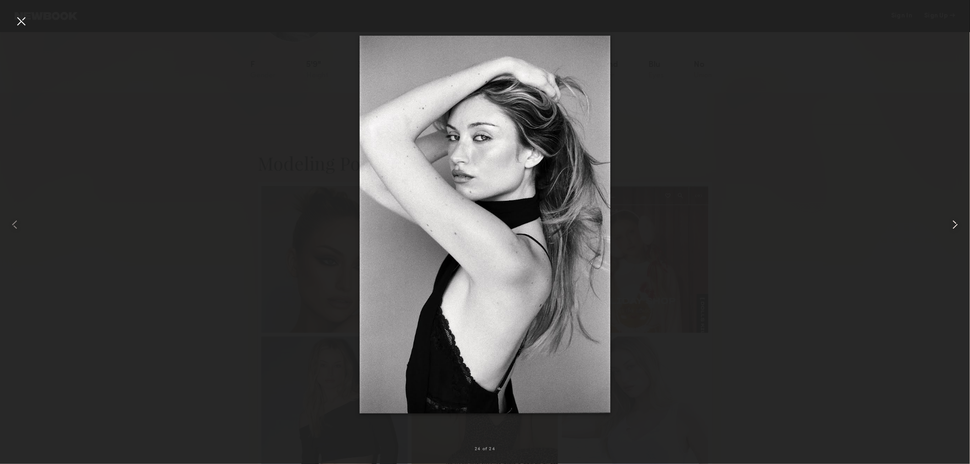
click at [952, 222] on common-icon at bounding box center [955, 224] width 15 height 15
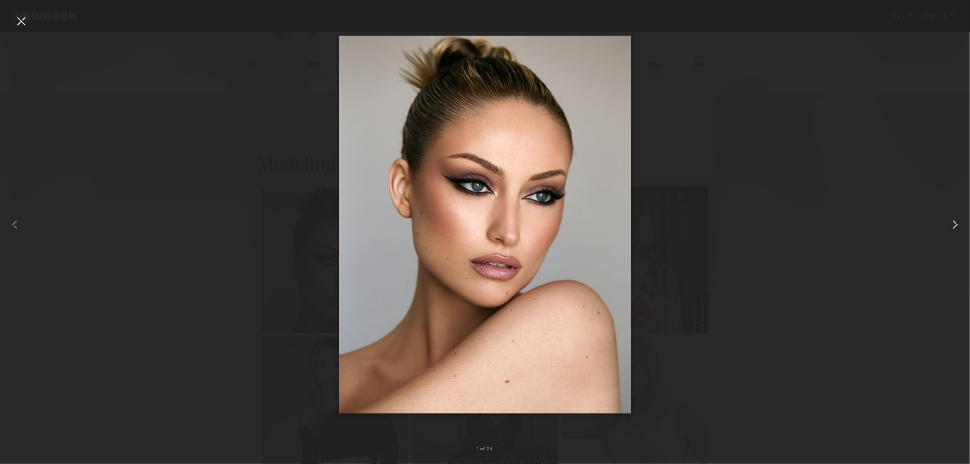
click at [952, 222] on common-icon at bounding box center [955, 224] width 15 height 15
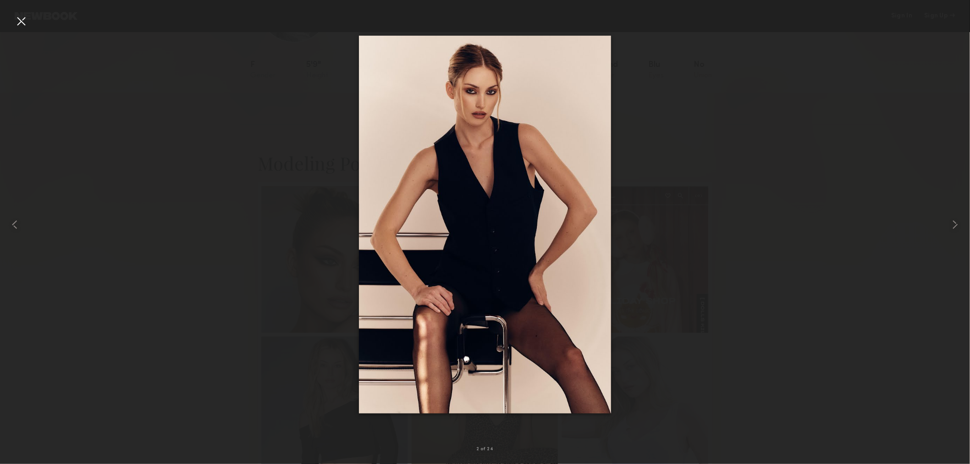
drag, startPoint x: 20, startPoint y: 24, endPoint x: 43, endPoint y: 21, distance: 23.2
click at [20, 24] on div at bounding box center [21, 21] width 15 height 15
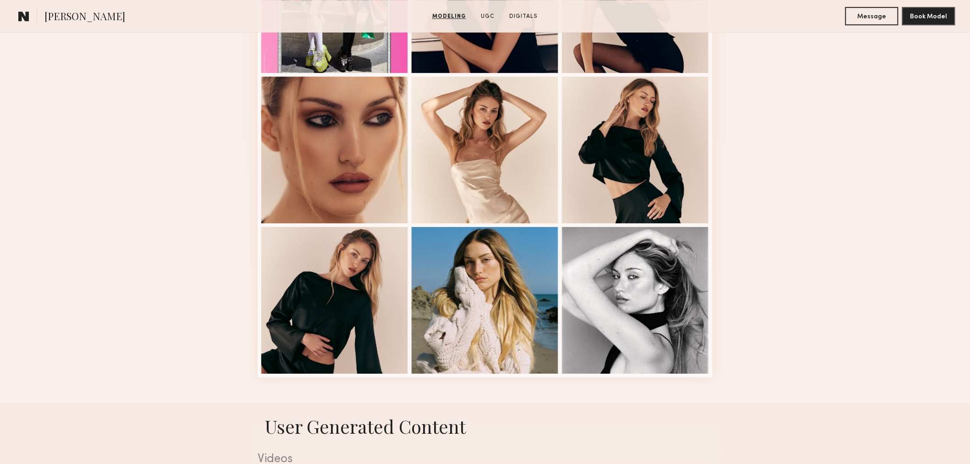
scroll to position [934, 0]
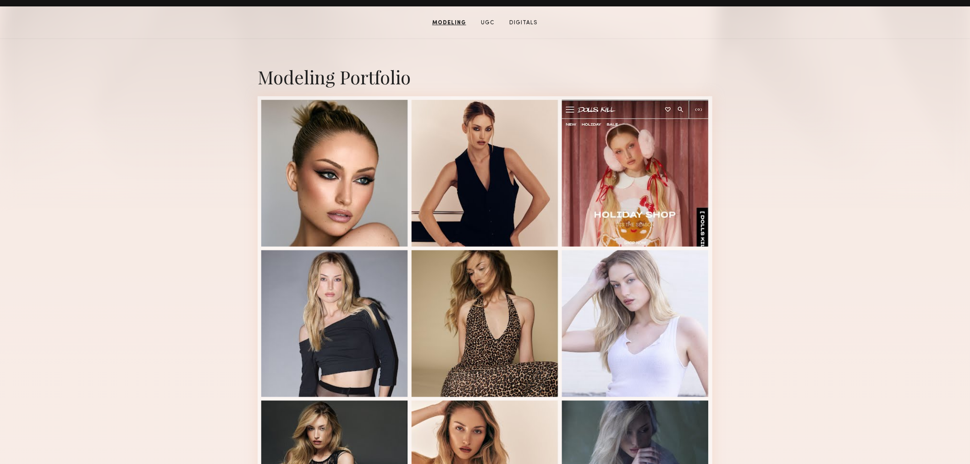
scroll to position [170, 0]
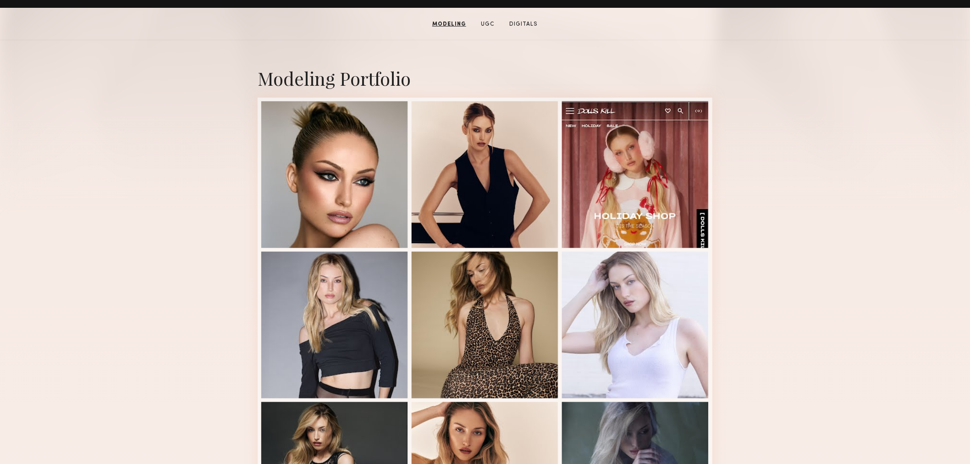
drag, startPoint x: 844, startPoint y: 235, endPoint x: 823, endPoint y: 229, distance: 21.4
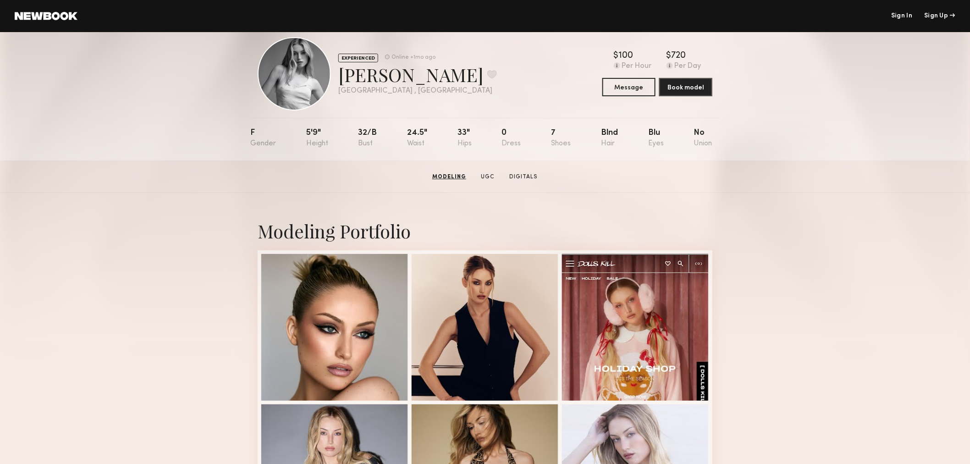
scroll to position [0, 0]
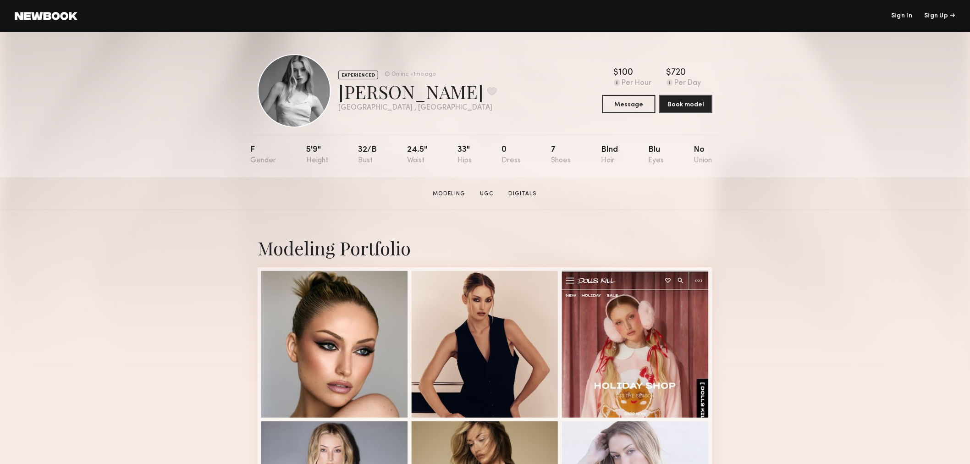
click at [839, 205] on section "Charlotte G. Modeling UGC Digitals Message Book Model" at bounding box center [485, 193] width 970 height 33
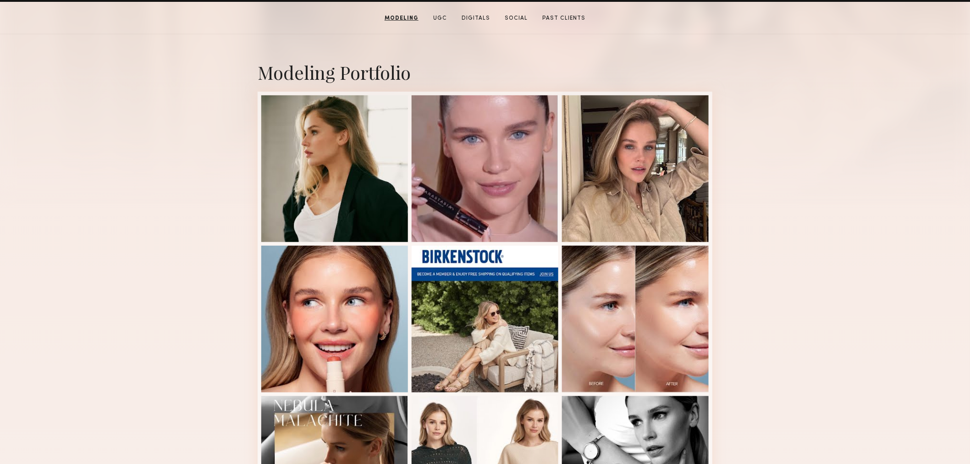
scroll to position [85, 0]
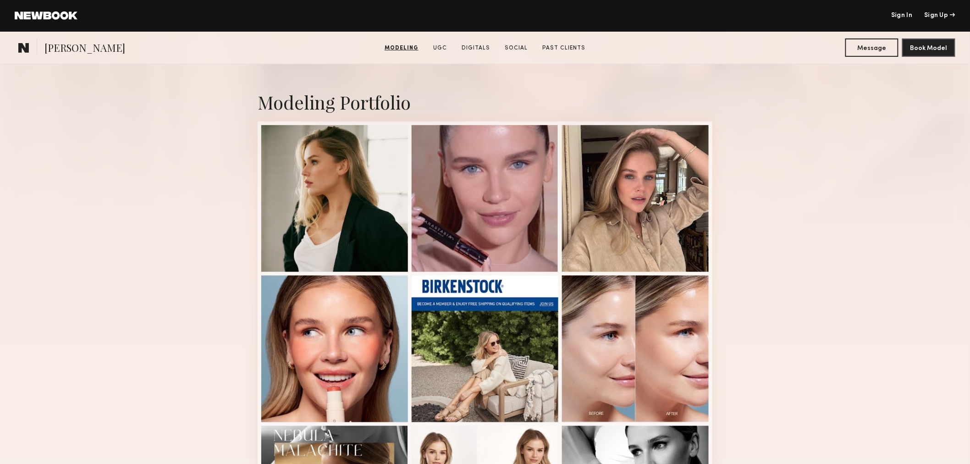
scroll to position [0, 0]
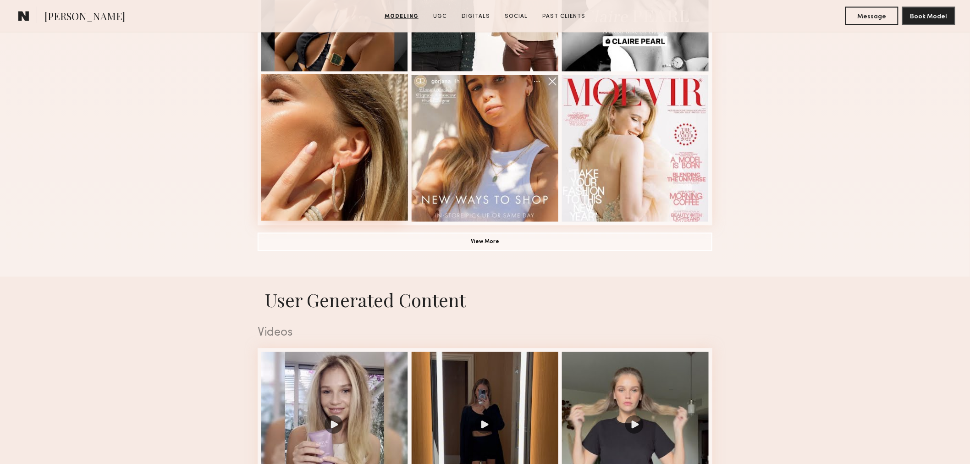
scroll to position [594, 0]
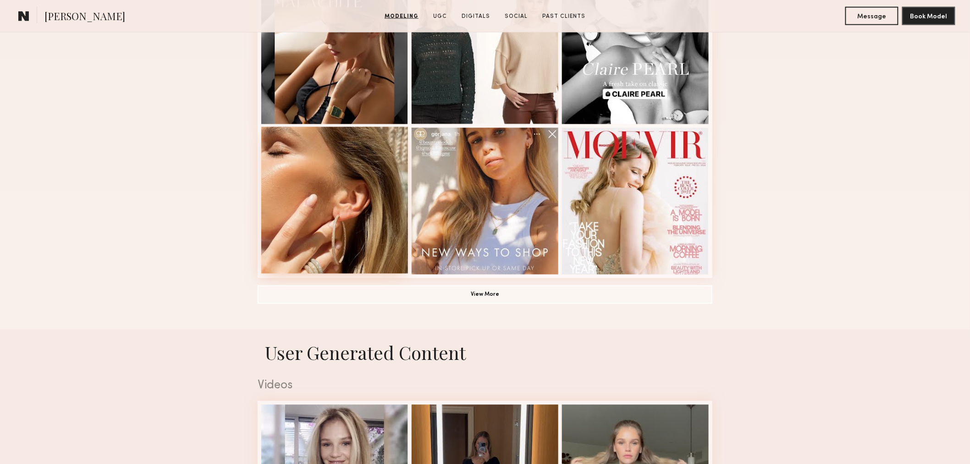
click at [313, 246] on div at bounding box center [334, 200] width 147 height 147
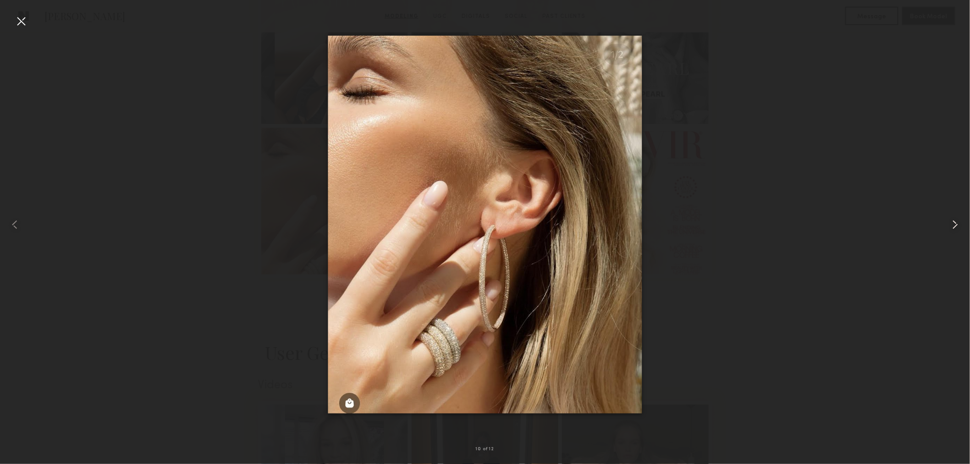
click at [957, 214] on div at bounding box center [950, 225] width 39 height 420
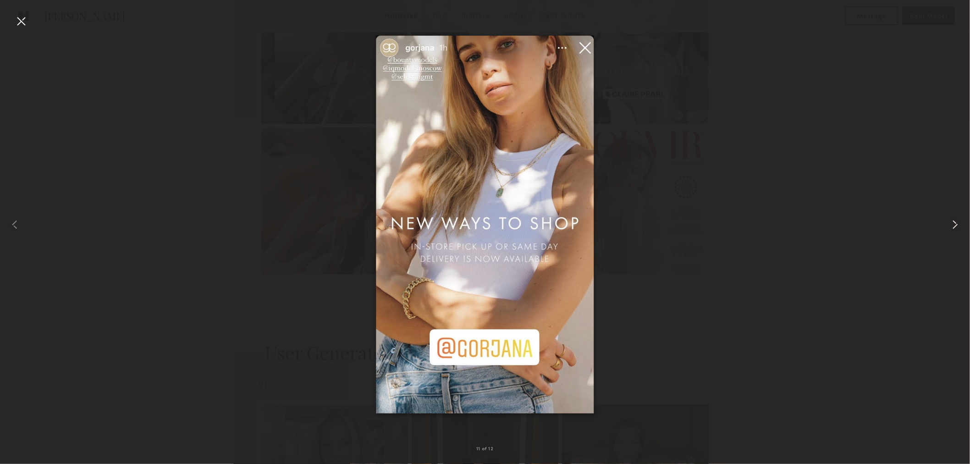
click at [957, 214] on div at bounding box center [950, 225] width 39 height 420
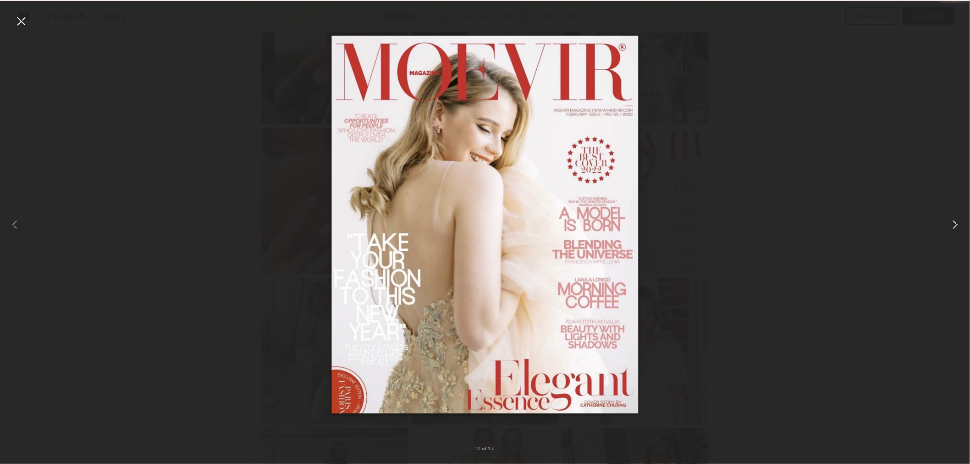
click at [957, 214] on div at bounding box center [950, 225] width 39 height 420
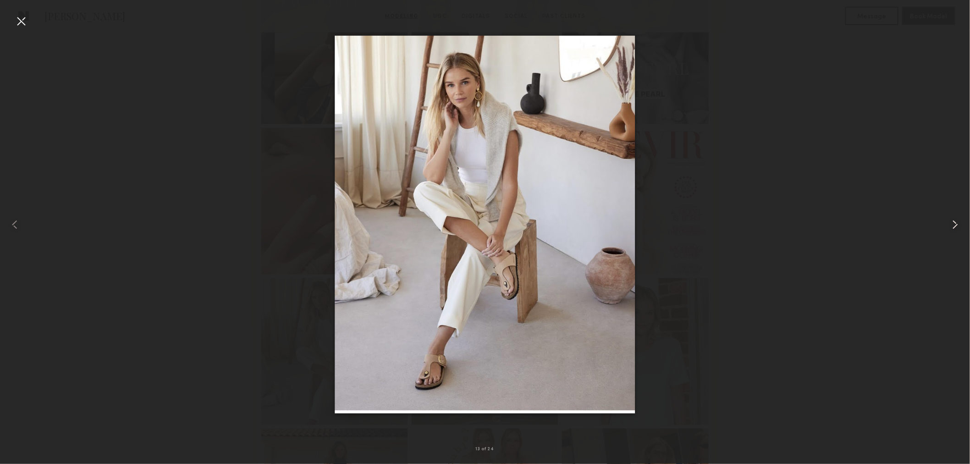
click at [957, 214] on div at bounding box center [950, 225] width 39 height 420
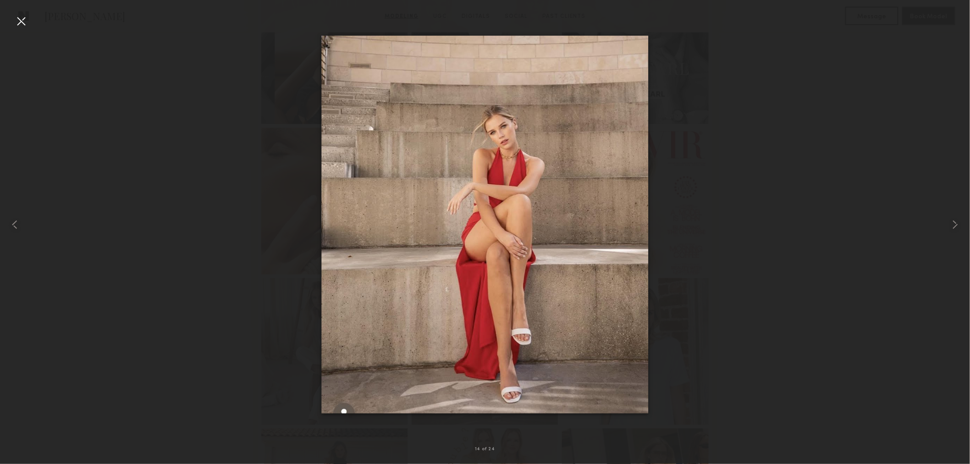
click at [796, 171] on div at bounding box center [485, 225] width 970 height 420
